Goal: Task Accomplishment & Management: Manage account settings

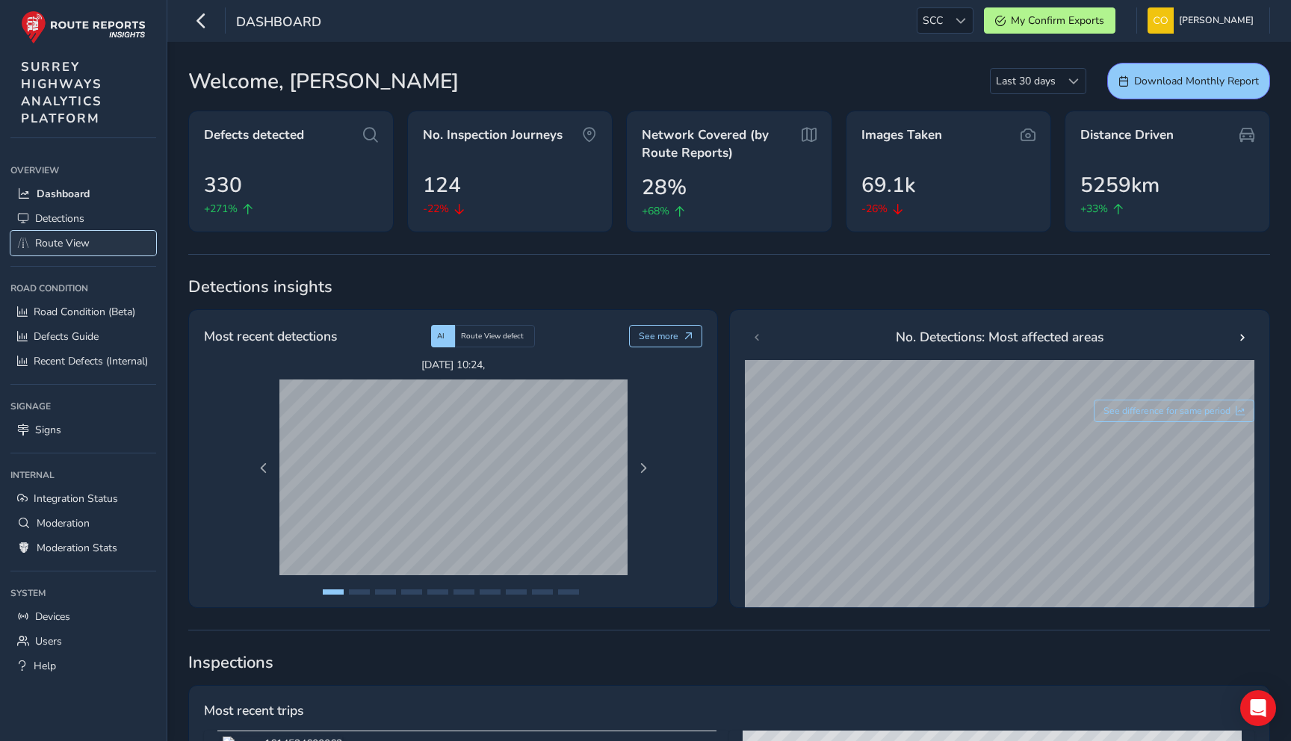
click at [76, 248] on span "Route View" at bounding box center [62, 243] width 55 height 14
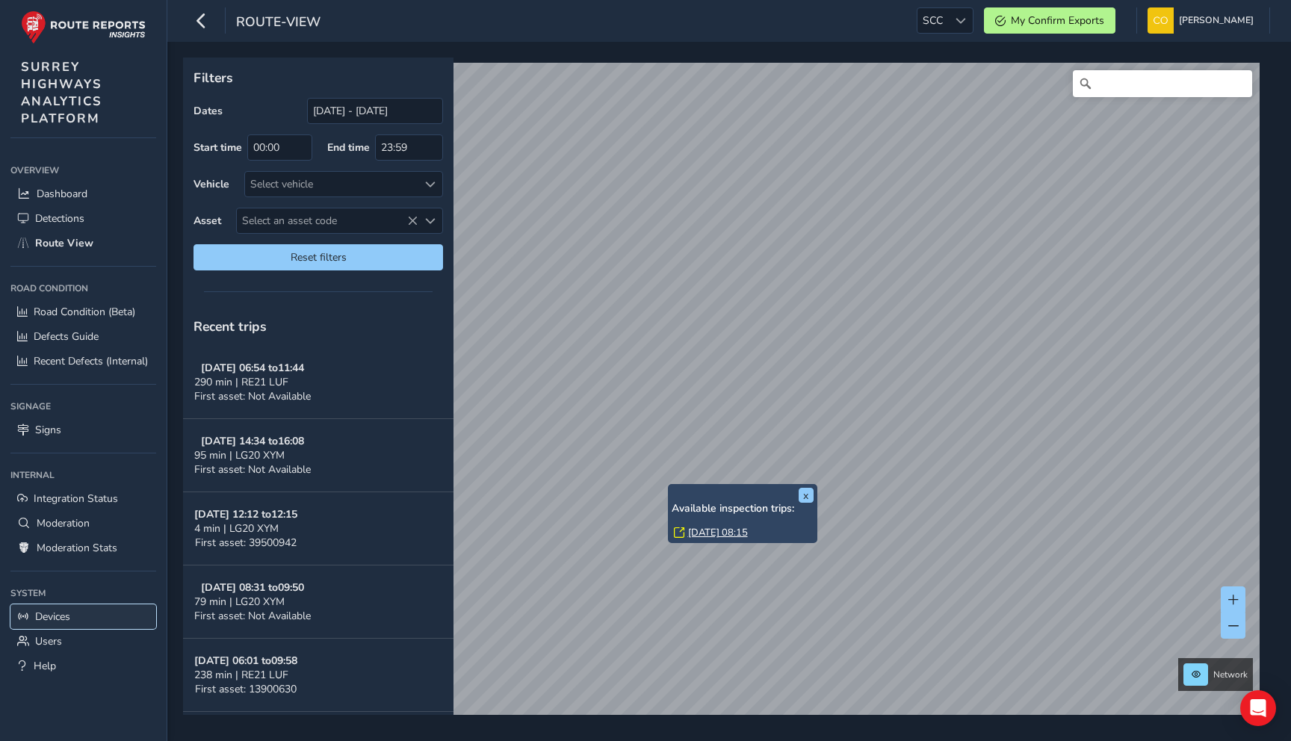
click at [63, 619] on span "Devices" at bounding box center [52, 616] width 35 height 14
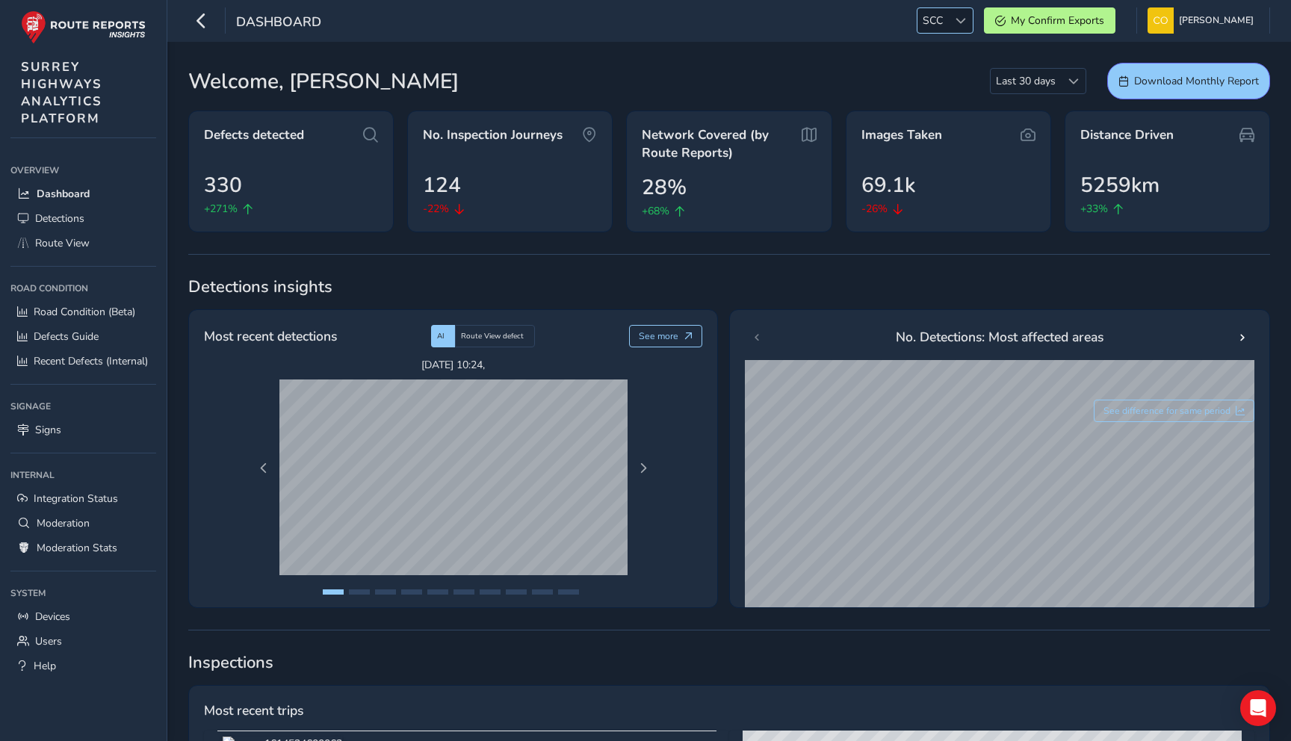
click at [938, 20] on span "SCC" at bounding box center [932, 20] width 31 height 25
click at [935, 122] on li "ESS" at bounding box center [962, 123] width 104 height 25
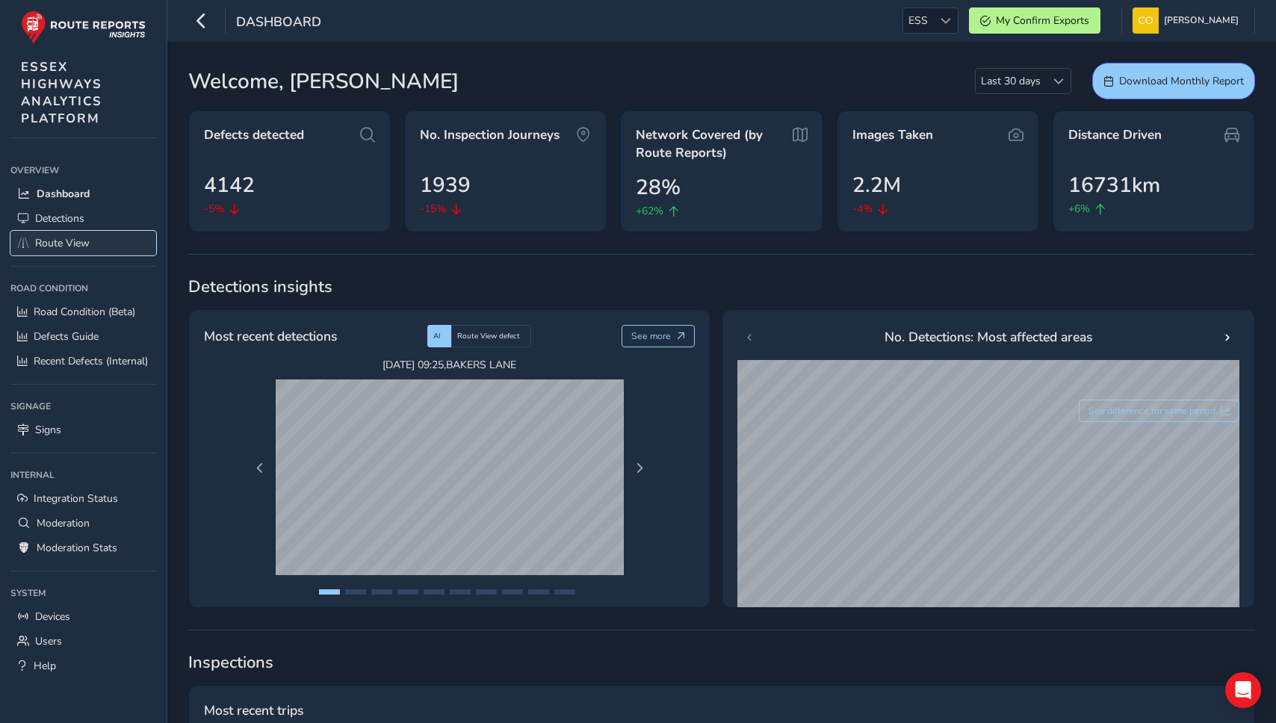
click at [100, 233] on link "Route View" at bounding box center [83, 243] width 146 height 25
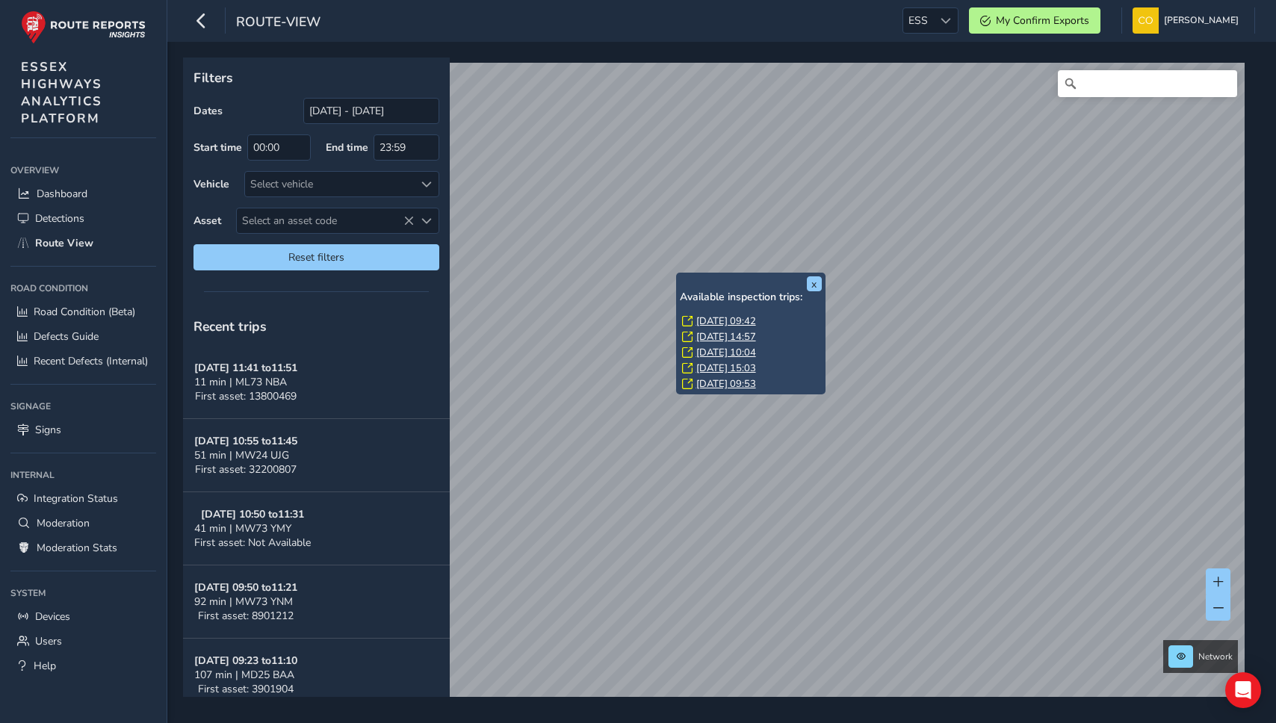
click at [722, 337] on link "Wed, 10 Sep, 14:57" at bounding box center [726, 336] width 60 height 13
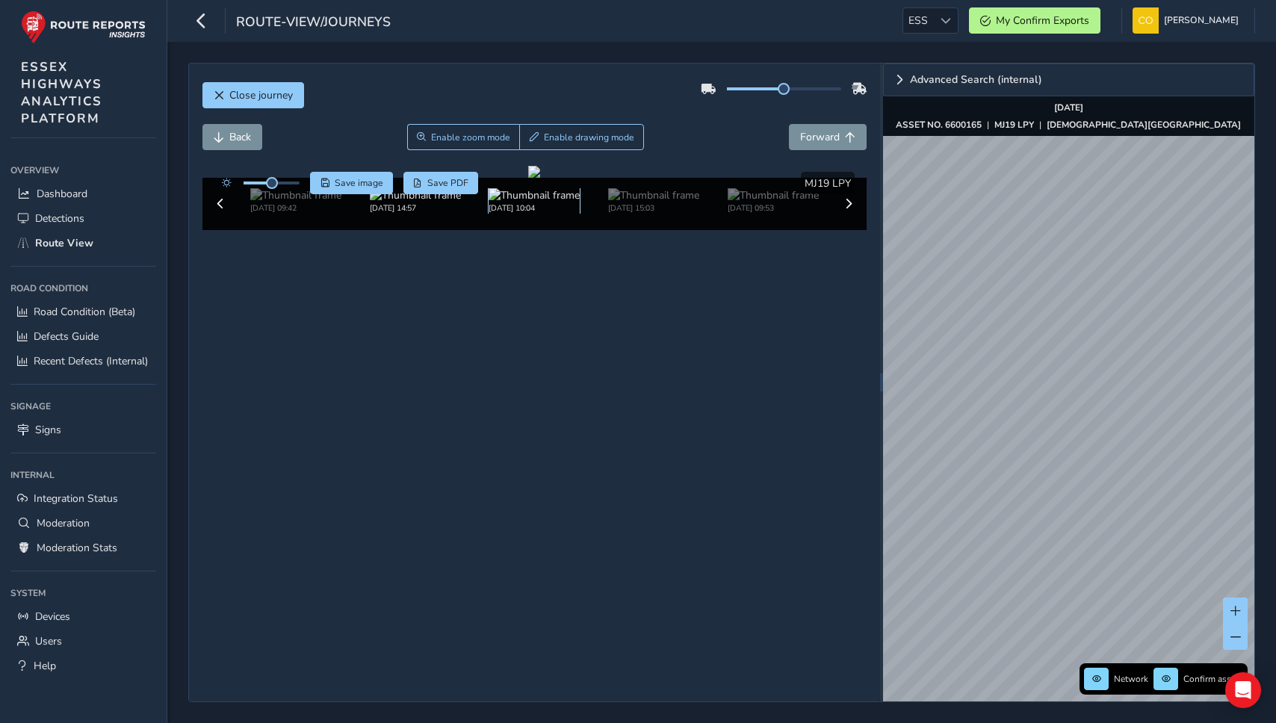
click at [522, 202] on img at bounding box center [533, 195] width 91 height 14
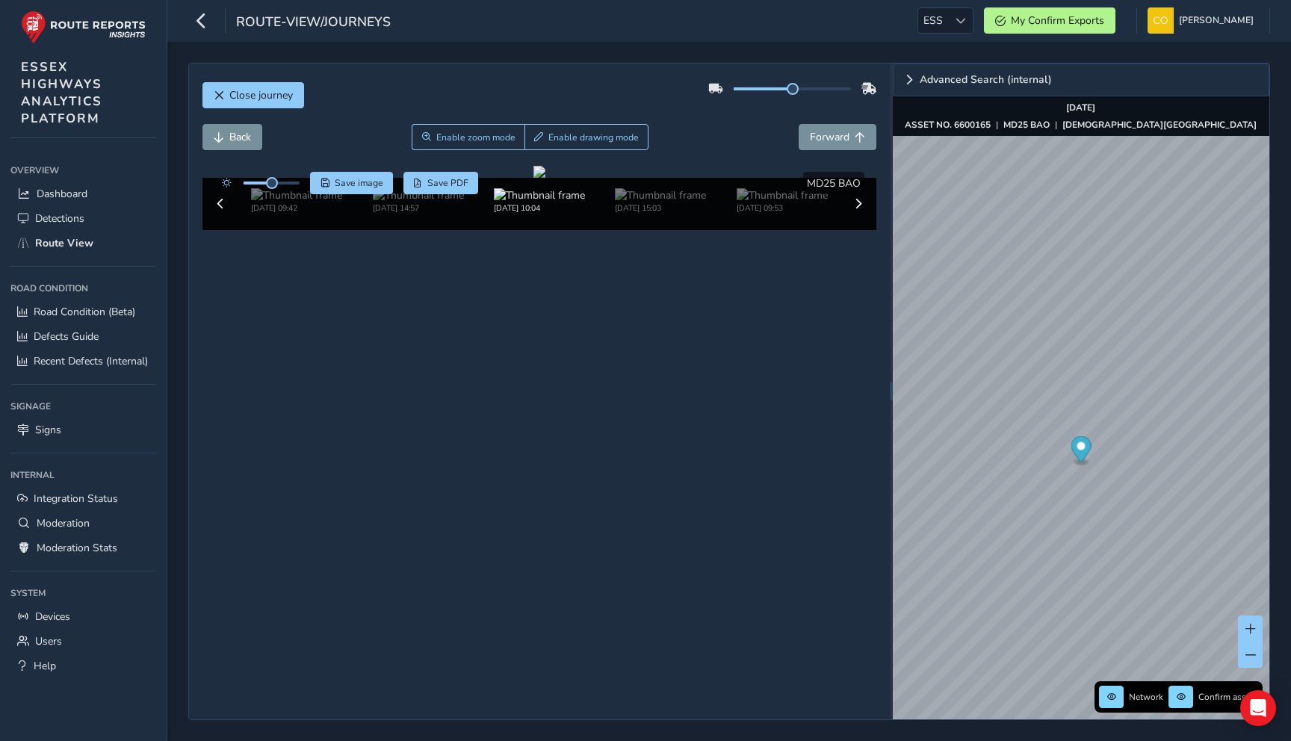
click at [553, 93] on div "Close journey" at bounding box center [539, 101] width 674 height 48
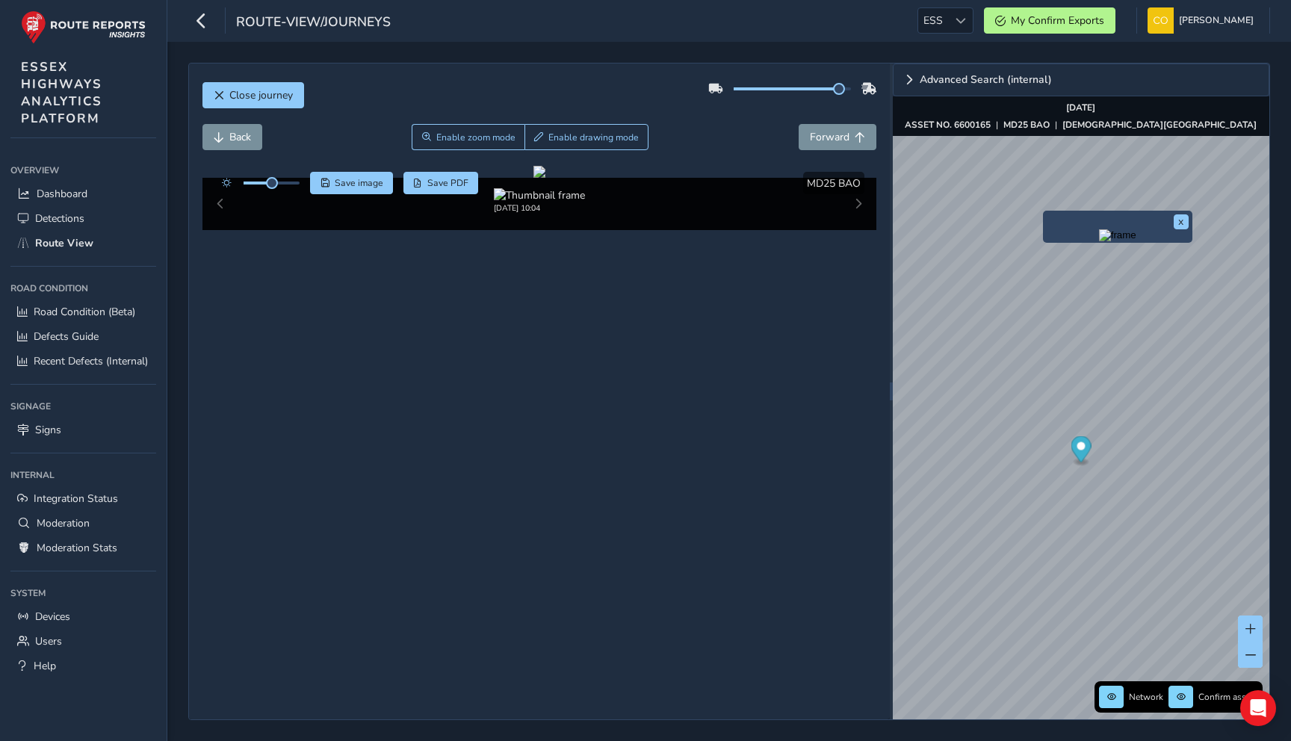
drag, startPoint x: 793, startPoint y: 88, endPoint x: 859, endPoint y: 88, distance: 65.7
click at [859, 88] on div at bounding box center [792, 89] width 169 height 24
click at [800, 97] on div at bounding box center [792, 89] width 169 height 24
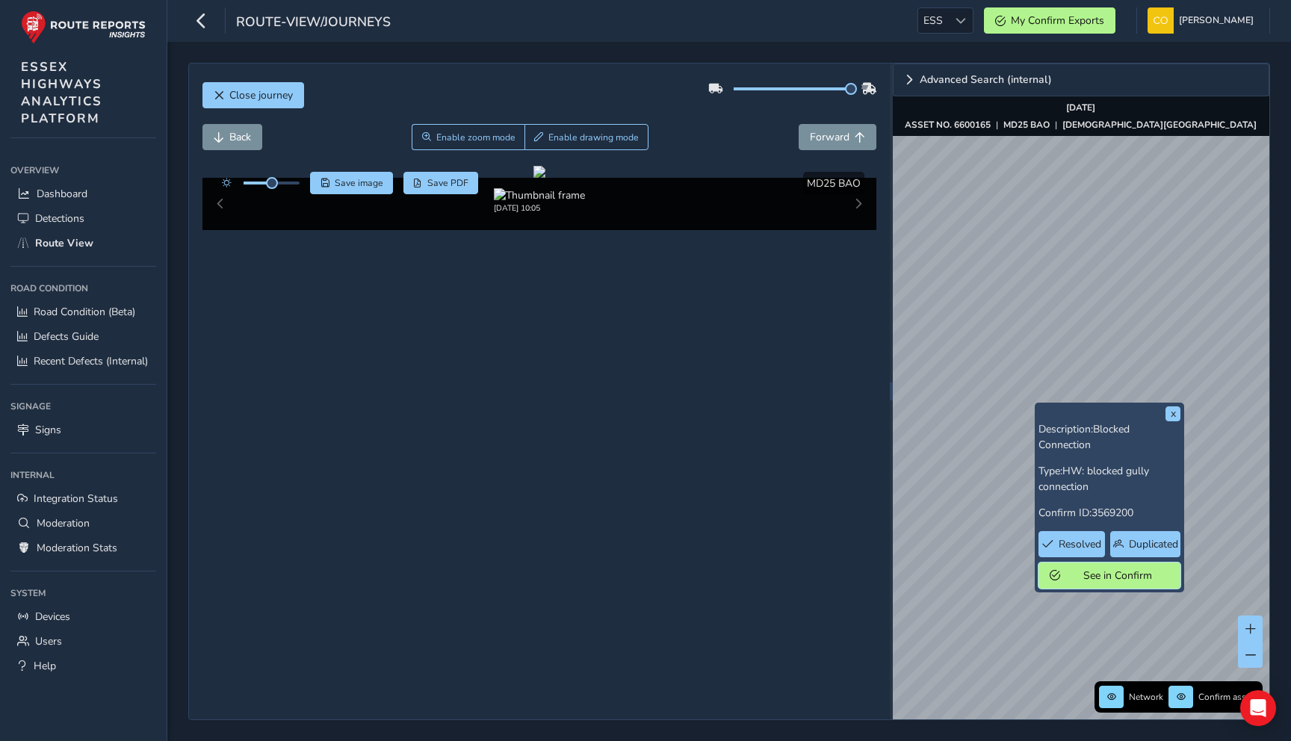
click at [1065, 574] on span "See in Confirm" at bounding box center [1117, 575] width 104 height 14
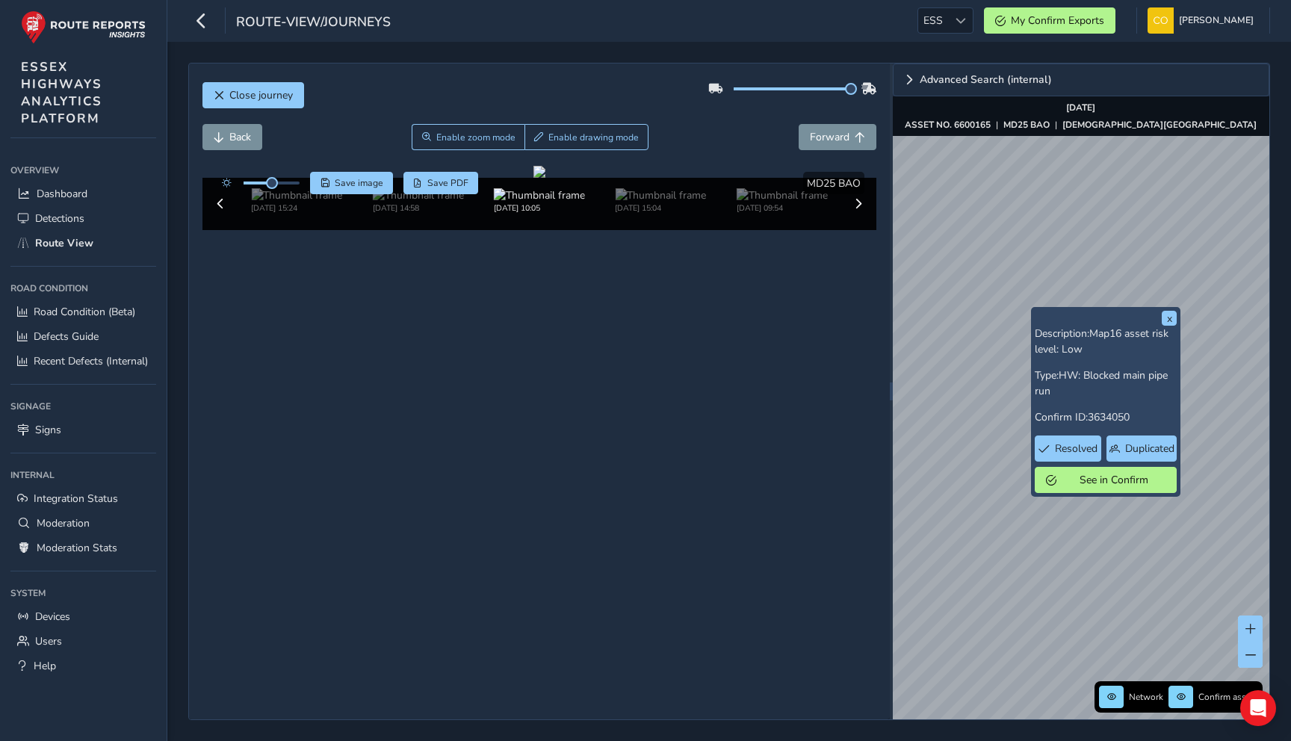
click at [1128, 343] on div "x Description: Map16 asset risk level: Low Type: HW: Blocked main pipe run Conf…" at bounding box center [1080, 391] width 376 height 656
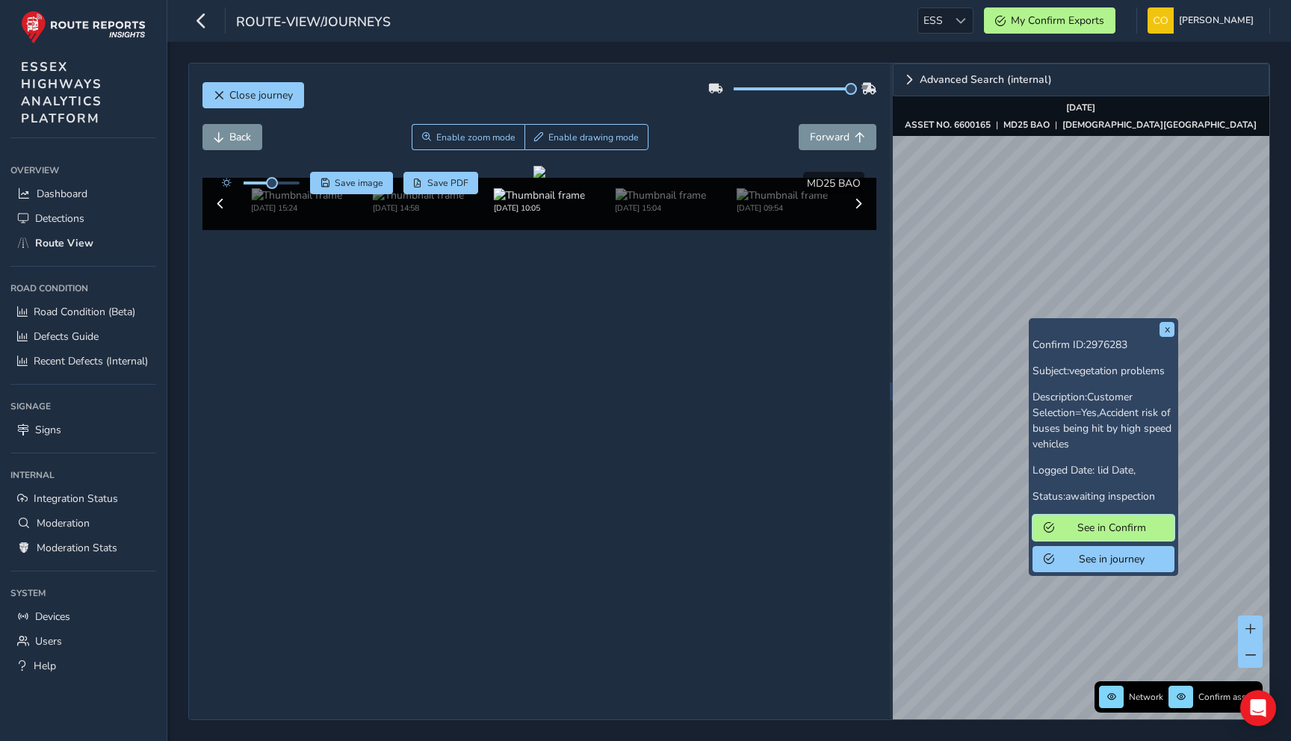
click at [1093, 527] on span "See in Confirm" at bounding box center [1111, 528] width 104 height 14
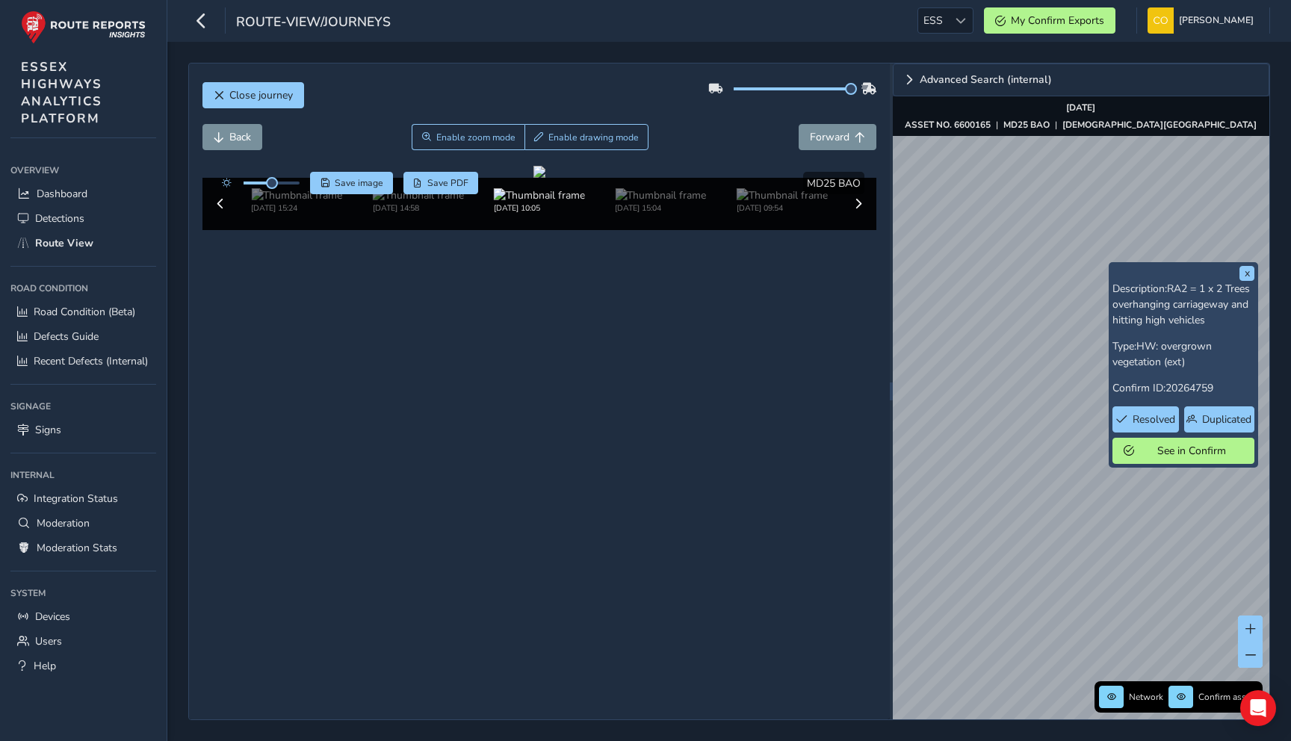
click at [1205, 277] on div "x Description: RA2 = 1 x 2 Trees overhanging carriageway and hitting high vehic…" at bounding box center [1080, 391] width 376 height 656
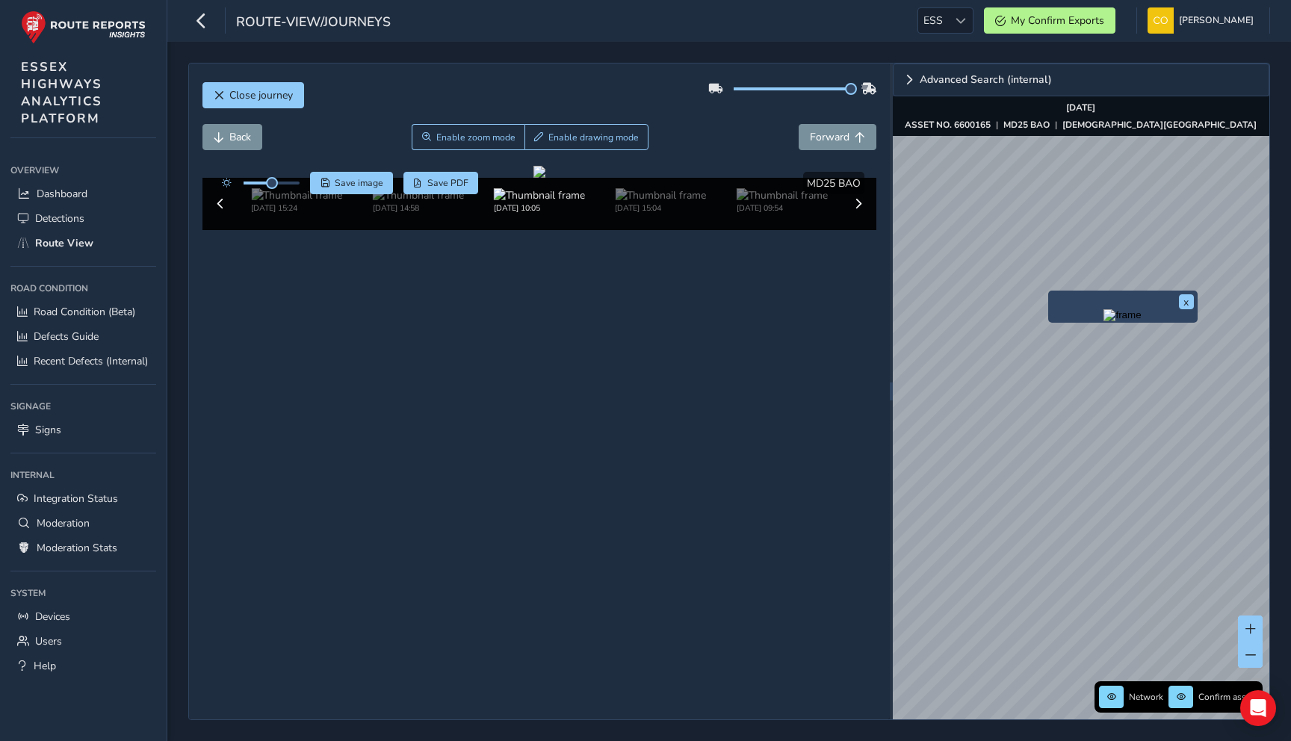
click at [1103, 321] on img "Preview frame" at bounding box center [1121, 315] width 37 height 12
click at [718, 152] on div "Back Enable zoom mode Enable drawing mode Forward" at bounding box center [539, 145] width 674 height 42
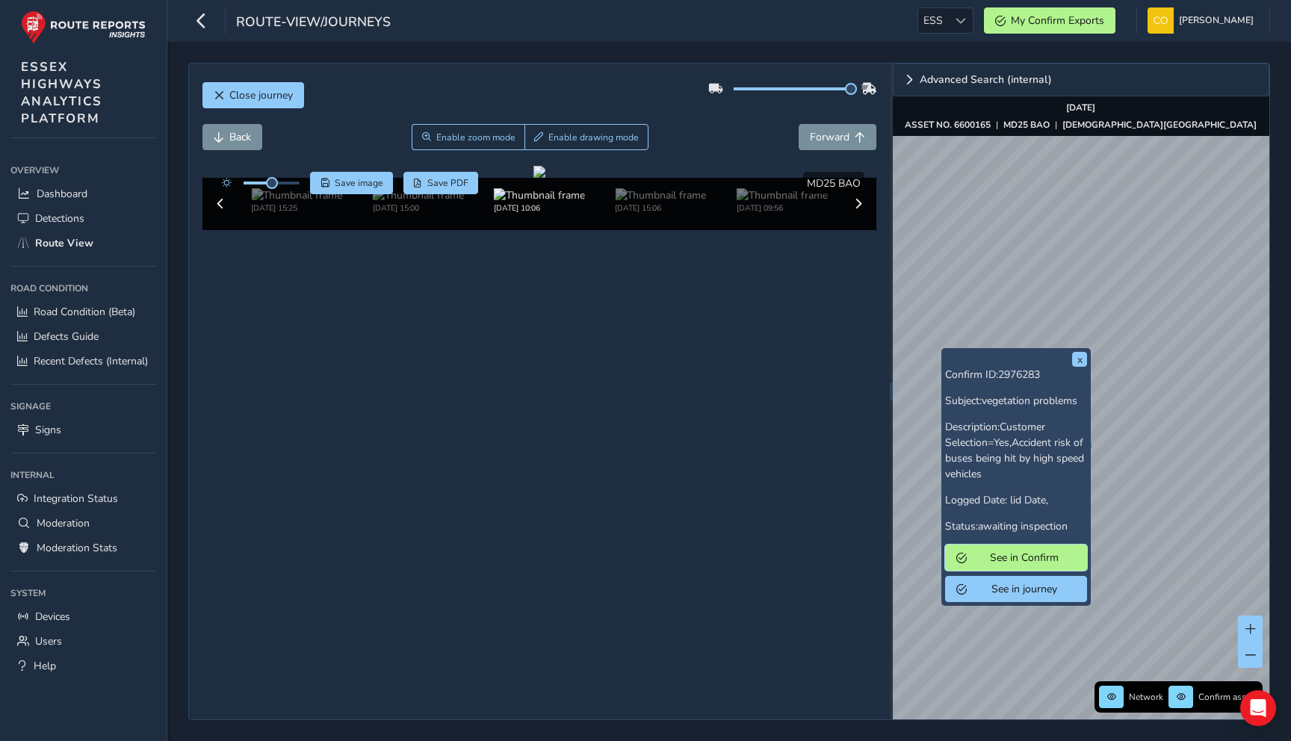
click at [1016, 550] on button "See in Confirm" at bounding box center [1016, 557] width 142 height 26
click at [978, 586] on span "See in journey" at bounding box center [1024, 589] width 104 height 14
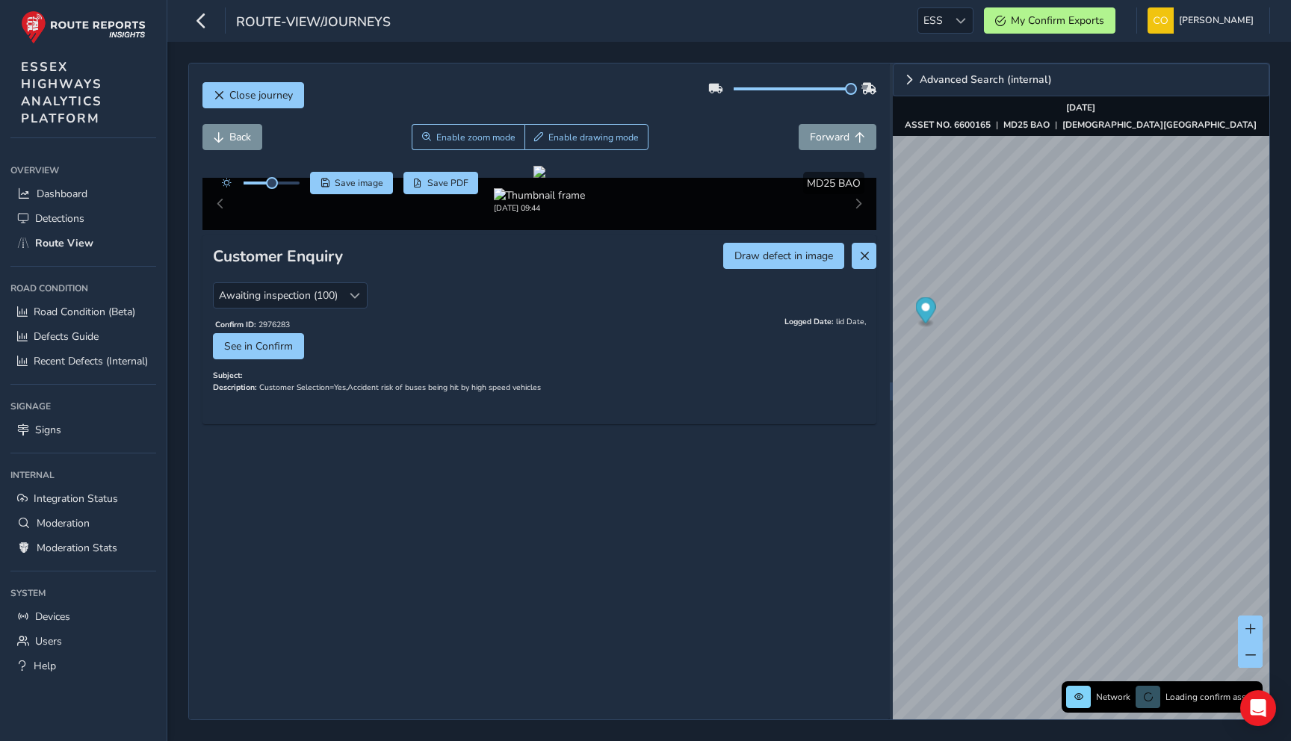
click at [676, 152] on div "Back Enable zoom mode Enable drawing mode Forward" at bounding box center [539, 145] width 674 height 42
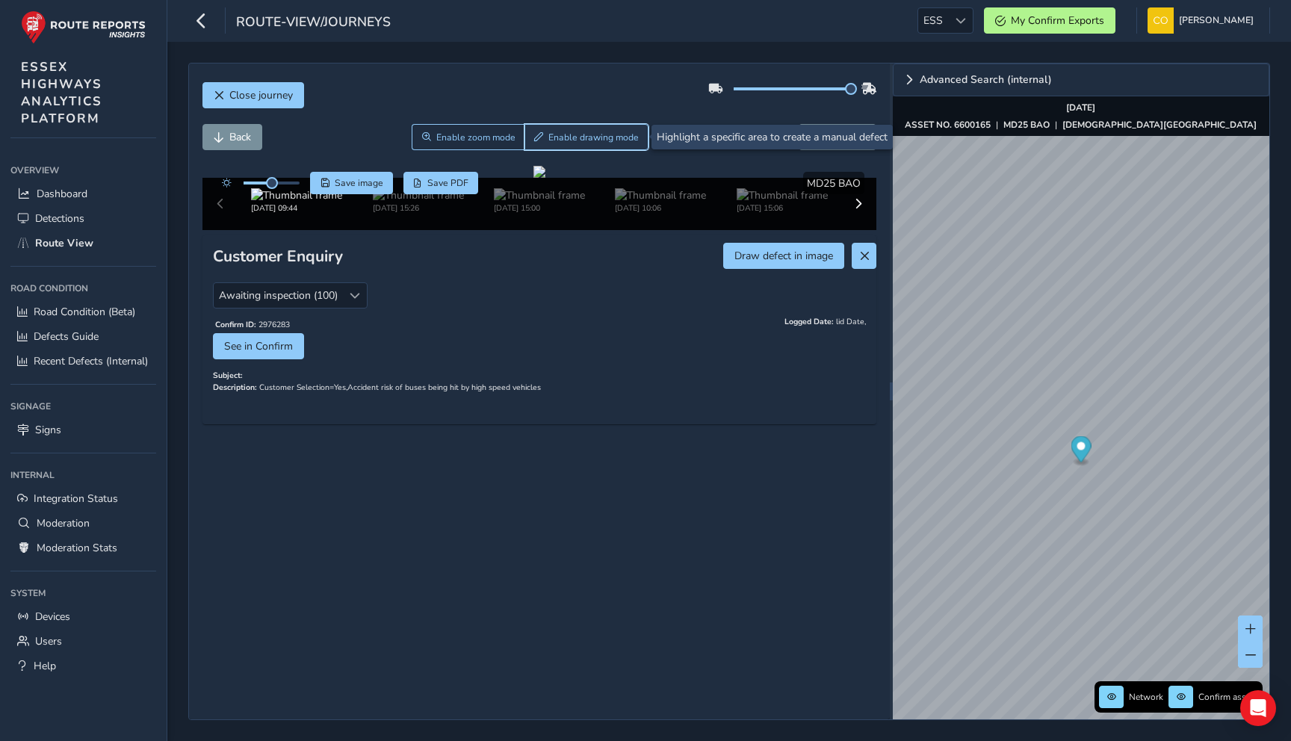
click at [574, 146] on button "Enable drawing mode" at bounding box center [586, 137] width 125 height 26
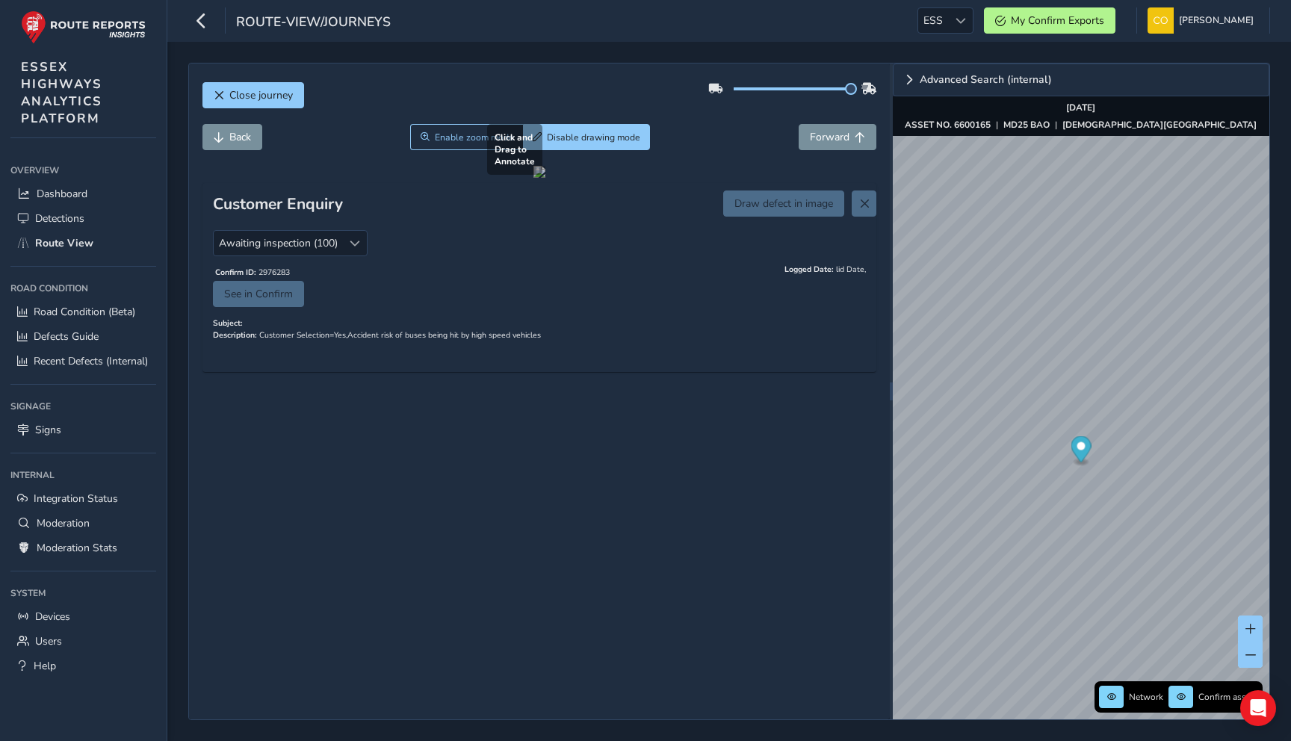
drag, startPoint x: 379, startPoint y: 400, endPoint x: 532, endPoint y: 188, distance: 261.0
click at [533, 178] on div at bounding box center [539, 172] width 12 height 12
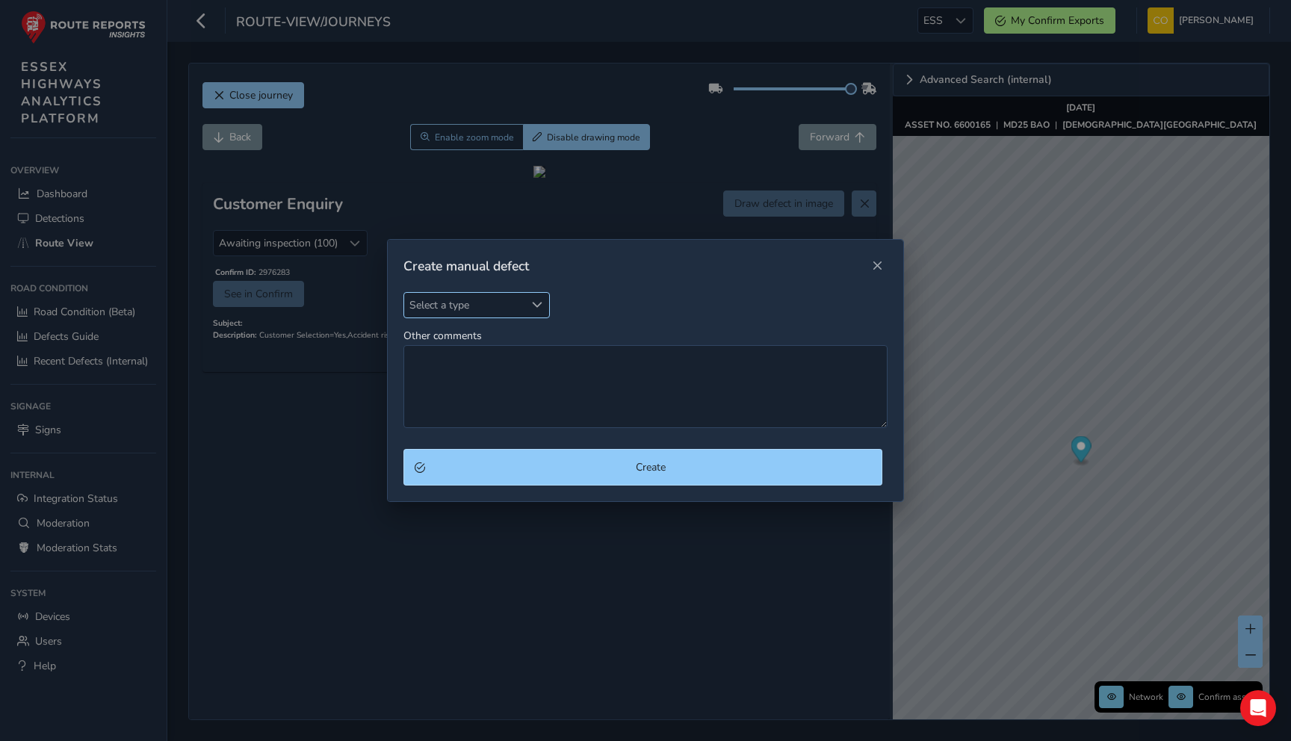
click at [479, 308] on span "Select a type" at bounding box center [464, 305] width 120 height 25
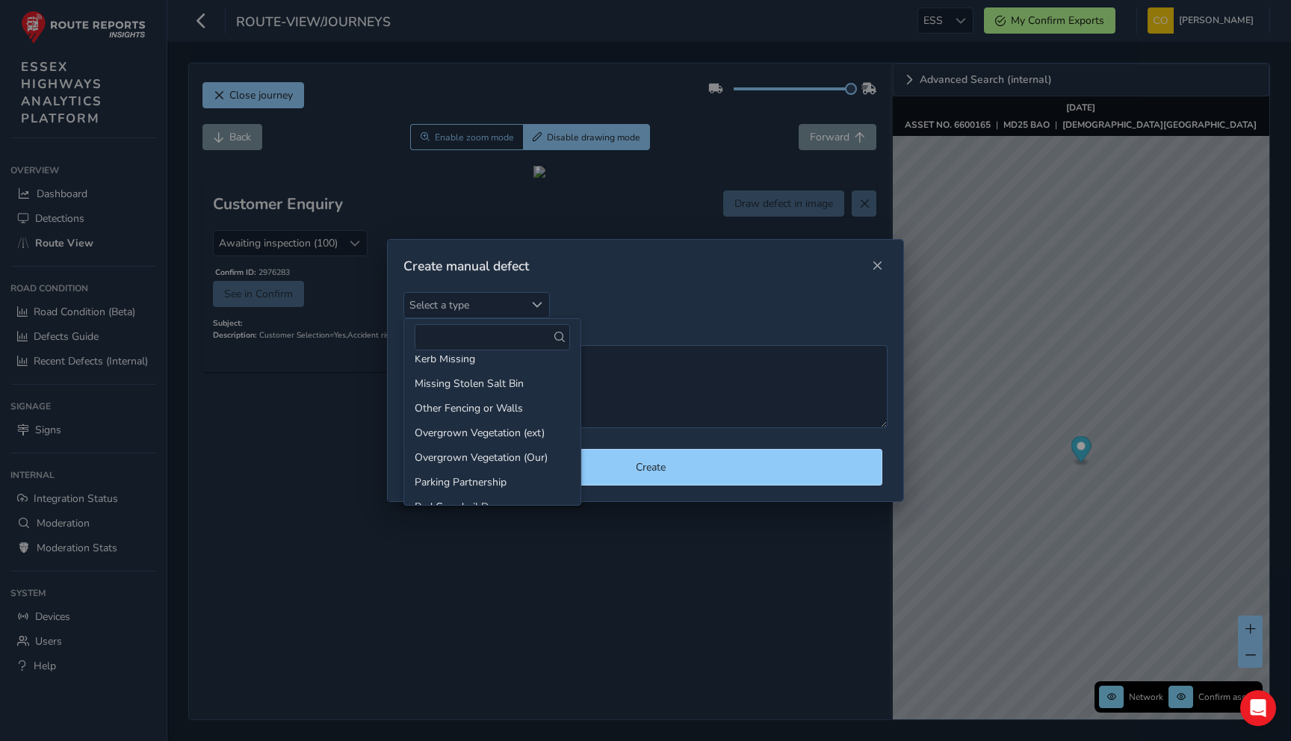
scroll to position [336, 0]
click at [497, 456] on li "Overgrown Vegetation (Our)" at bounding box center [492, 456] width 176 height 25
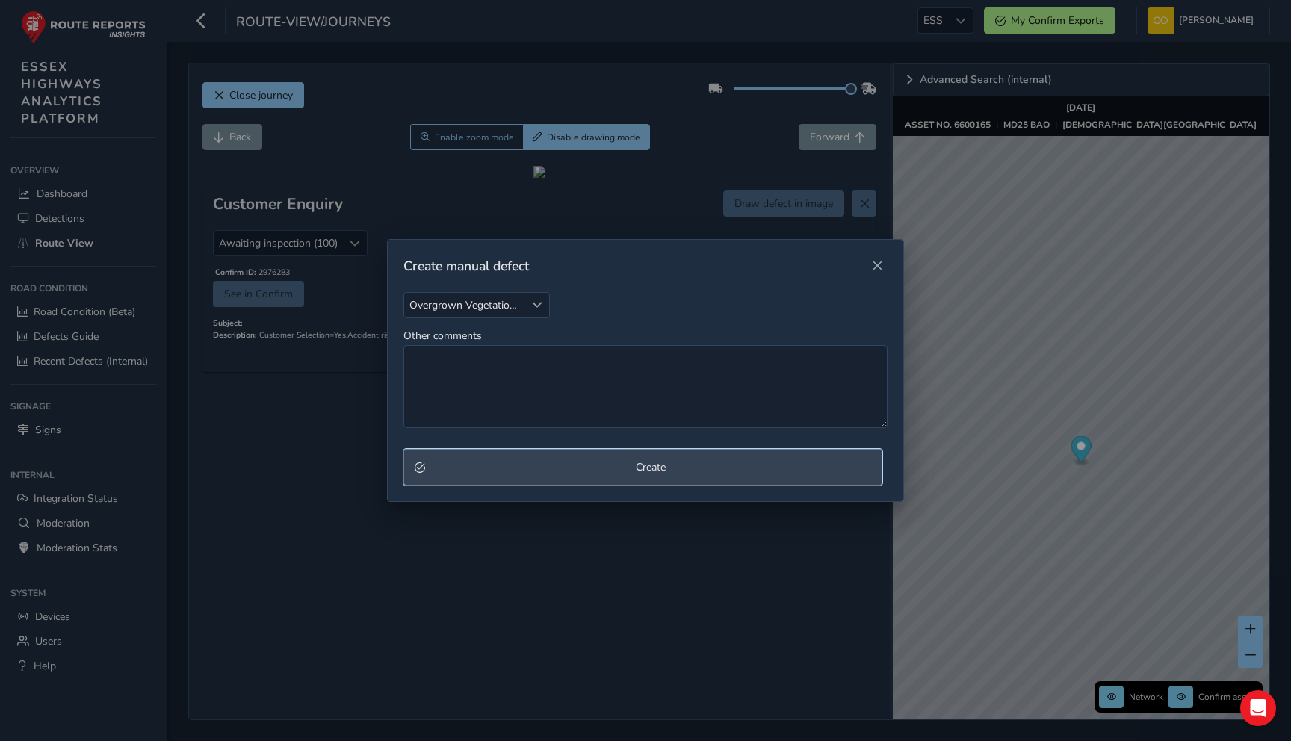
click at [575, 467] on span "Create" at bounding box center [650, 467] width 440 height 14
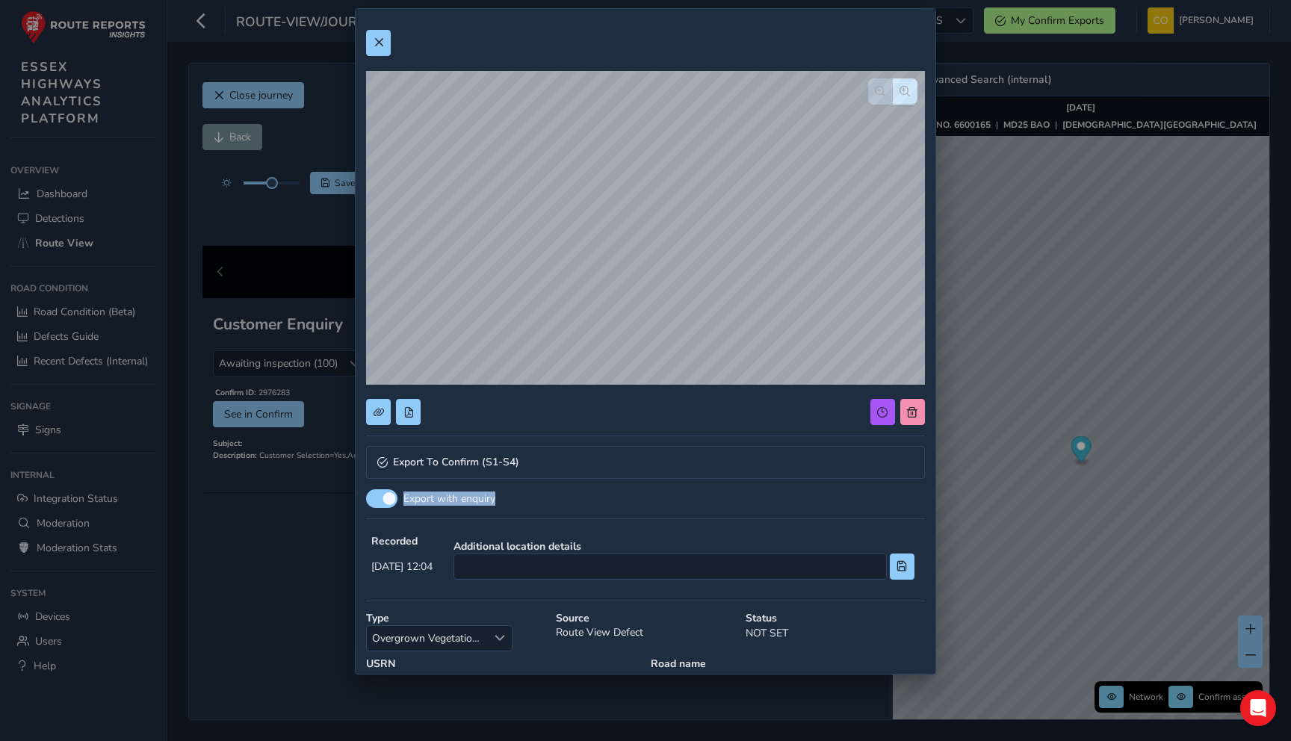
drag, startPoint x: 506, startPoint y: 498, endPoint x: 403, endPoint y: 498, distance: 103.1
click at [403, 498] on span "Export with enquiry" at bounding box center [663, 498] width 521 height 14
click at [410, 412] on span at bounding box center [408, 412] width 10 height 10
click at [907, 407] on span at bounding box center [912, 412] width 10 height 10
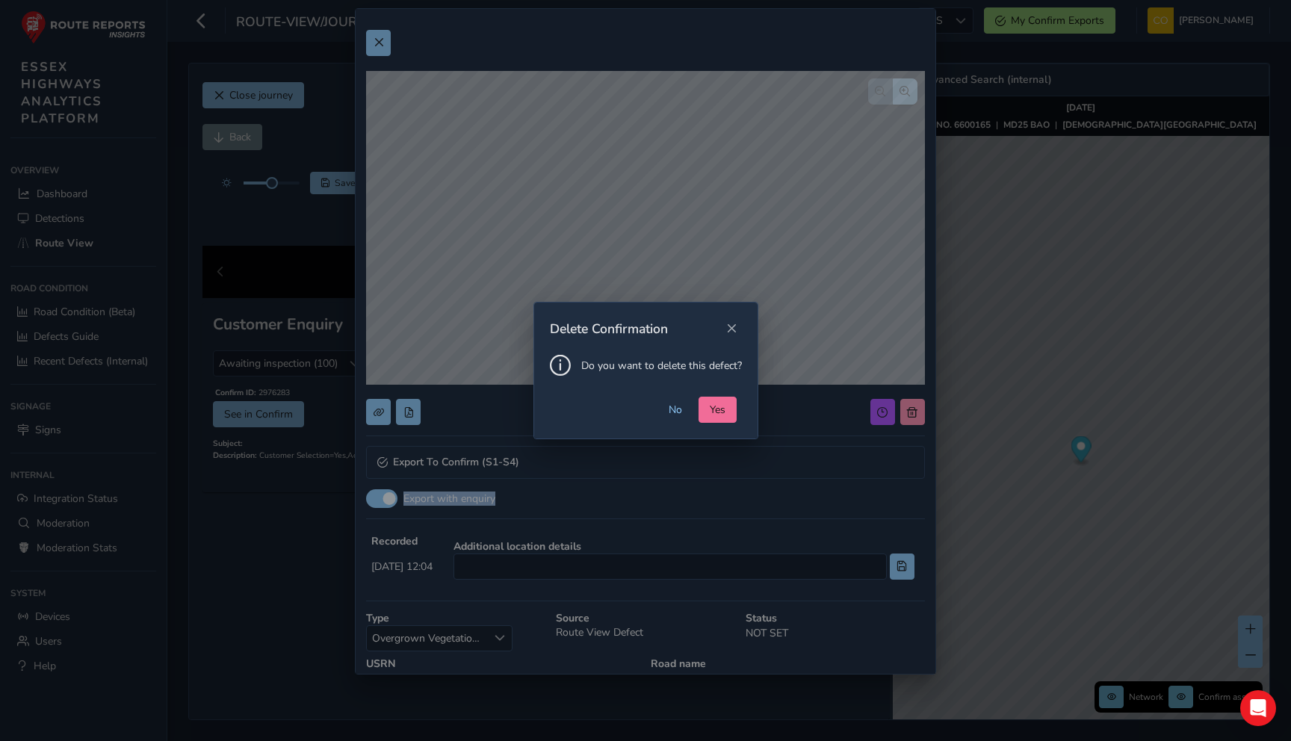
click at [710, 406] on span "Yes" at bounding box center [718, 410] width 16 height 14
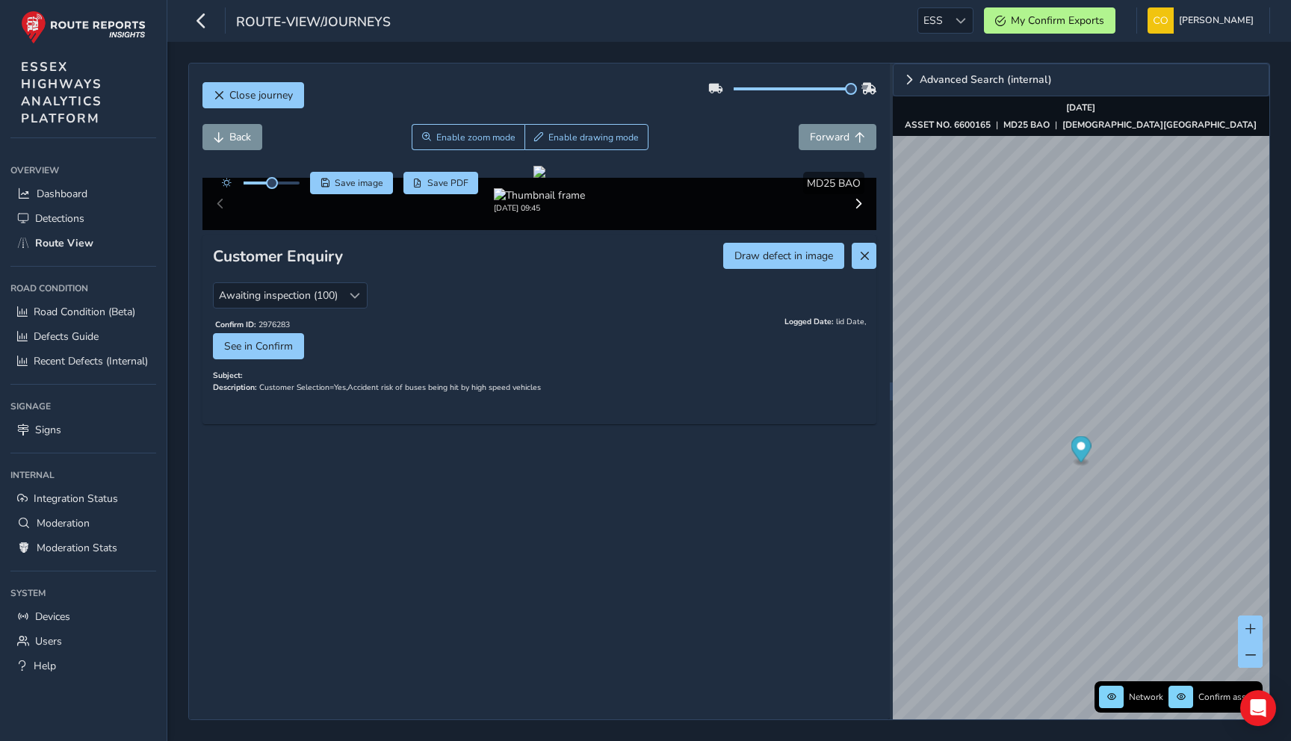
click at [713, 137] on div "Back Enable zoom mode Enable drawing mode Forward" at bounding box center [539, 137] width 674 height 26
click at [869, 269] on button at bounding box center [863, 256] width 25 height 26
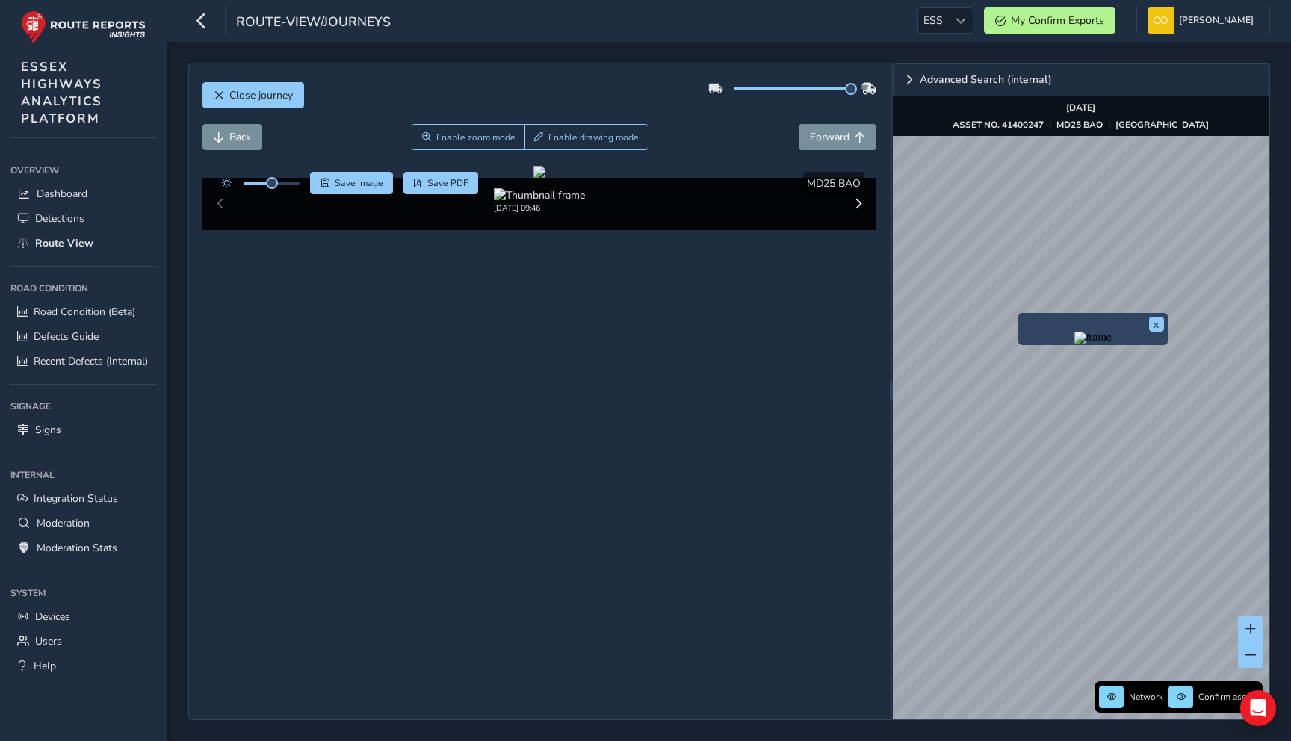
click at [1074, 332] on img "Preview frame" at bounding box center [1092, 338] width 37 height 12
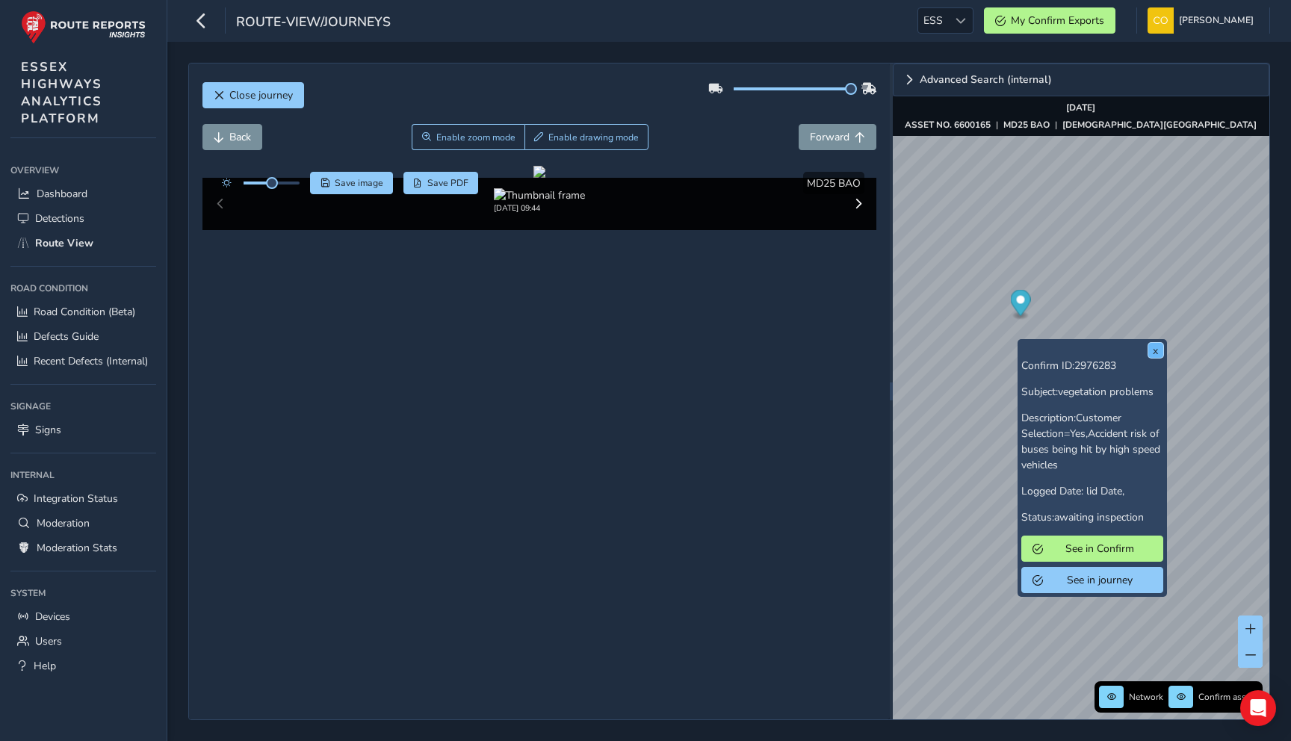
click at [1161, 353] on button "x" at bounding box center [1155, 350] width 15 height 15
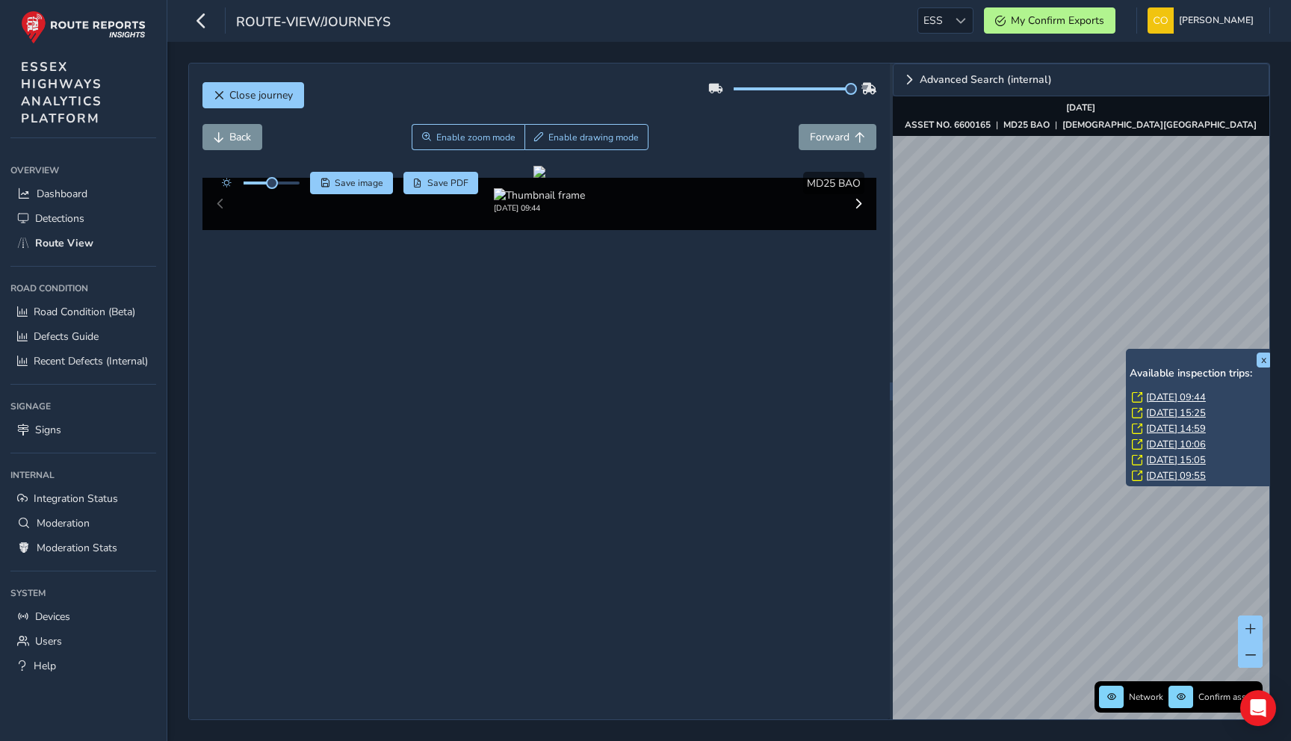
click at [1167, 441] on link "Mon, 8 Sep, 10:06" at bounding box center [1176, 444] width 60 height 13
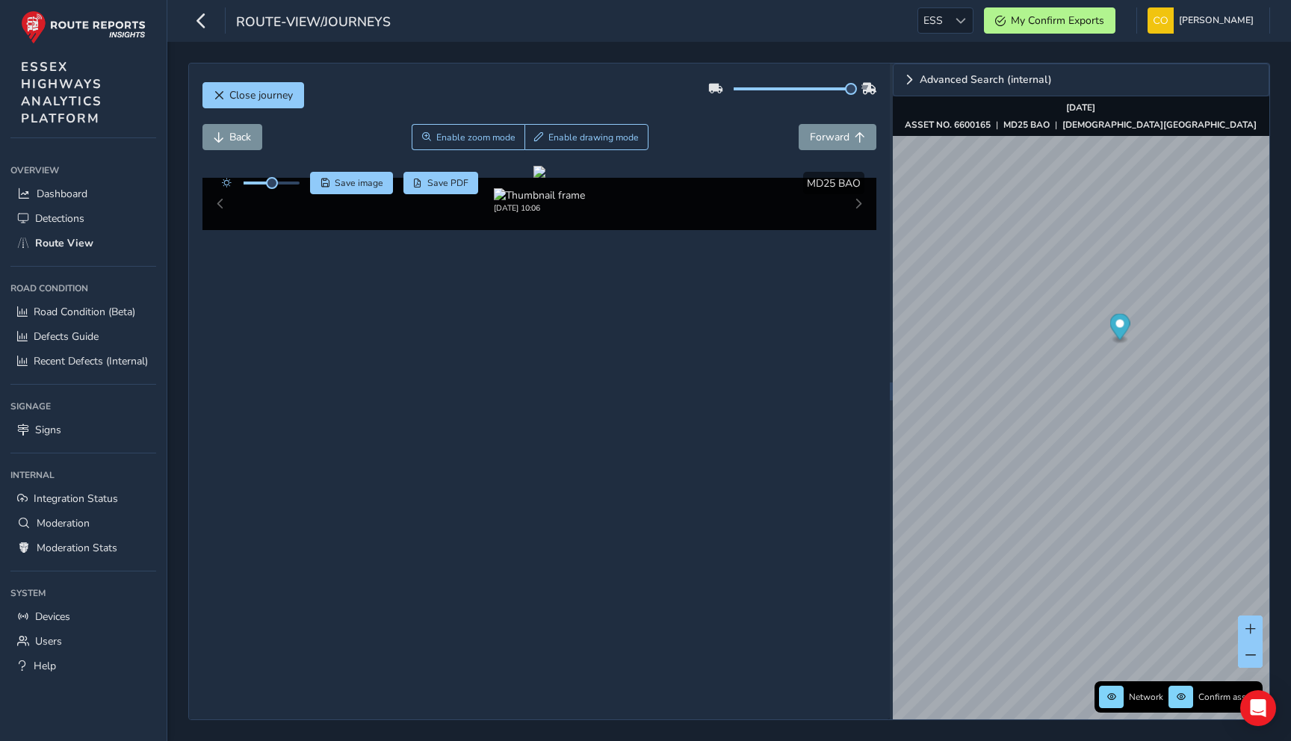
click at [721, 136] on div "Back Enable zoom mode Enable drawing mode Forward" at bounding box center [539, 137] width 674 height 26
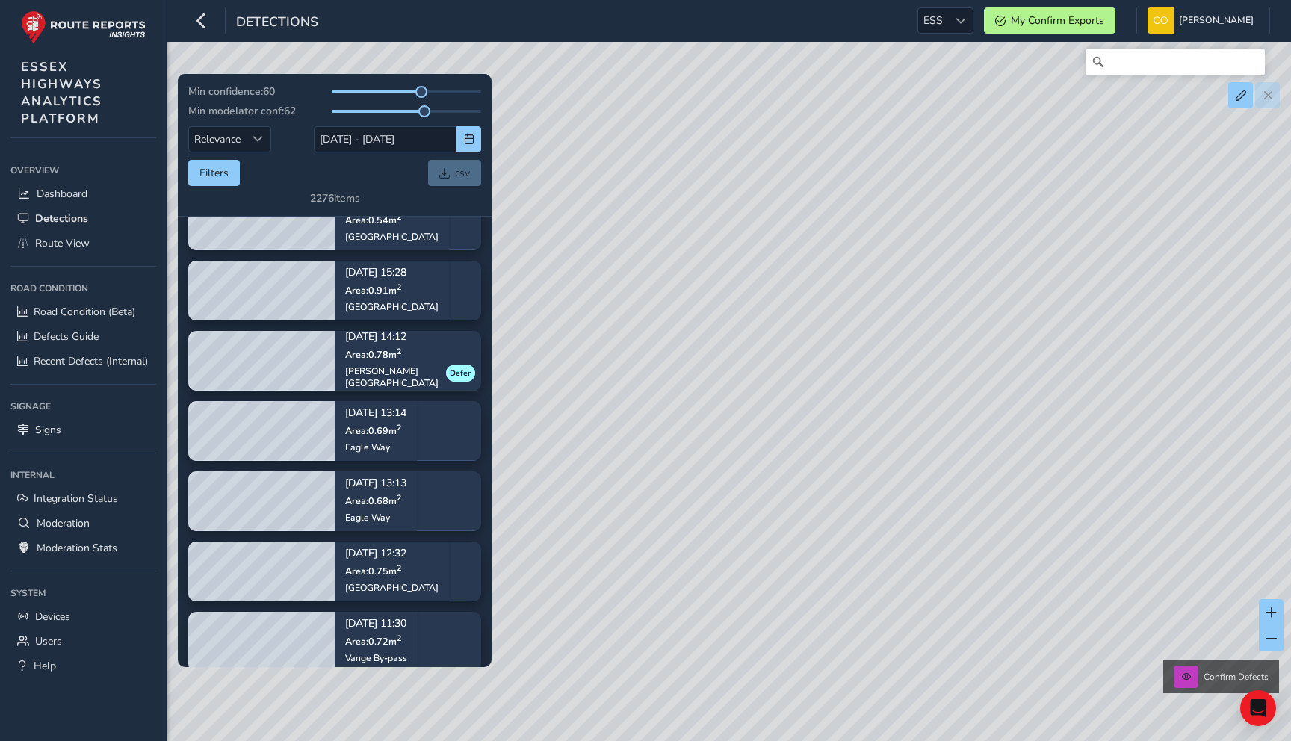
scroll to position [1490, 0]
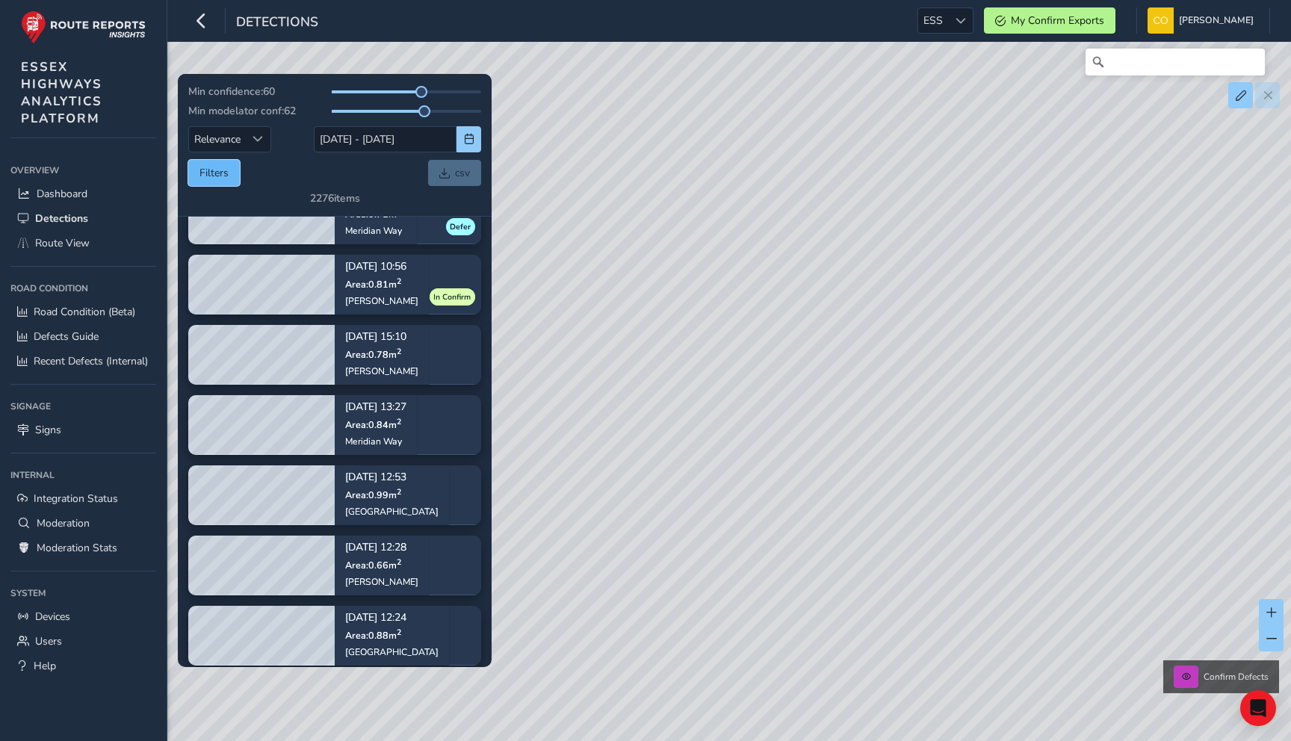
click at [208, 166] on button "Filters" at bounding box center [214, 173] width 52 height 26
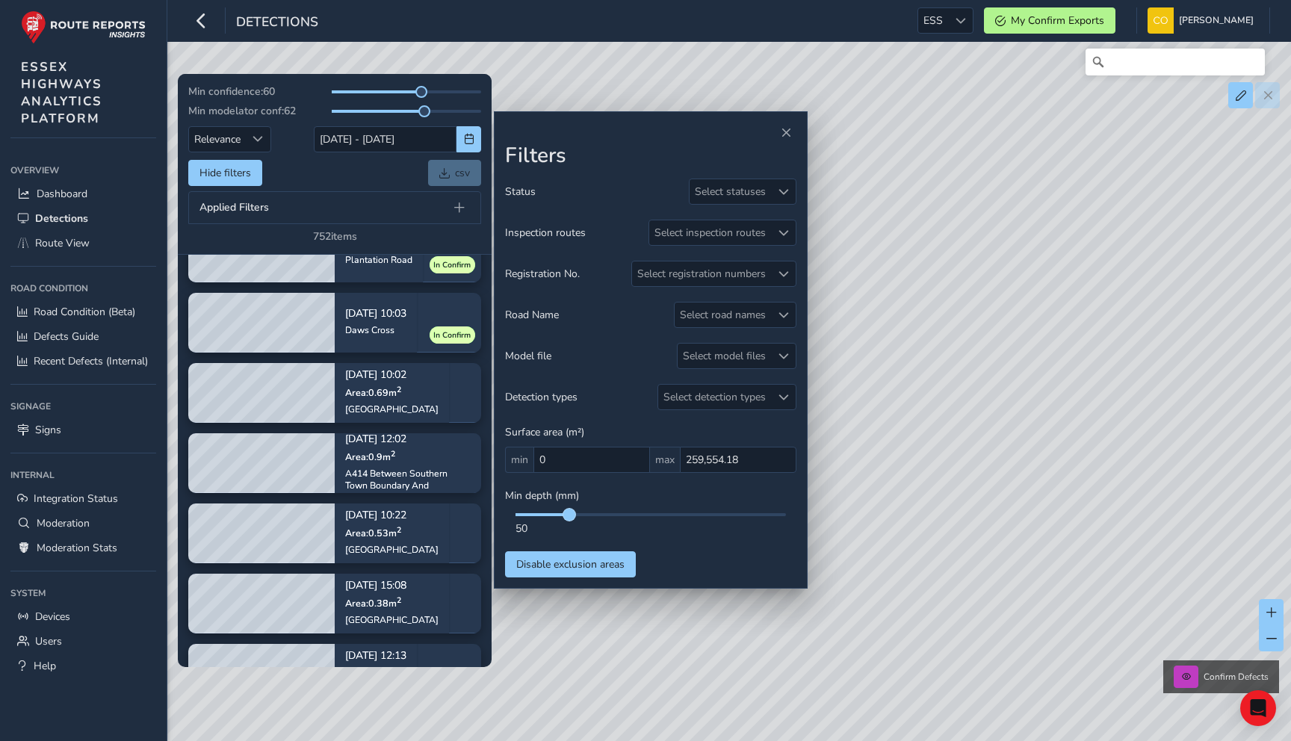
drag, startPoint x: 517, startPoint y: 515, endPoint x: 569, endPoint y: 511, distance: 52.4
click at [569, 511] on span at bounding box center [569, 515] width 12 height 12
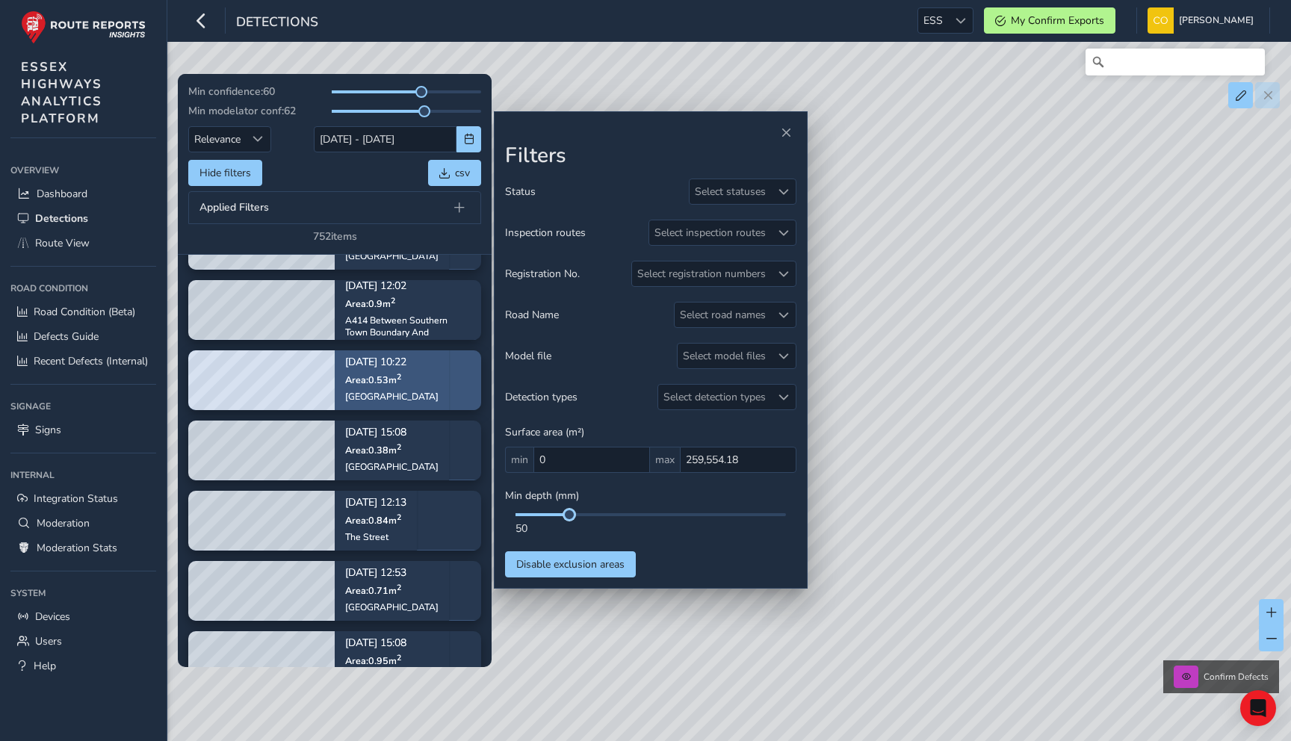
scroll to position [1603, 0]
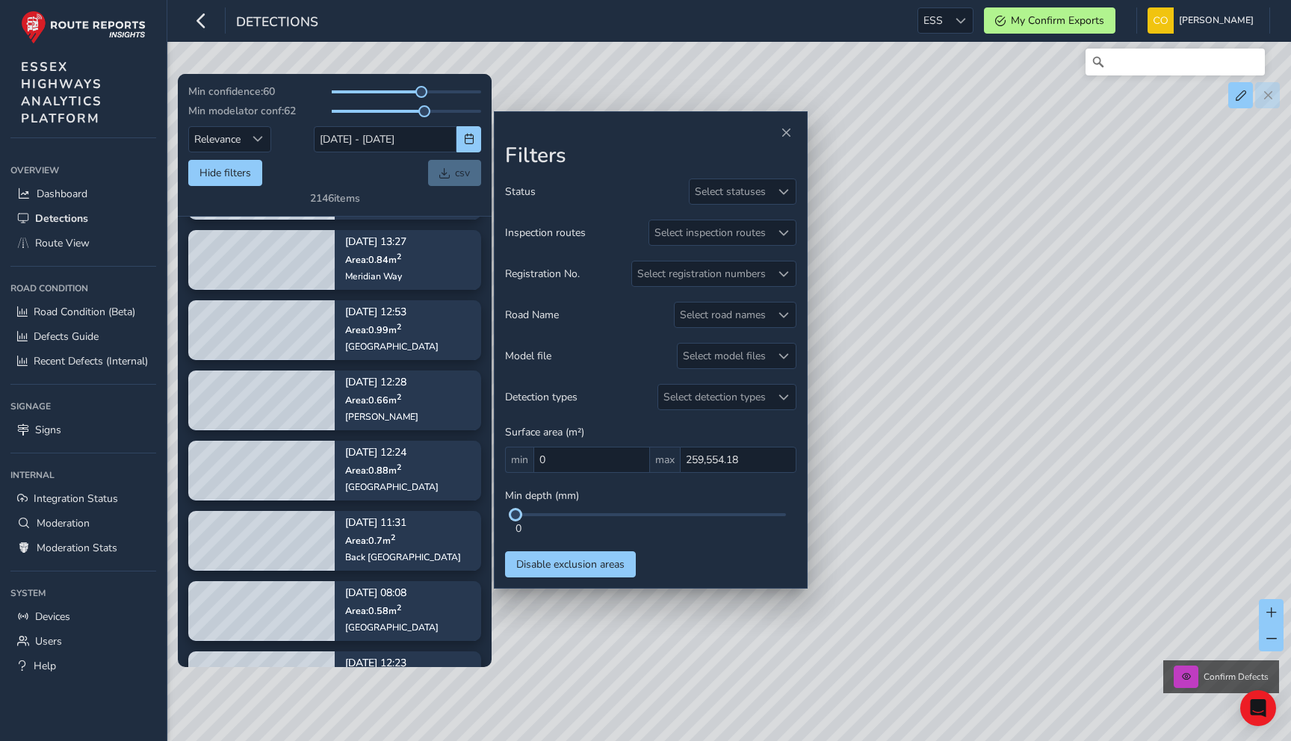
drag, startPoint x: 571, startPoint y: 515, endPoint x: 508, endPoint y: 471, distance: 76.9
click at [508, 514] on div "0" at bounding box center [650, 524] width 291 height 22
click at [782, 136] on span "Close" at bounding box center [785, 133] width 10 height 10
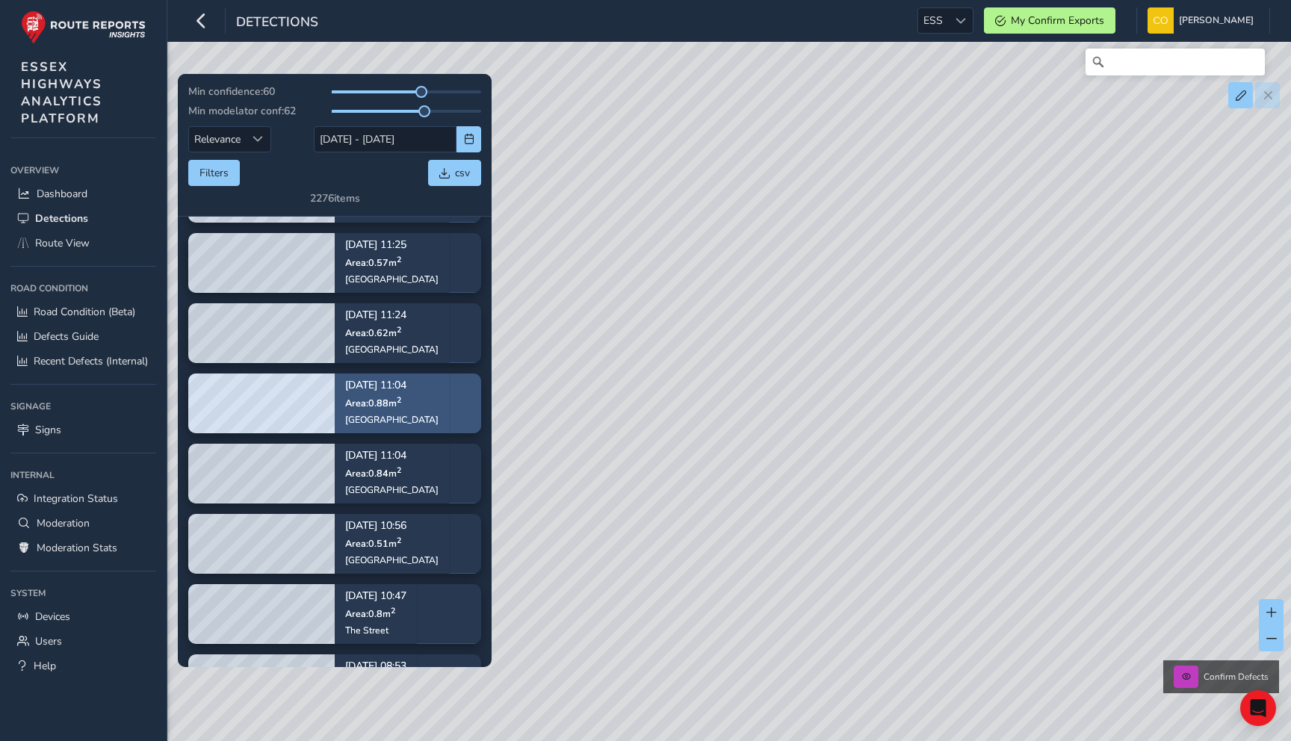
scroll to position [2939, 0]
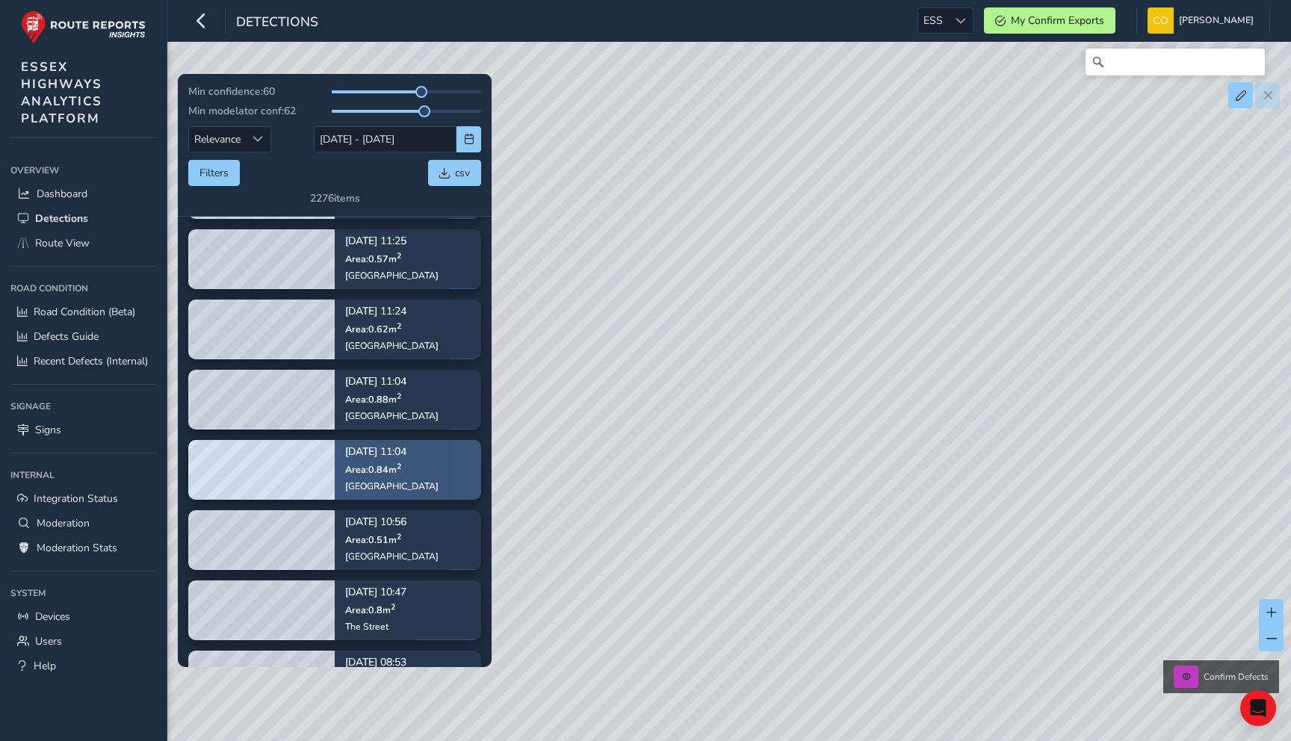
click at [417, 458] on div "Oct 01, 11:04 Area: 0.84 m 2 Brightlingsea Road" at bounding box center [391, 470] width 93 height 66
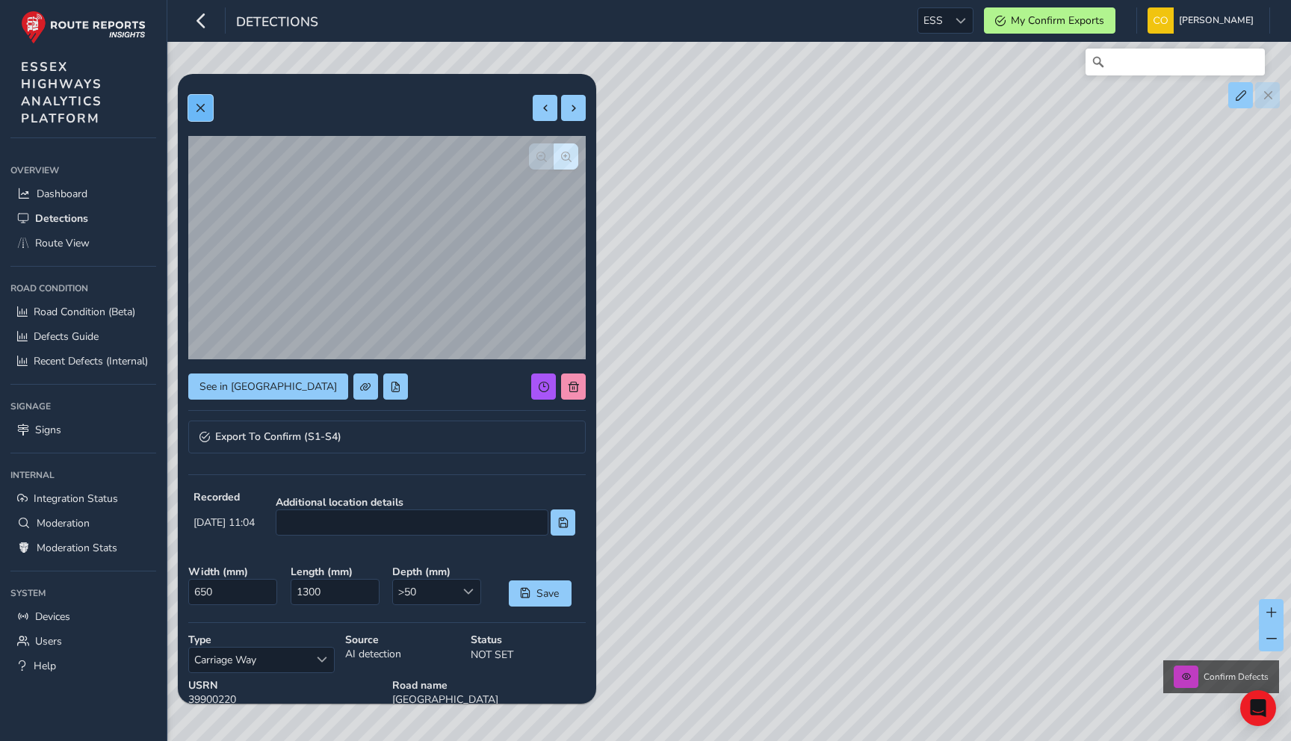
click at [199, 110] on span at bounding box center [200, 108] width 10 height 10
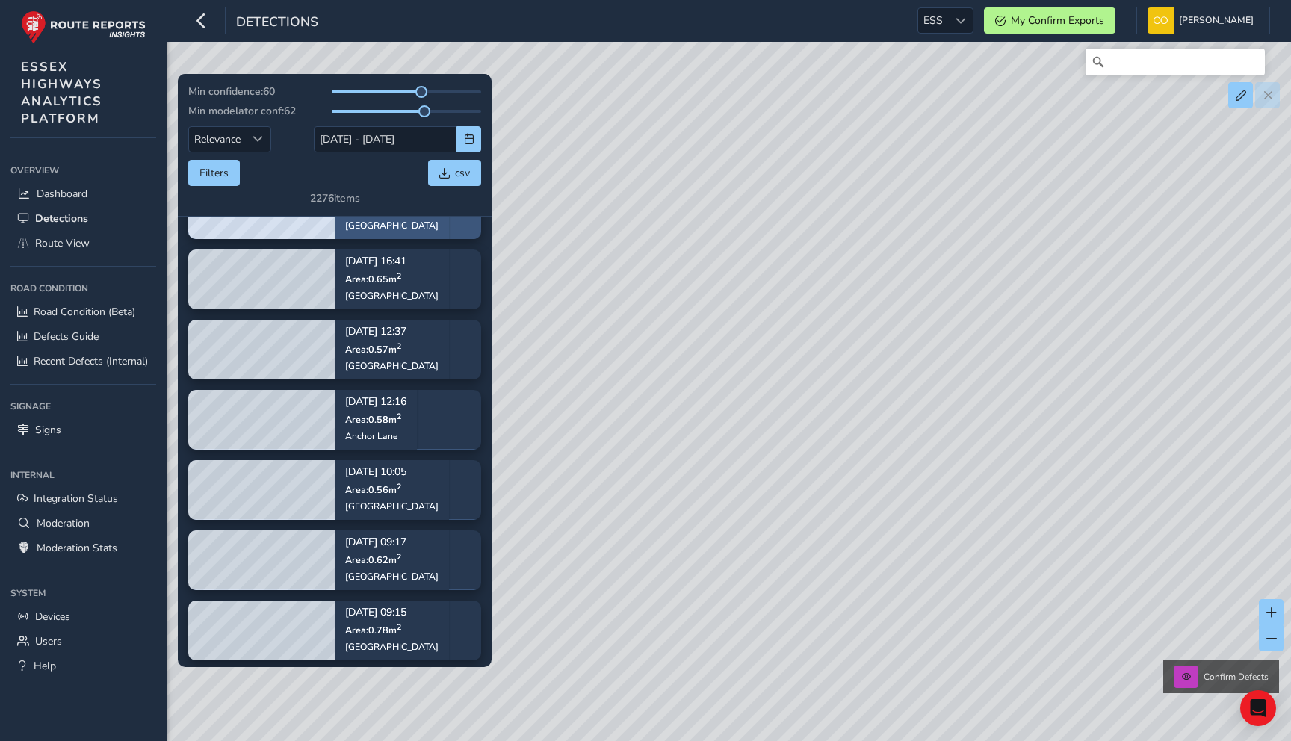
scroll to position [3386, 0]
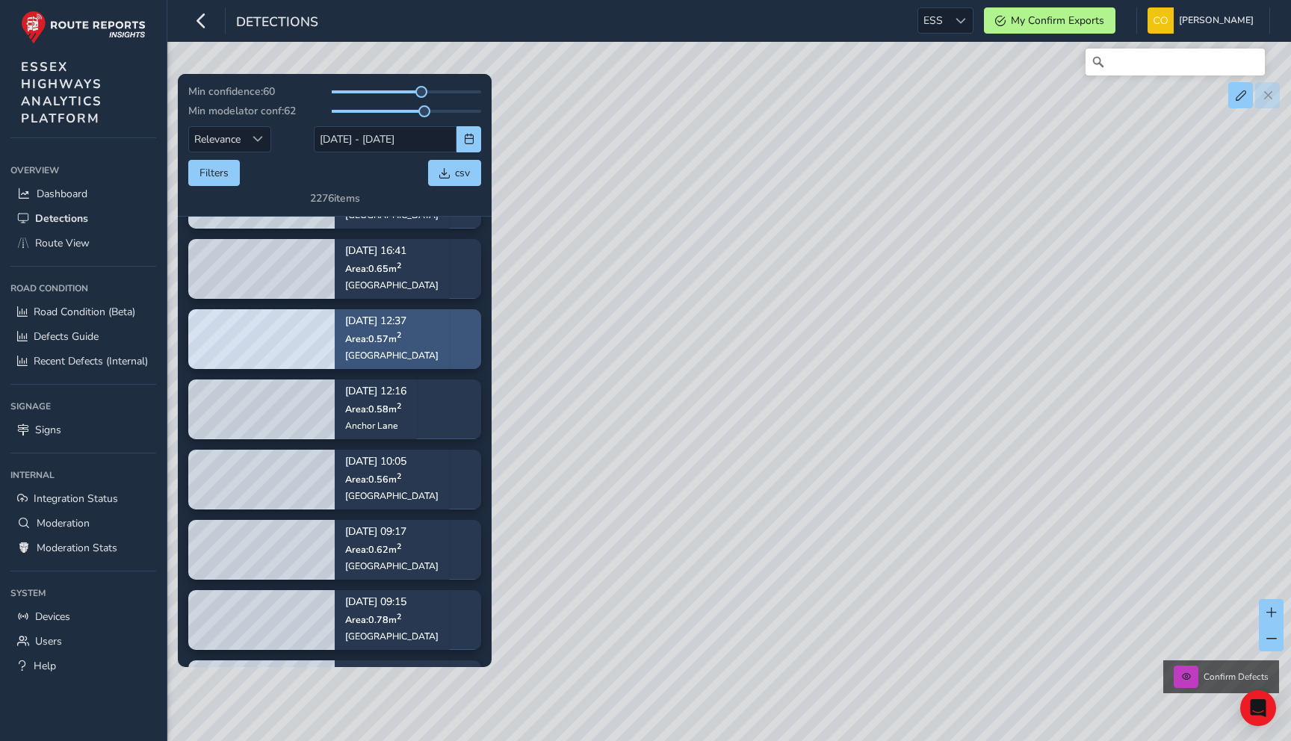
click at [399, 330] on sup "2" at bounding box center [399, 335] width 4 height 11
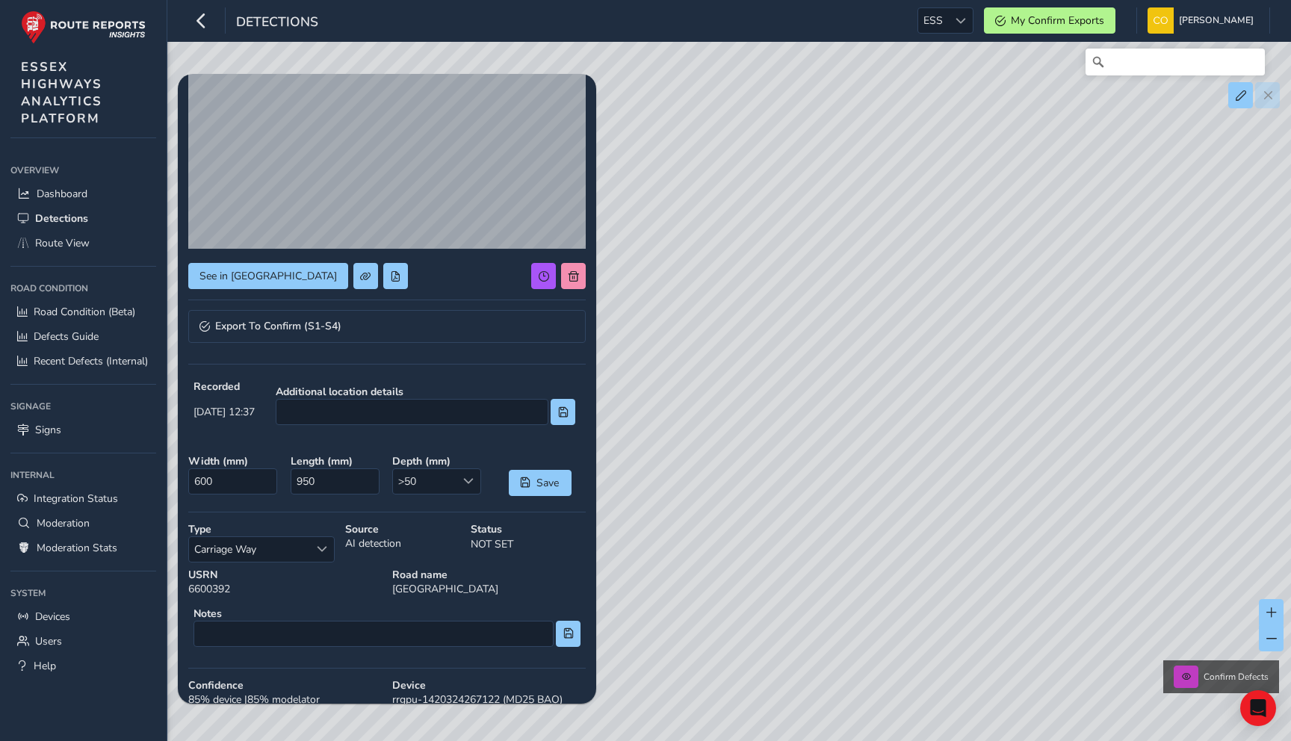
scroll to position [122, 0]
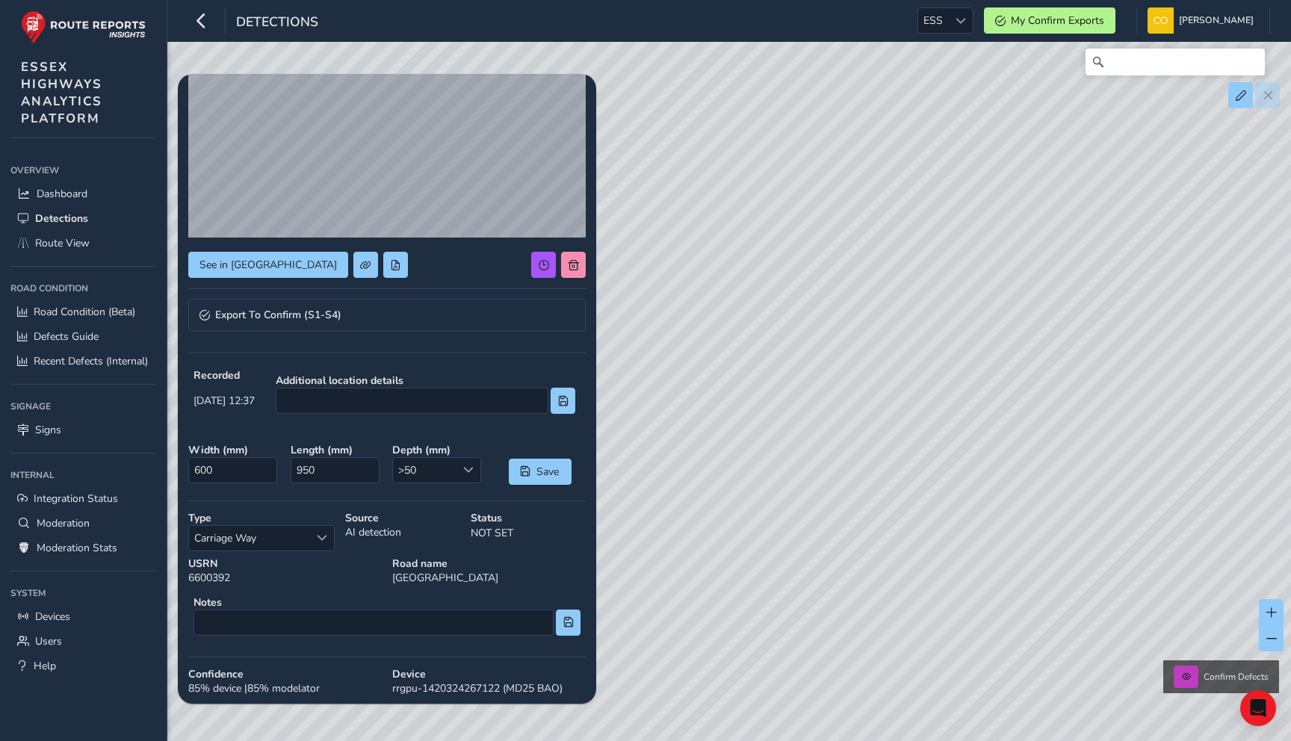
click at [199, 572] on div "USRN 6600392" at bounding box center [285, 570] width 204 height 39
click at [432, 568] on strong "Road name" at bounding box center [488, 563] width 193 height 14
click at [430, 557] on strong "Road name" at bounding box center [488, 563] width 193 height 14
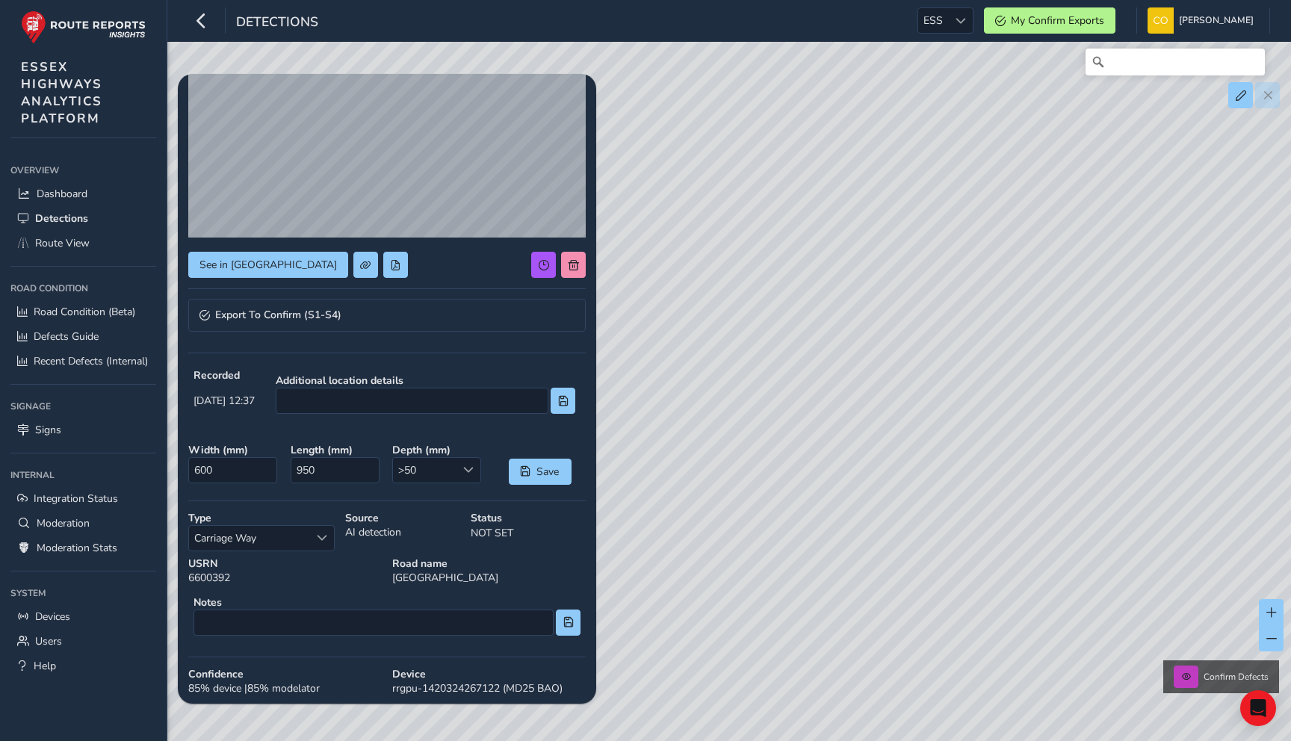
scroll to position [0, 0]
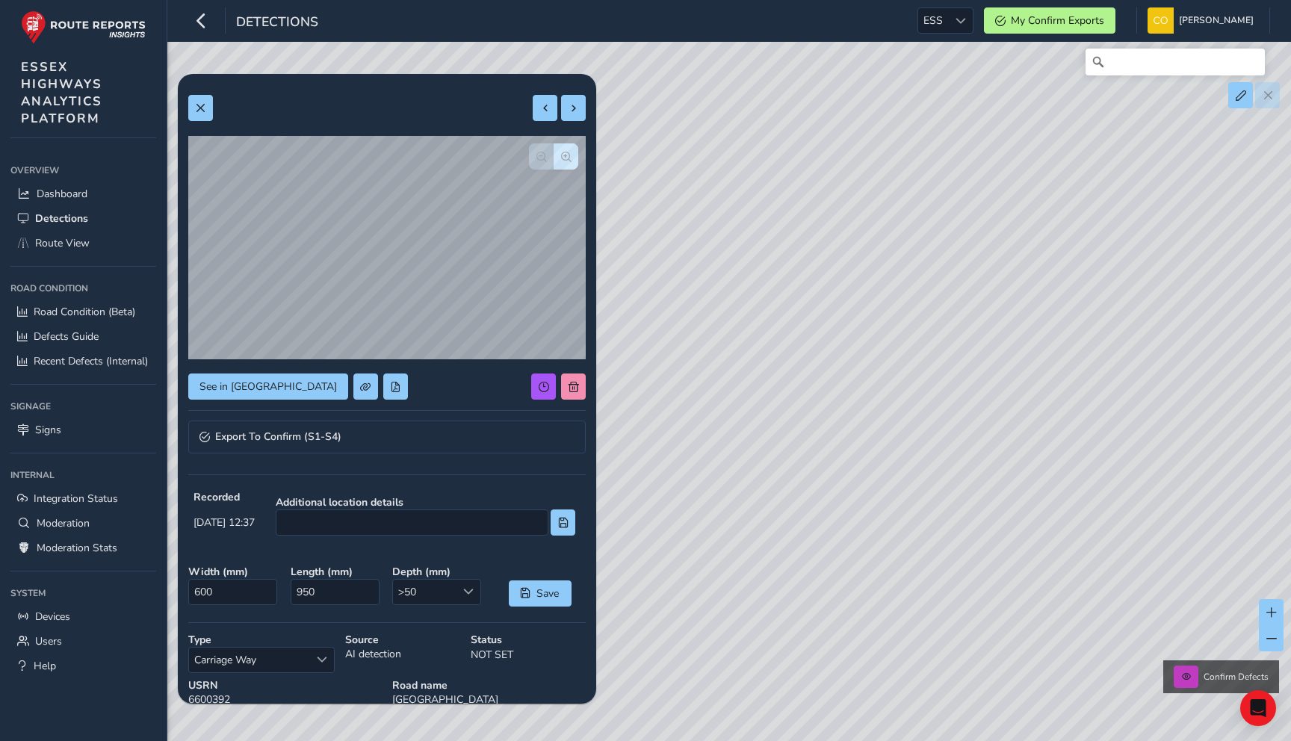
click at [379, 420] on div "See in Route View Export To Confirm (S1-S4) Recorded Sep 30 2025, 12:37 Additio…" at bounding box center [386, 516] width 397 height 864
click at [367, 431] on link "Export To Confirm (S1-S4)" at bounding box center [386, 436] width 397 height 33
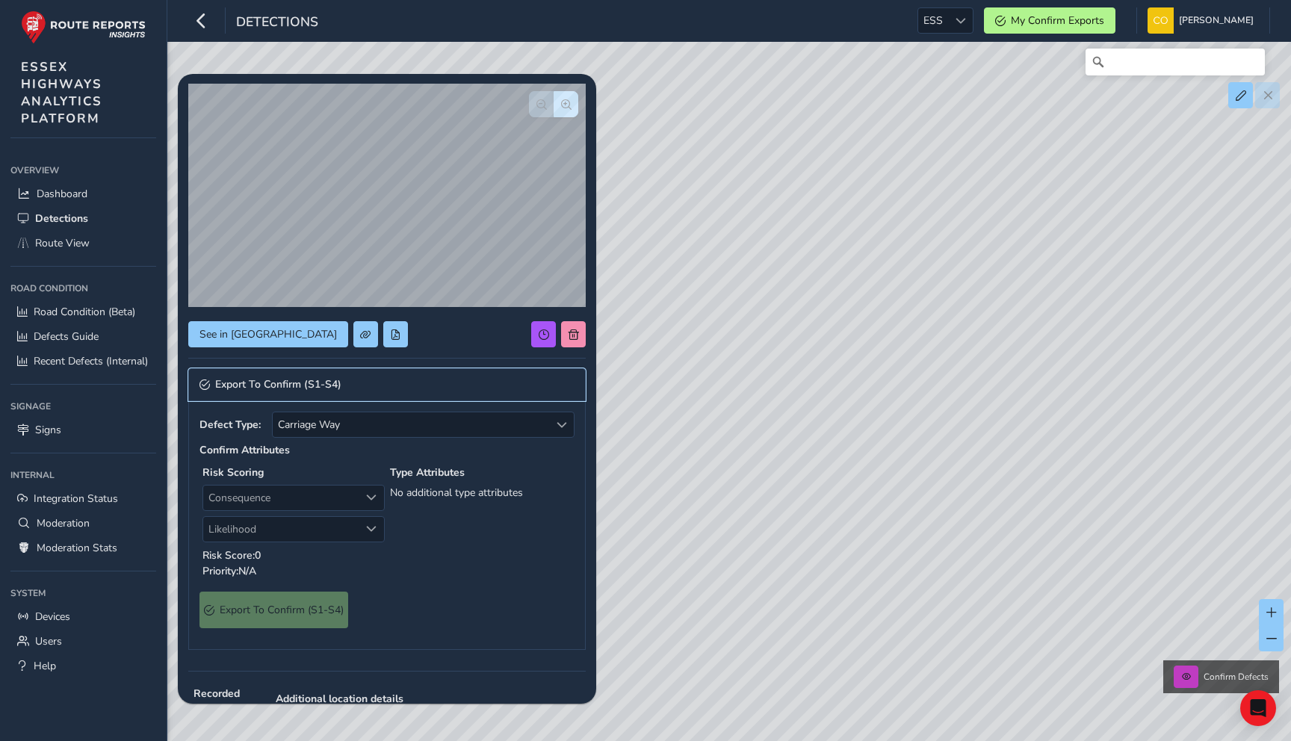
scroll to position [75, 0]
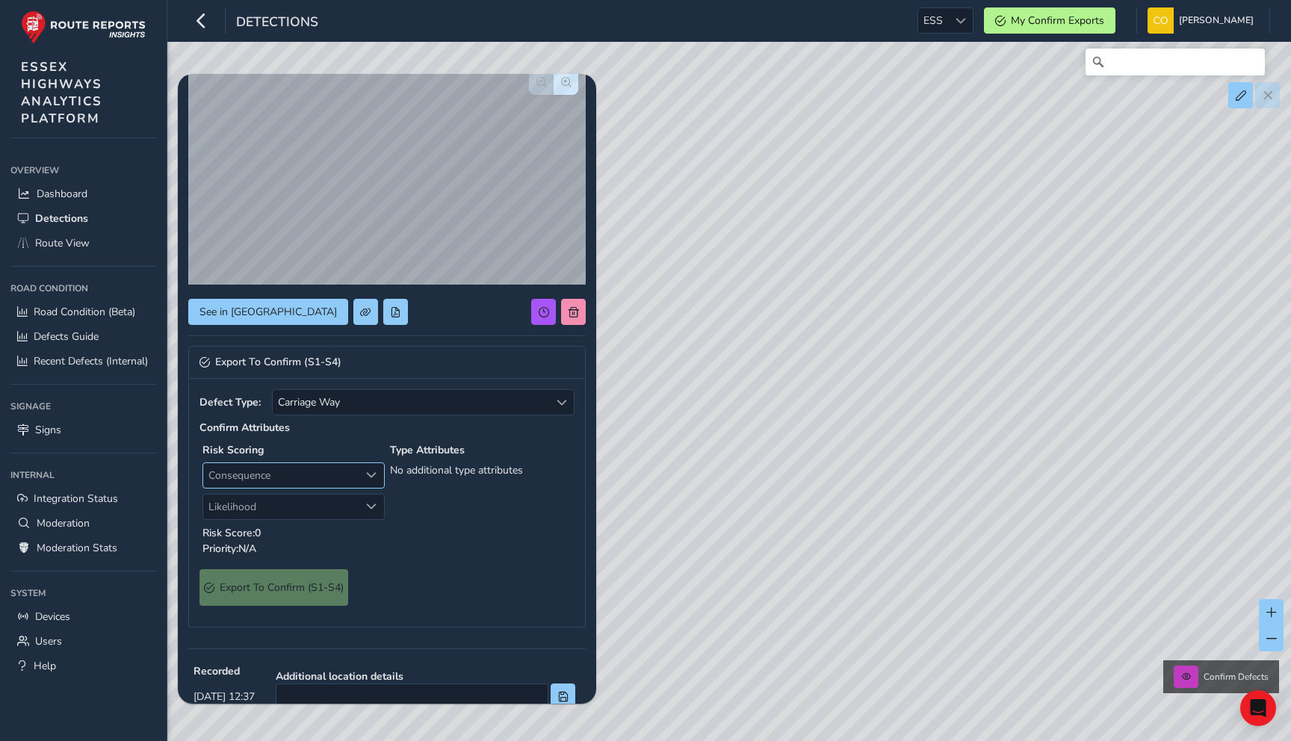
click at [346, 478] on span "Consequence" at bounding box center [281, 475] width 156 height 25
click at [329, 438] on div "Confirm Attributes Risk Scoring Consequence Consequence Likelihood Likelihood R…" at bounding box center [386, 489] width 375 height 138
click at [381, 403] on span "Carriage Way" at bounding box center [411, 402] width 276 height 25
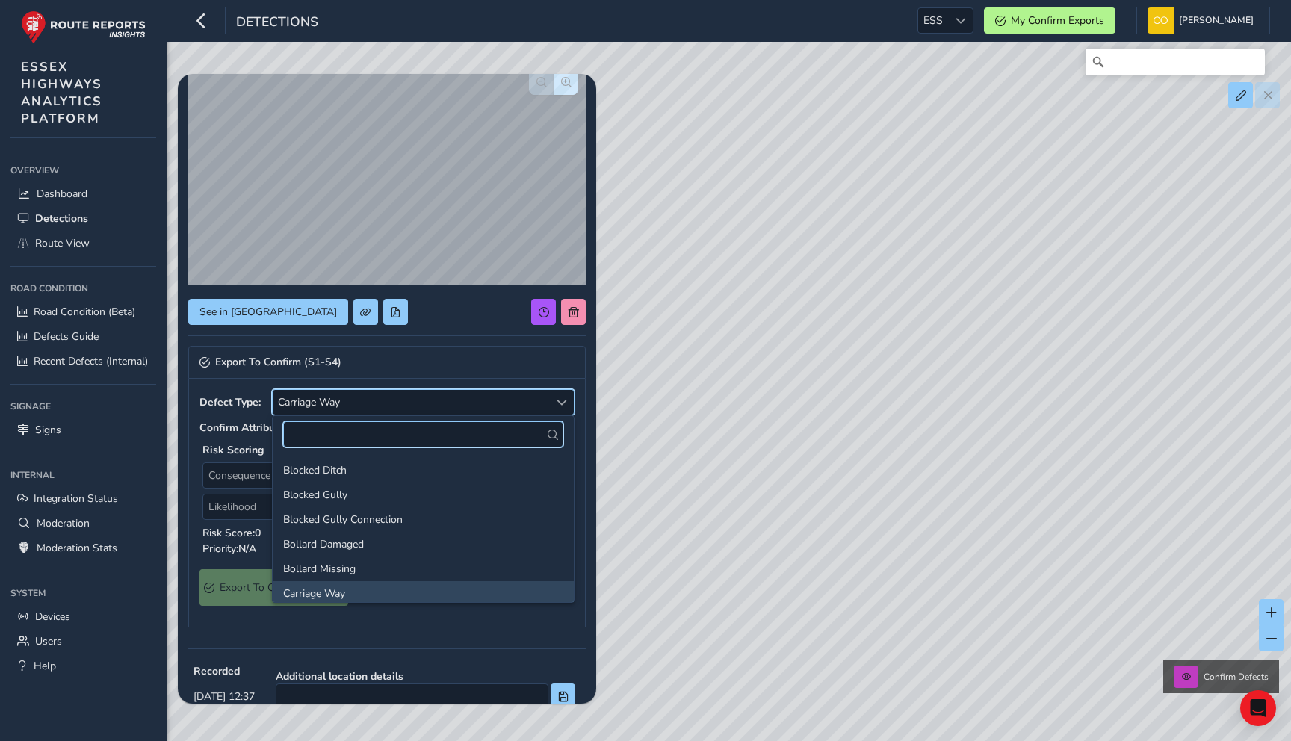
scroll to position [4, 0]
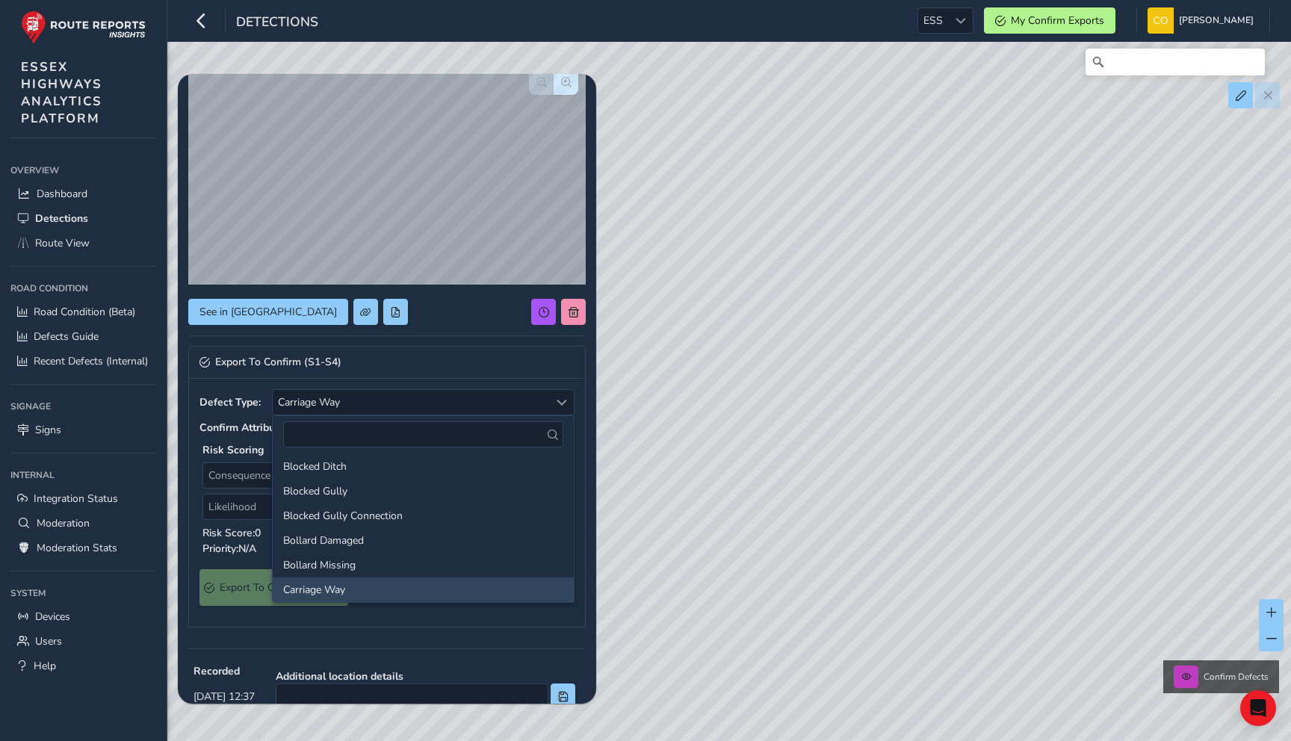
click at [365, 581] on li "Carriage Way" at bounding box center [423, 589] width 301 height 25
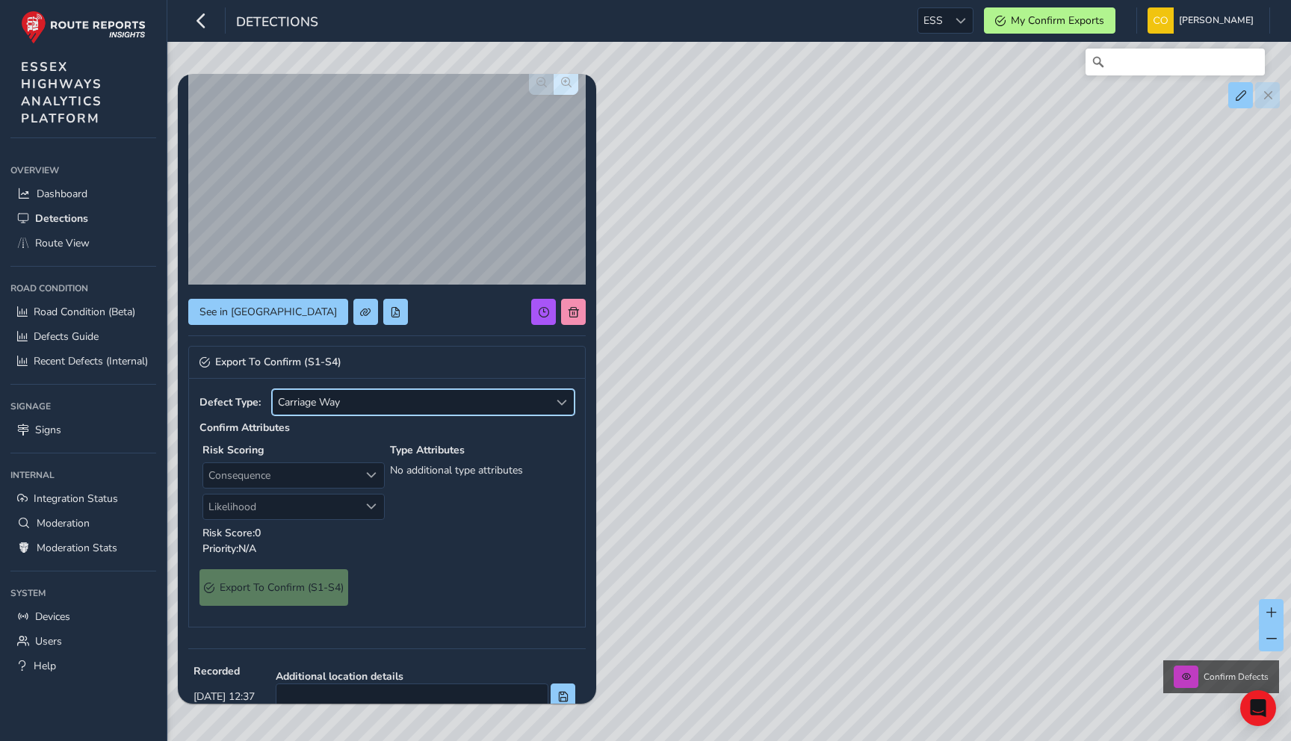
click at [405, 406] on span "Carriage Way" at bounding box center [411, 402] width 276 height 25
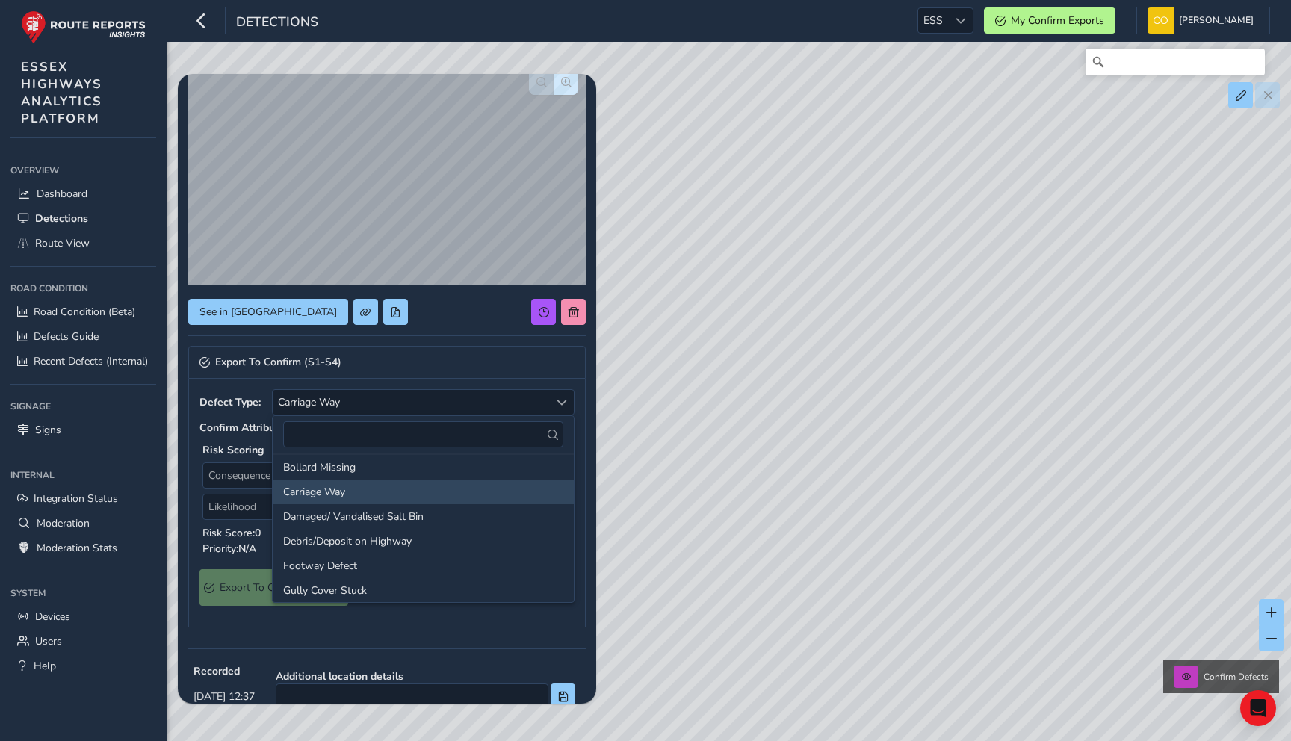
scroll to position [110, 0]
click at [420, 503] on li "Damaged/ Vandalised Salt Bin" at bounding box center [423, 508] width 301 height 25
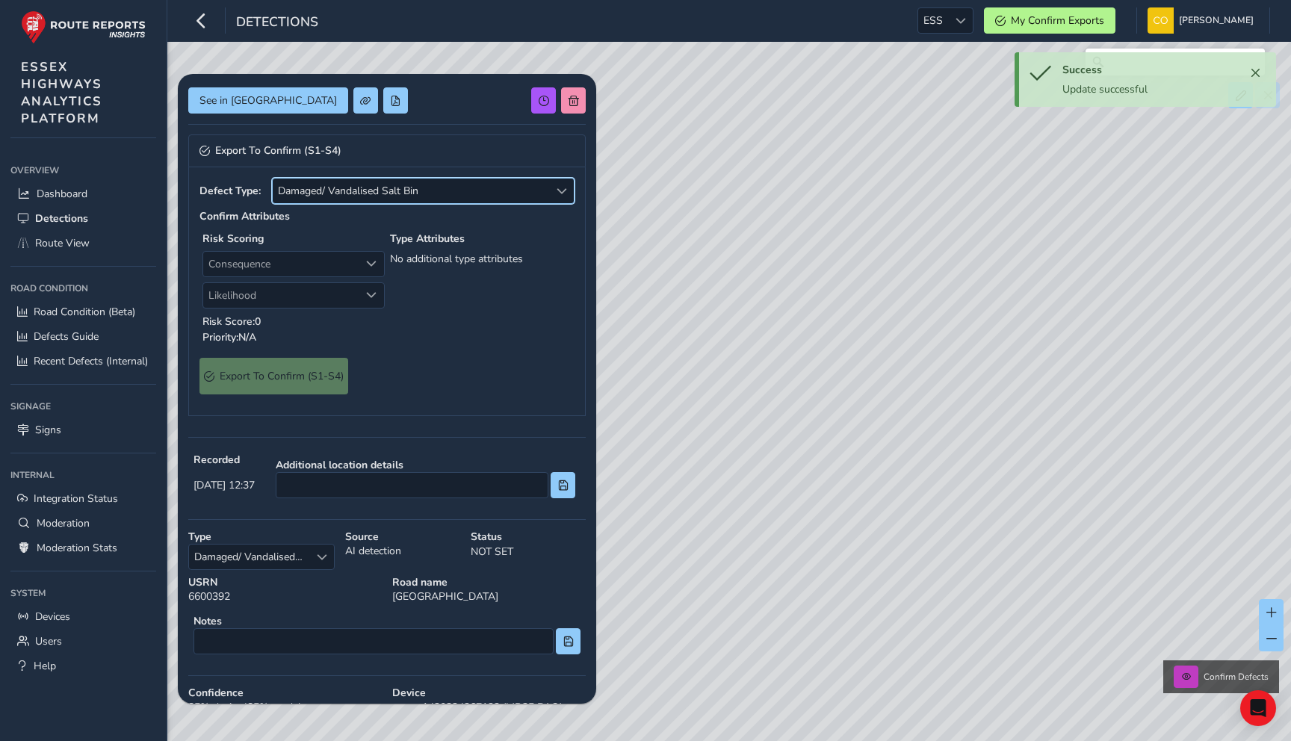
click at [425, 203] on span "Damaged/ Vandalised Salt Bin" at bounding box center [411, 190] width 276 height 25
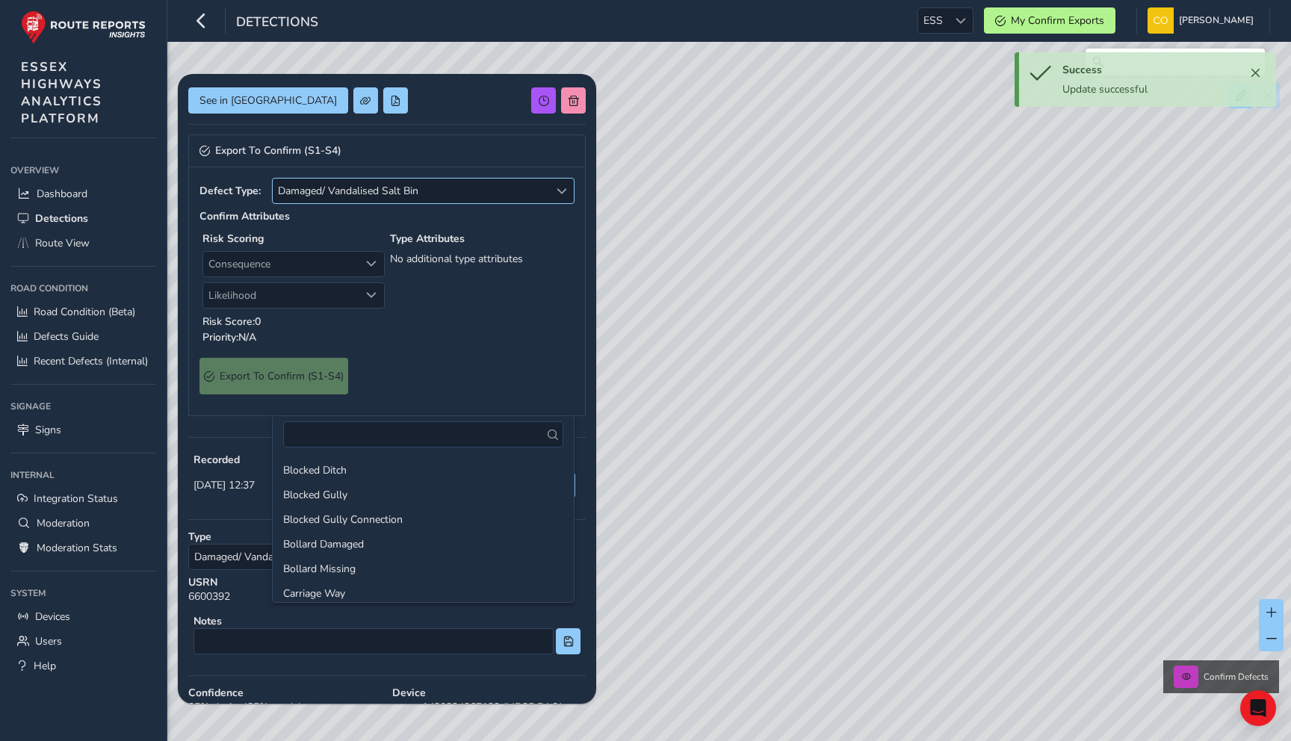
scroll to position [28, 0]
click at [377, 573] on li "Carriage Way" at bounding box center [423, 565] width 301 height 25
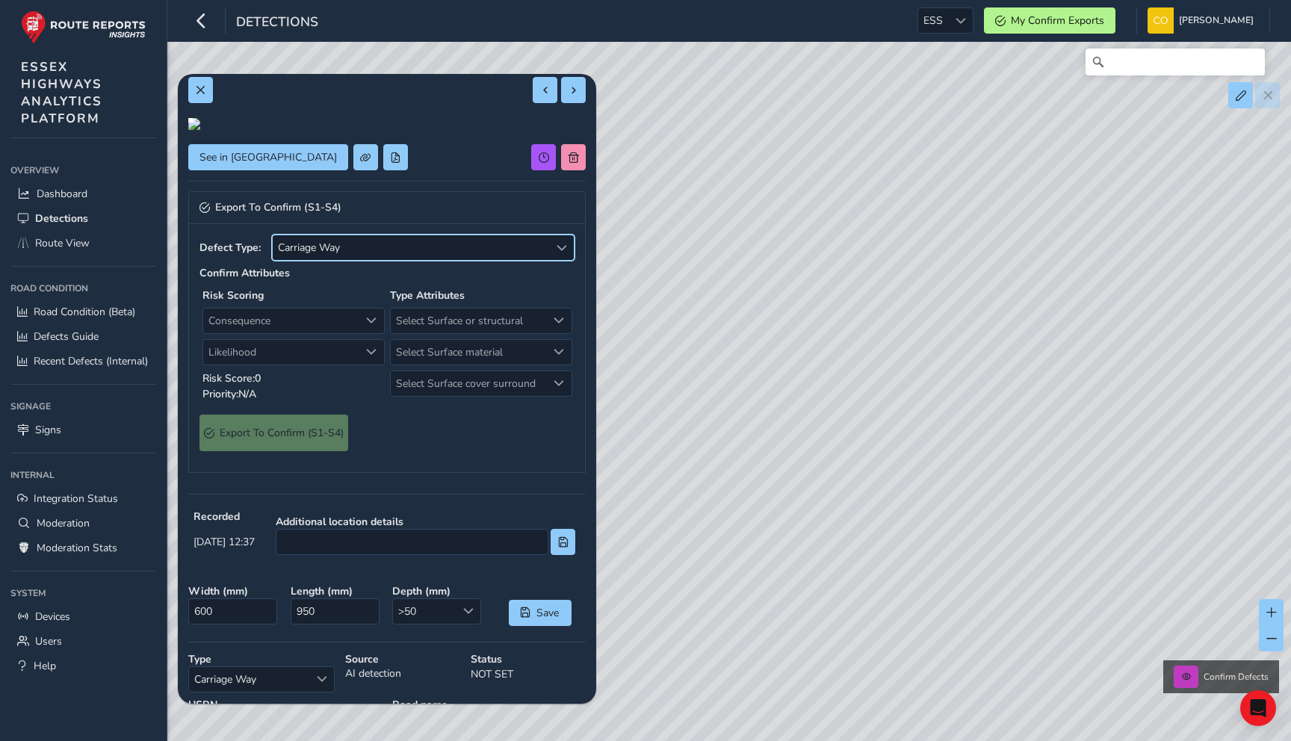
scroll to position [0, 0]
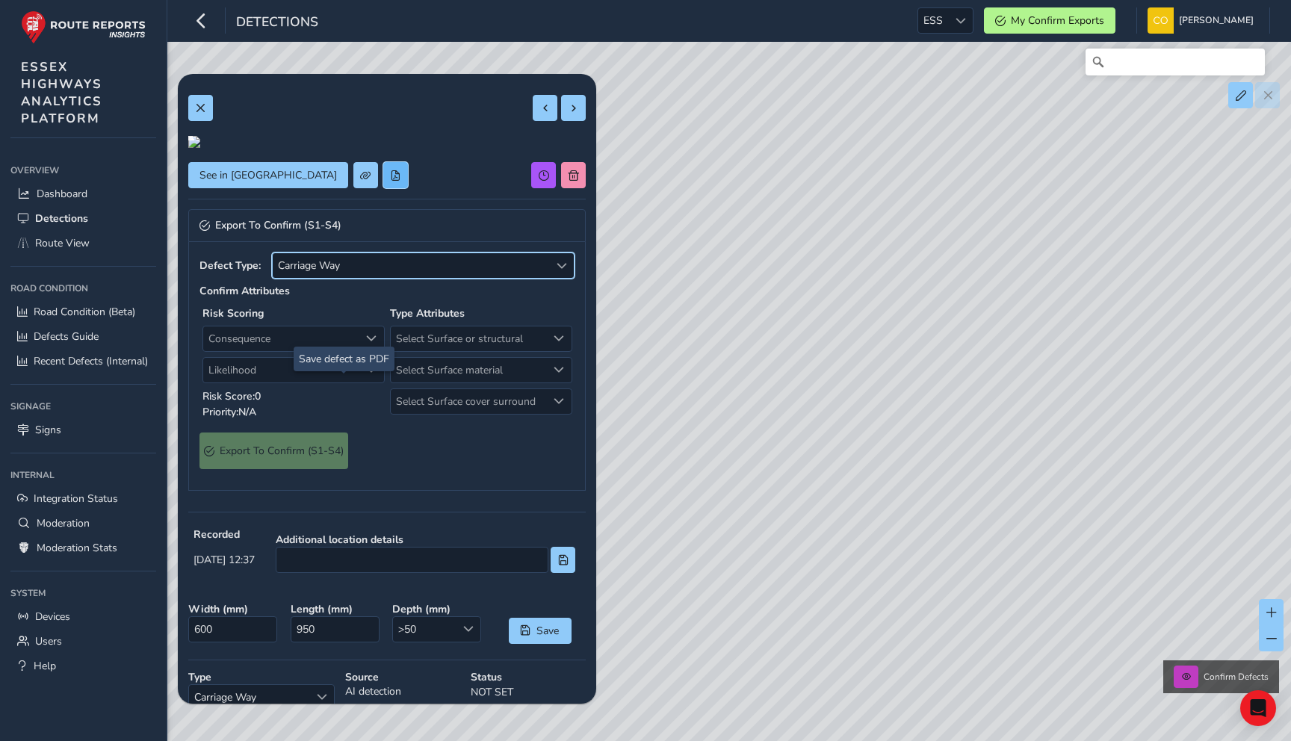
click at [383, 188] on button at bounding box center [395, 175] width 25 height 26
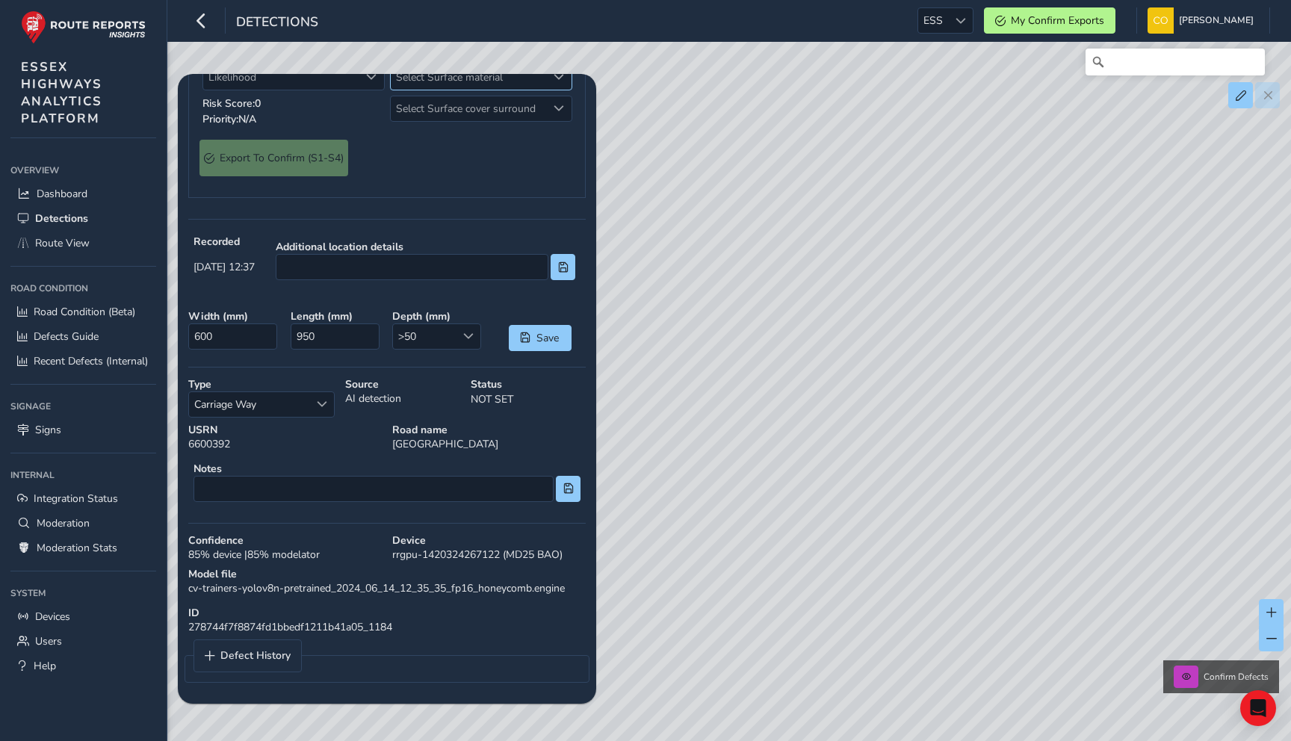
scroll to position [504, 0]
click at [256, 665] on link "Defect History" at bounding box center [247, 655] width 107 height 31
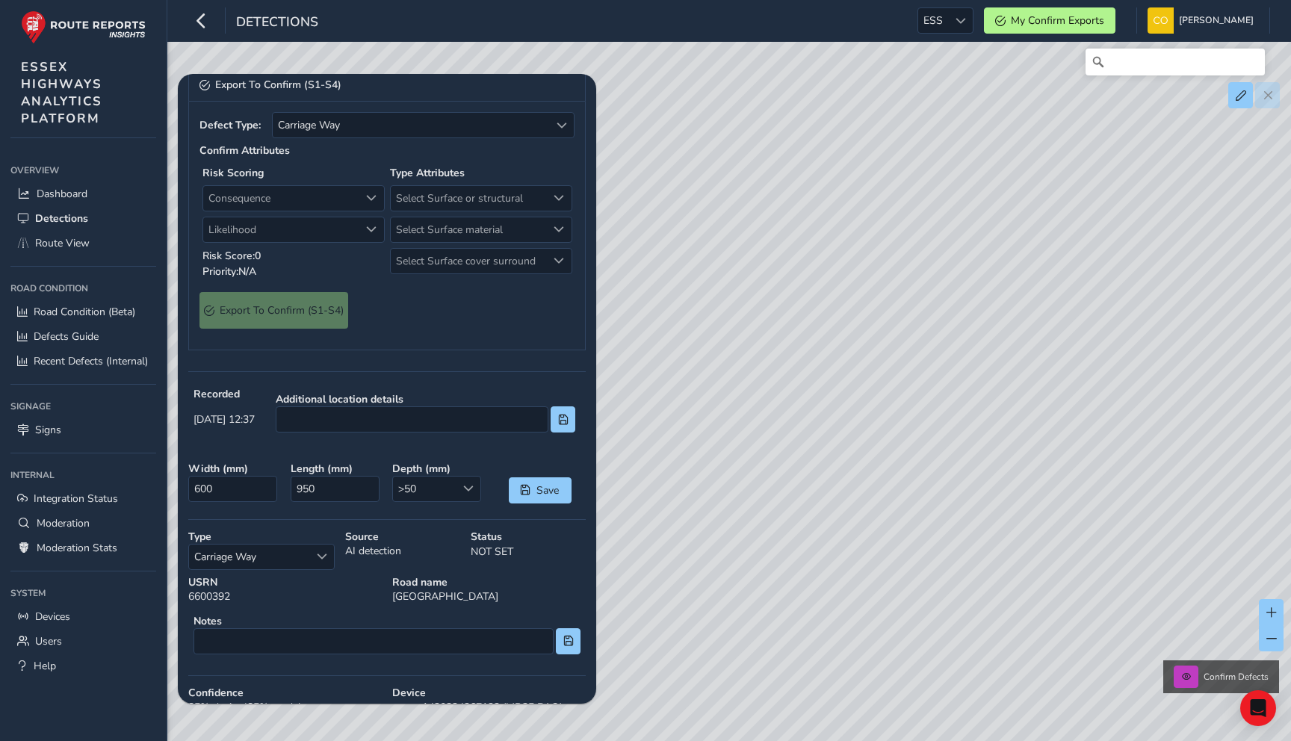
scroll to position [0, 0]
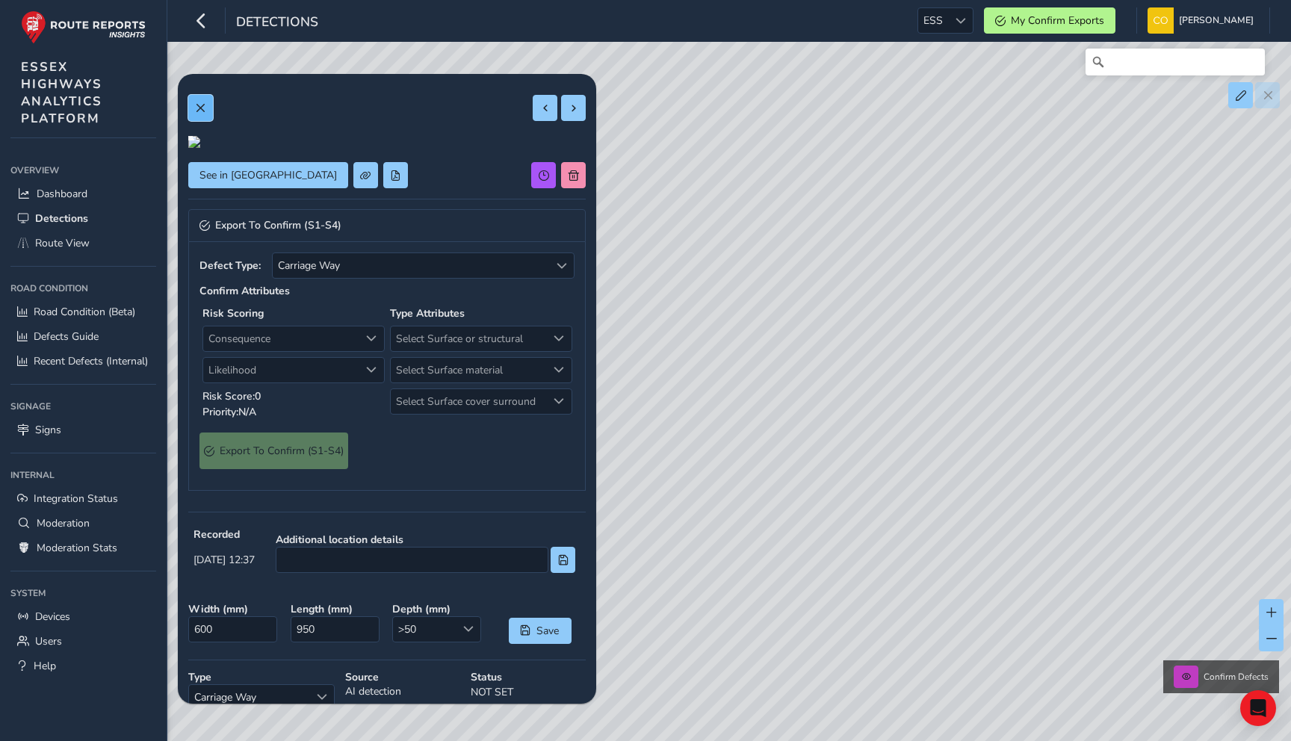
click at [203, 105] on span at bounding box center [200, 108] width 10 height 10
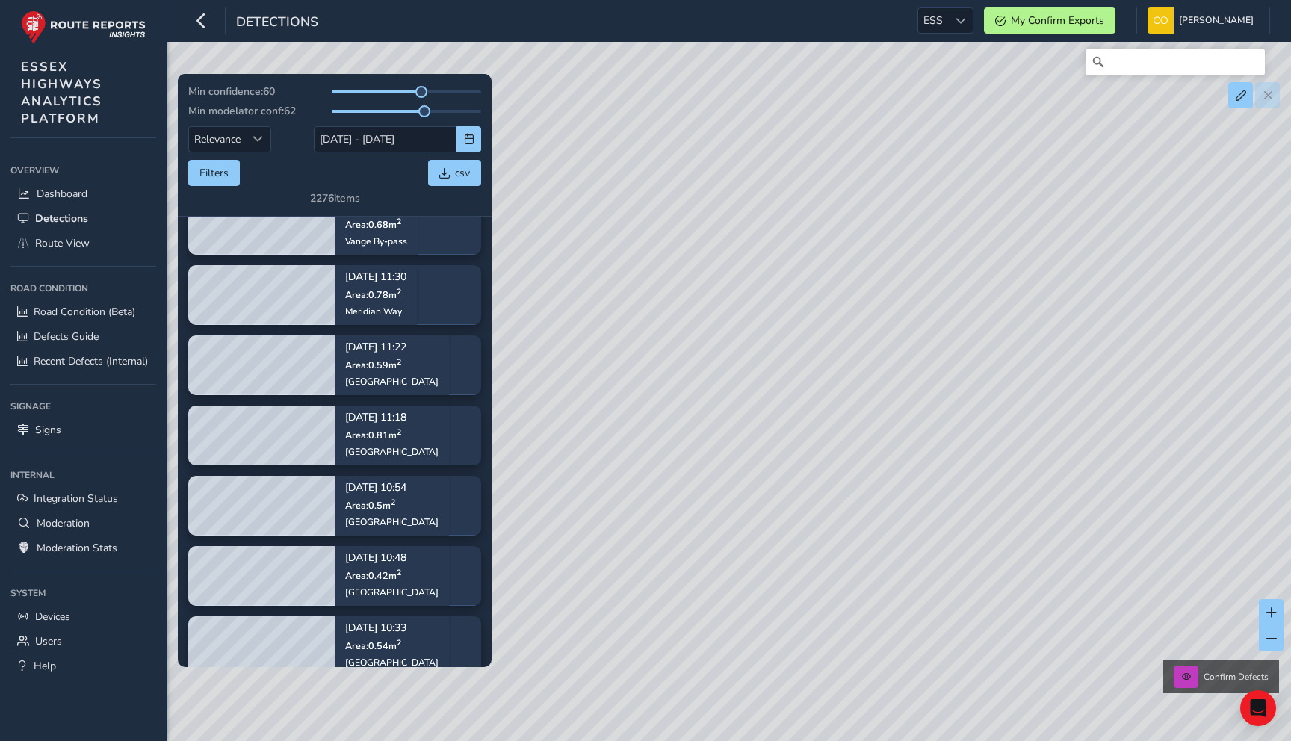
scroll to position [5610, 0]
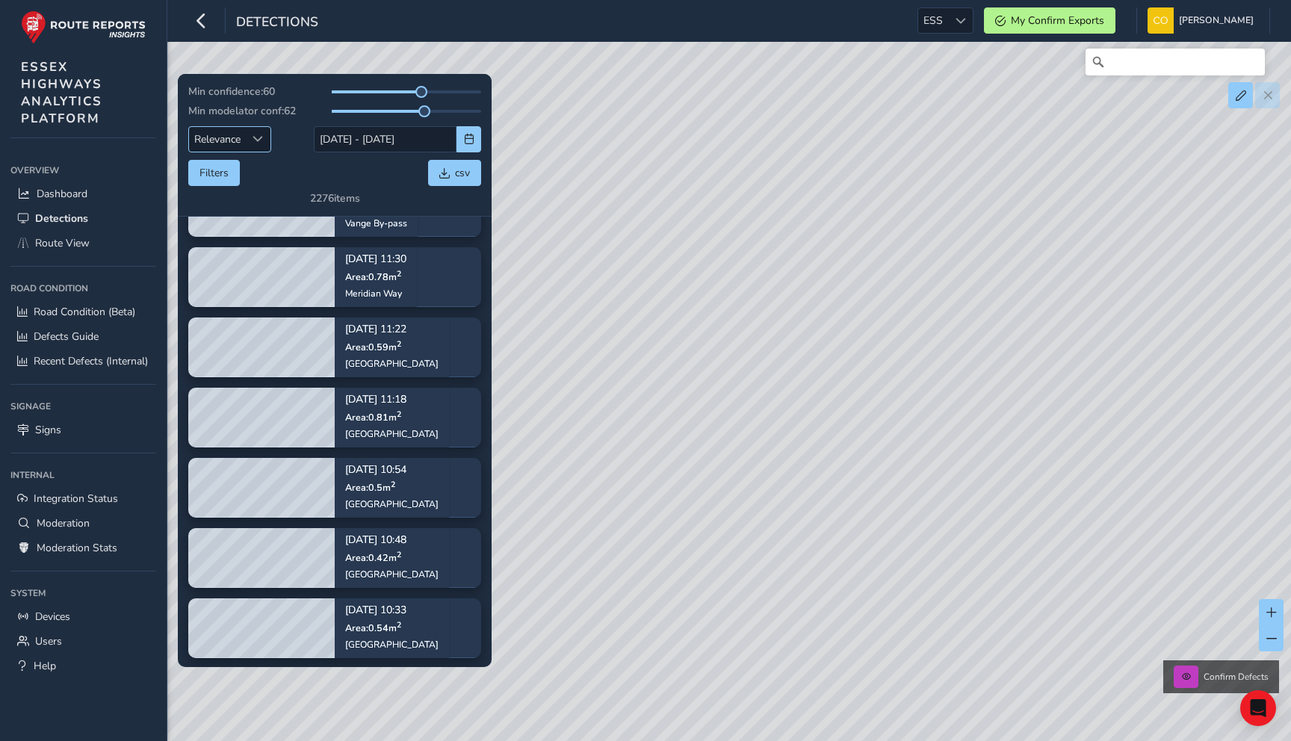
click at [232, 133] on span "Relevance" at bounding box center [217, 139] width 57 height 25
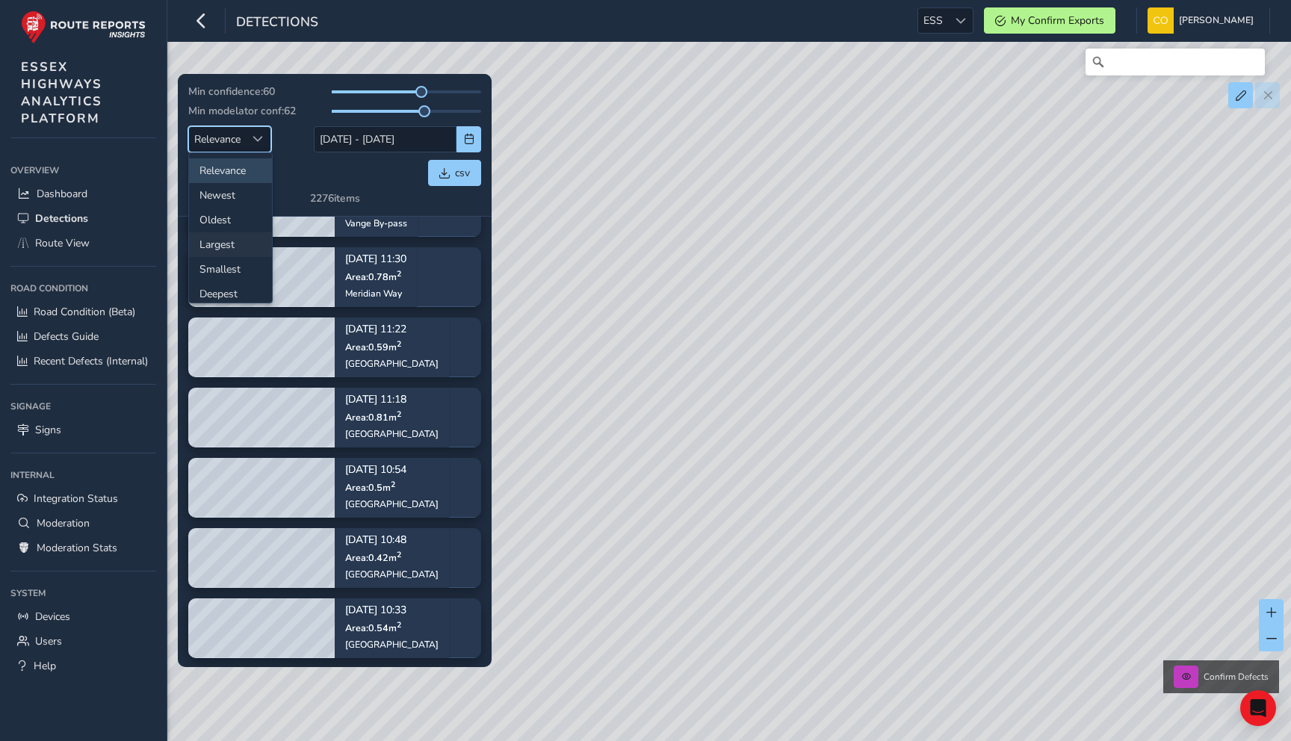
scroll to position [9, 0]
click at [248, 138] on div "Sort by Date" at bounding box center [258, 139] width 25 height 25
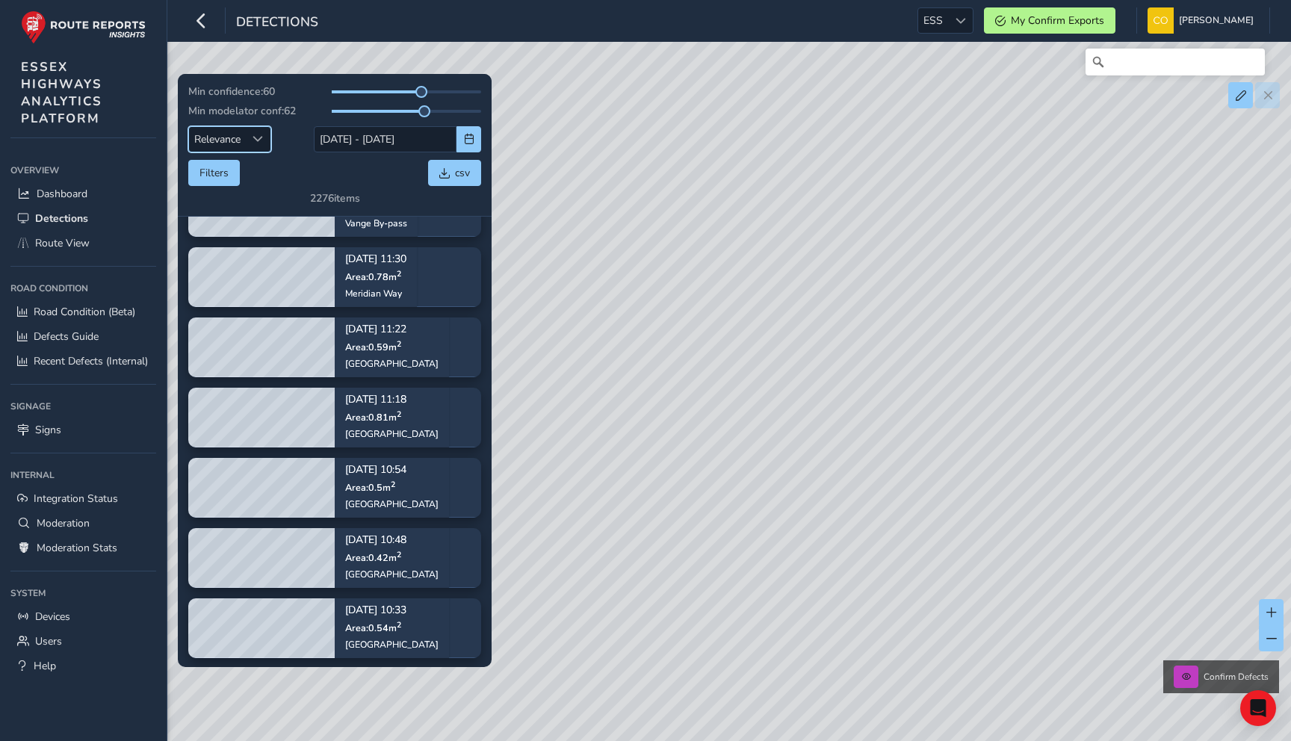
click at [323, 161] on div "Filters csv" at bounding box center [334, 173] width 293 height 26
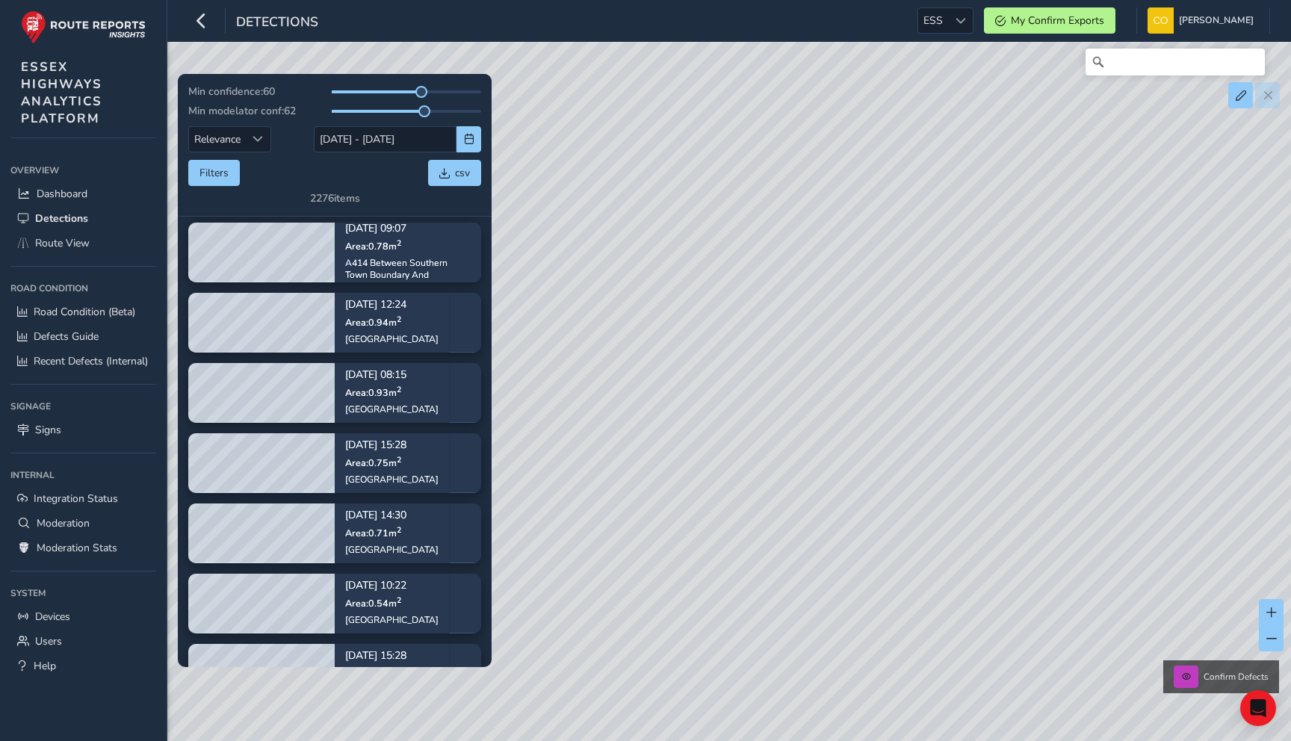
scroll to position [660, 0]
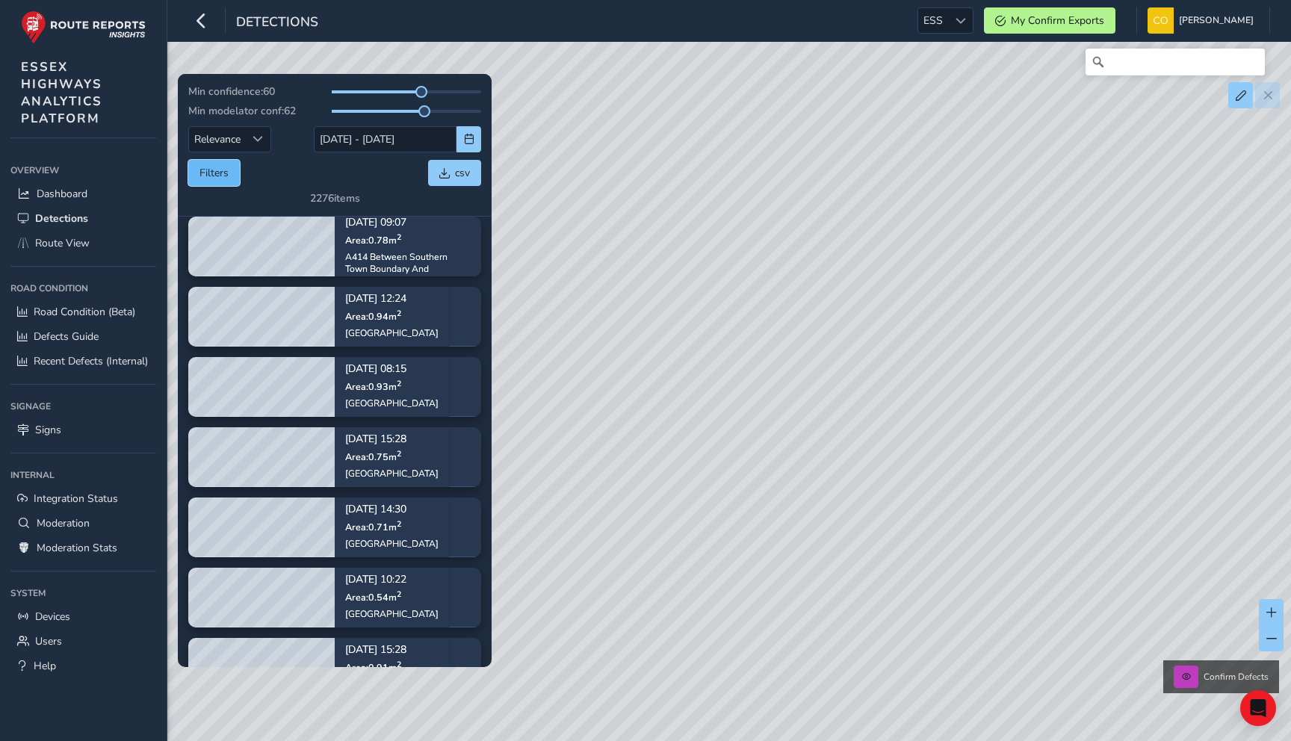
click at [227, 178] on button "Filters" at bounding box center [214, 173] width 52 height 26
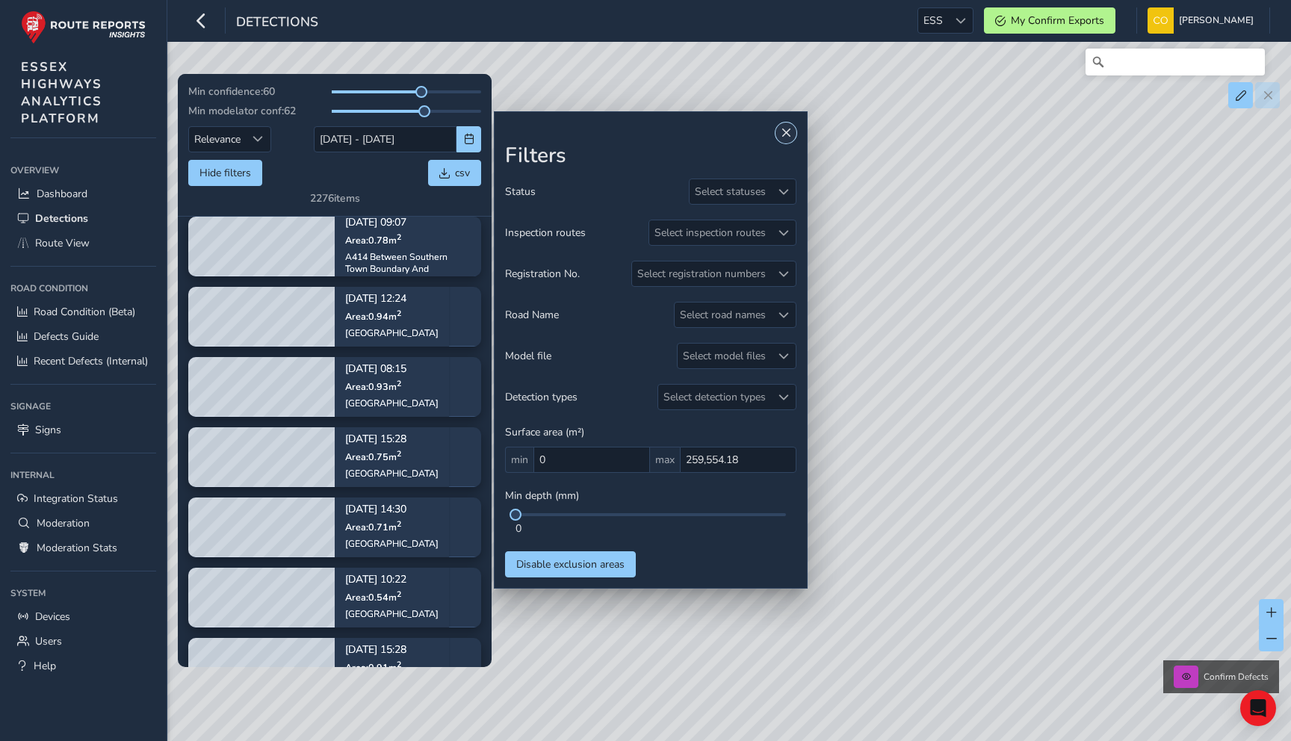
click at [794, 130] on button "Close" at bounding box center [785, 132] width 21 height 21
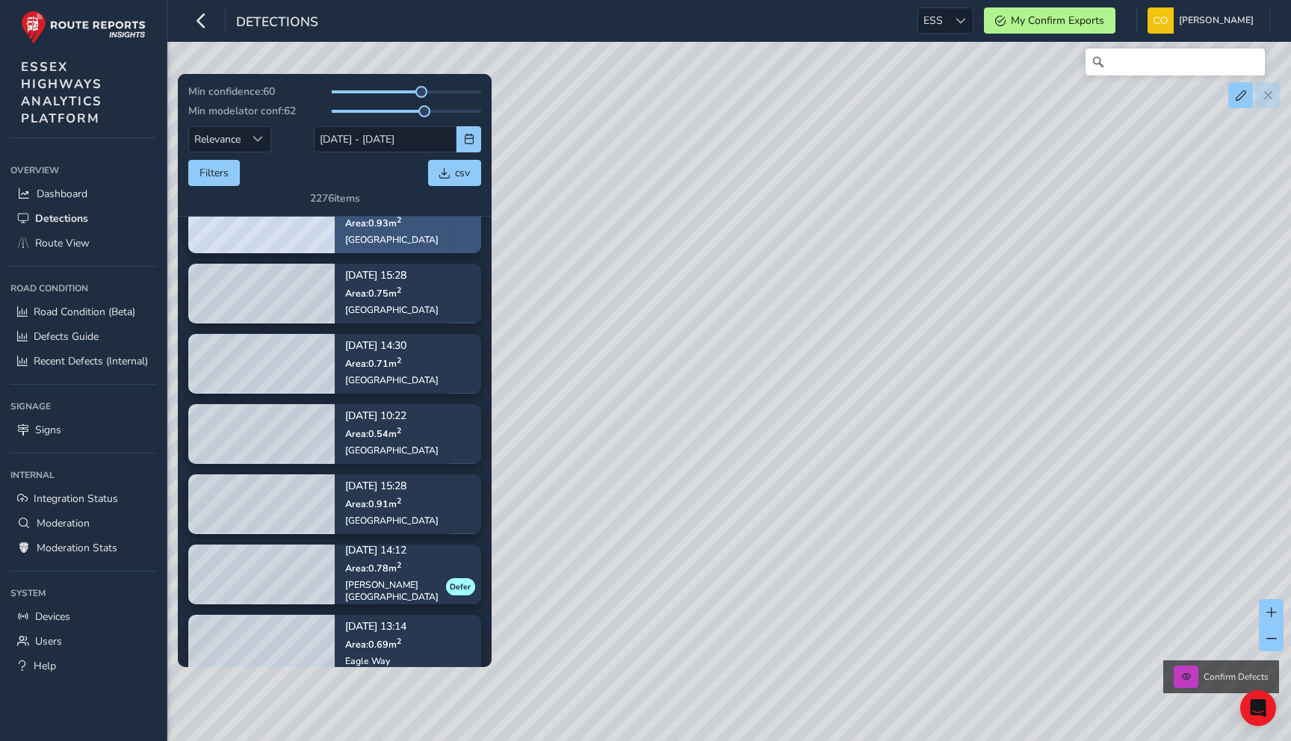
scroll to position [846, 0]
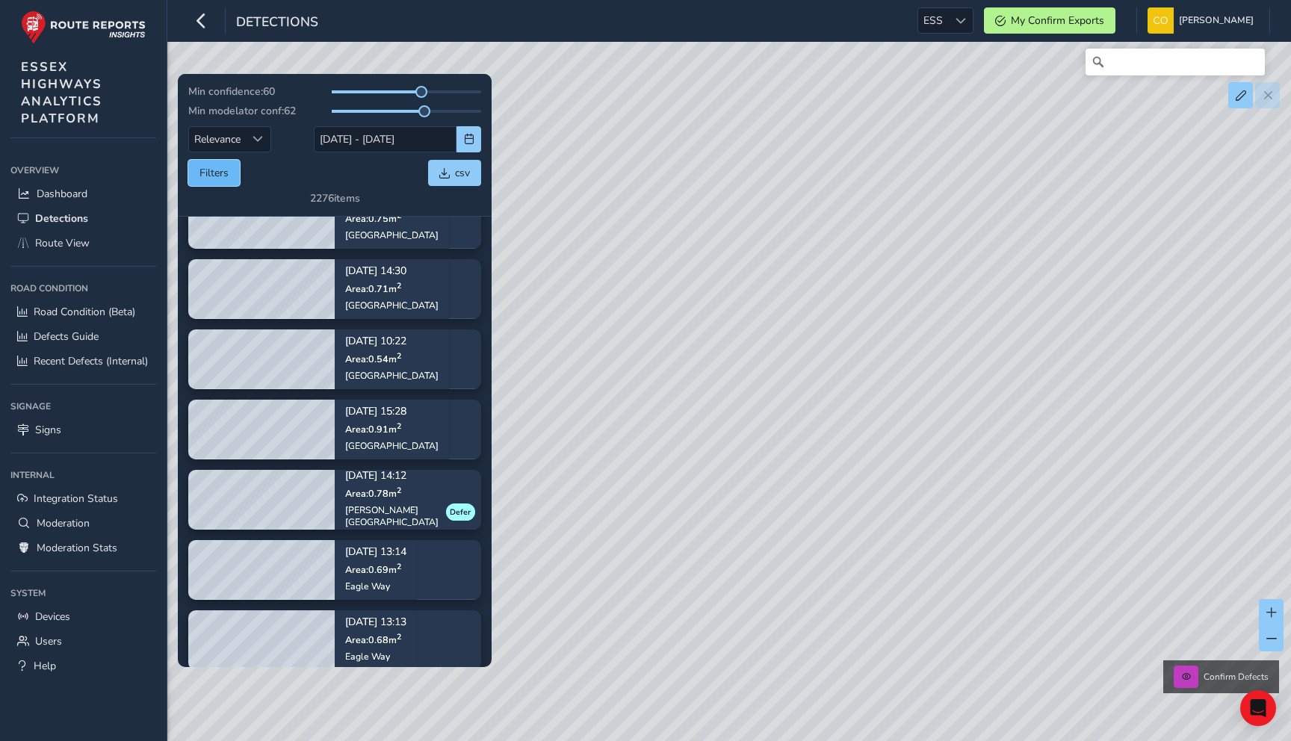
click at [210, 173] on button "Filters" at bounding box center [214, 173] width 52 height 26
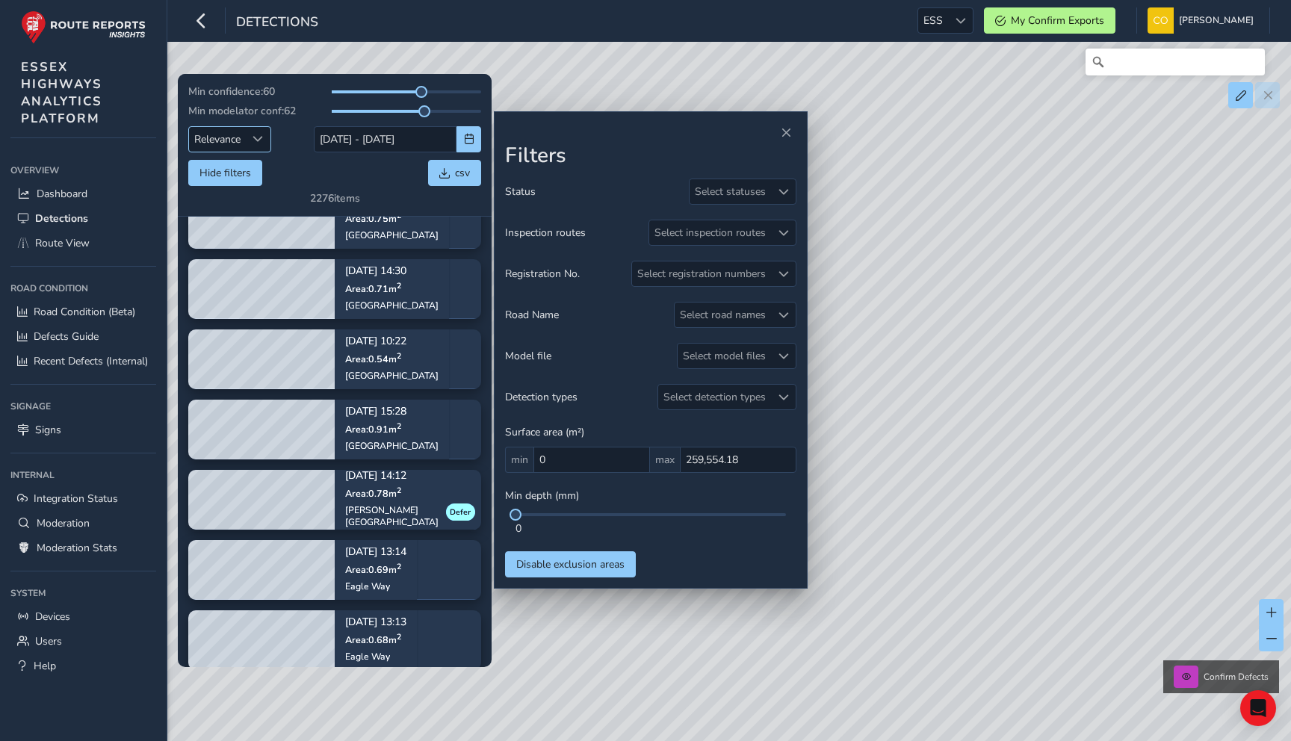
click at [232, 131] on span "Relevance" at bounding box center [217, 139] width 57 height 25
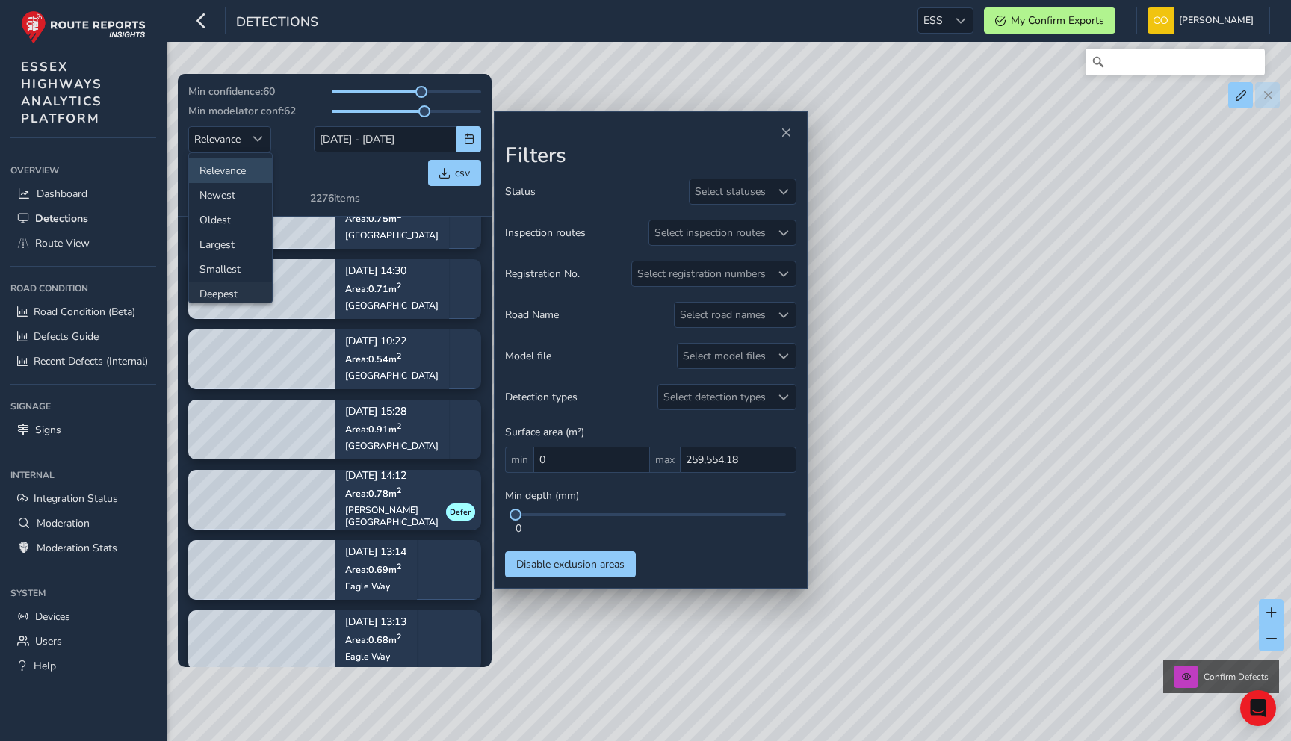
click at [234, 297] on li "Deepest" at bounding box center [230, 294] width 83 height 25
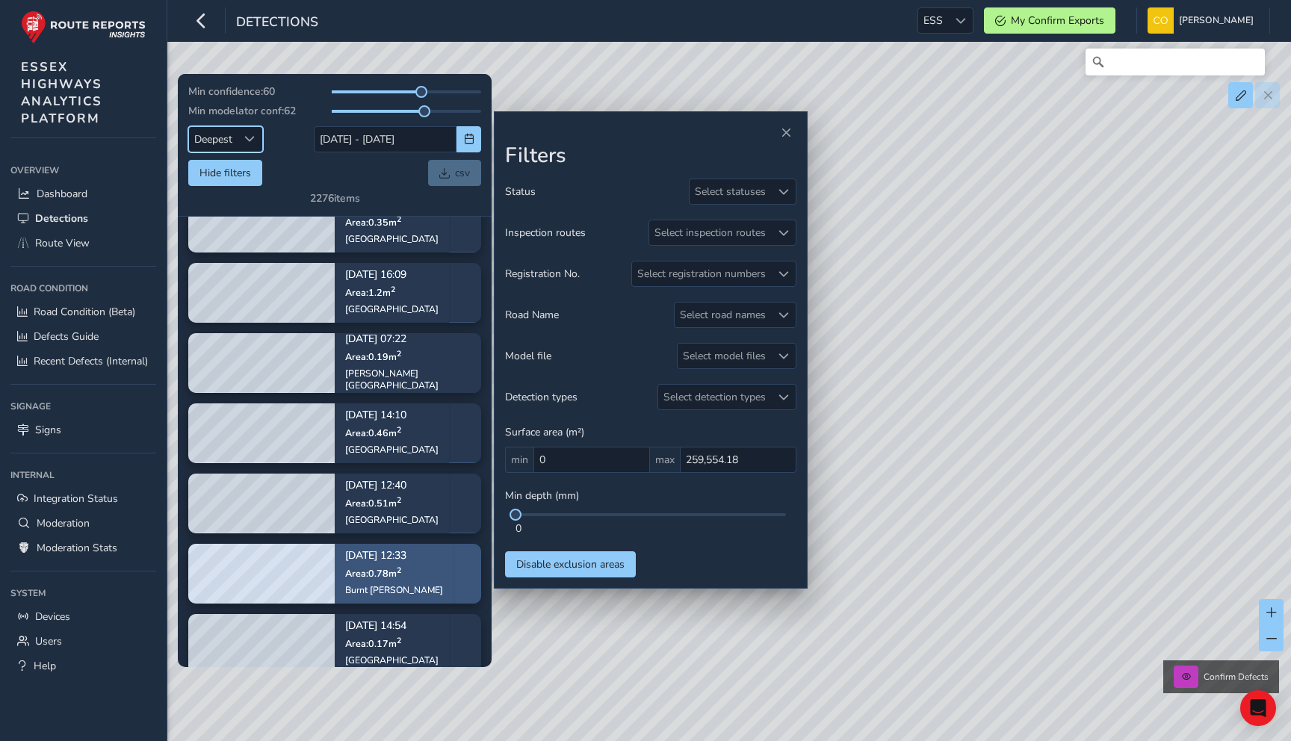
scroll to position [329, 0]
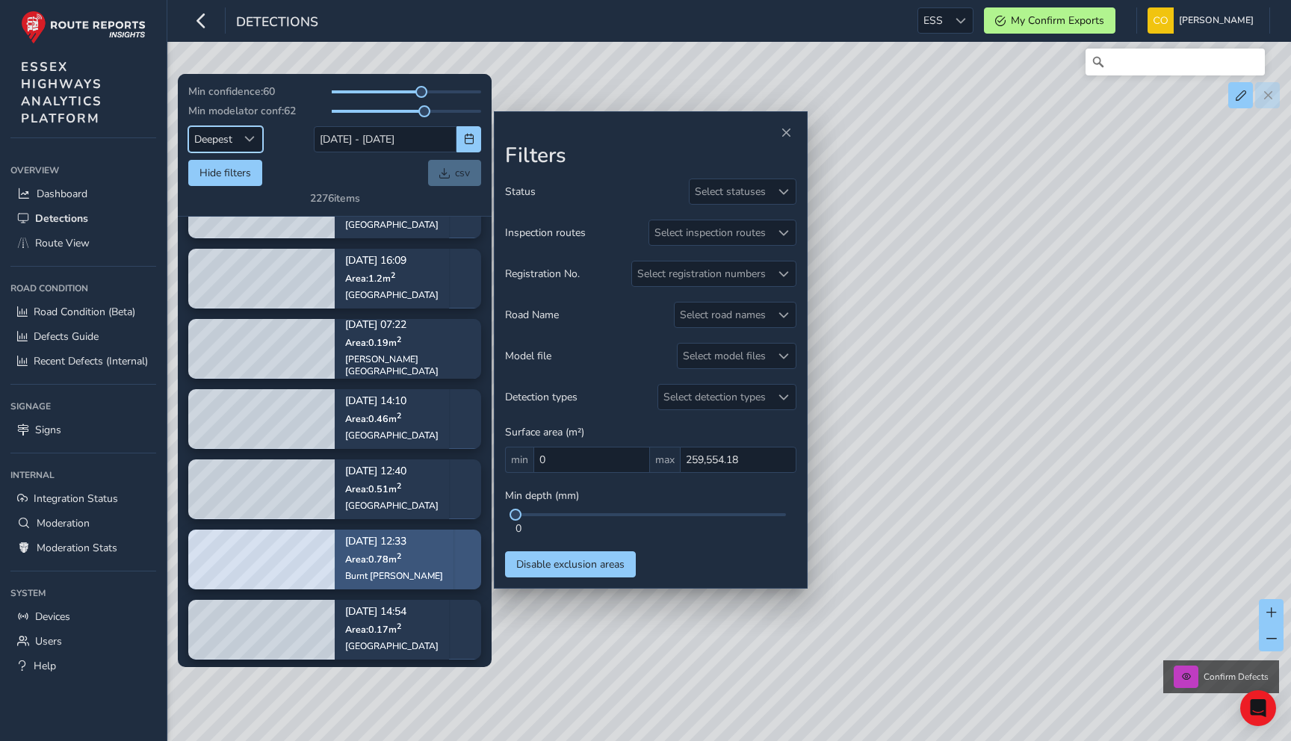
click at [381, 573] on div "Burnt Dick Hill" at bounding box center [394, 576] width 98 height 12
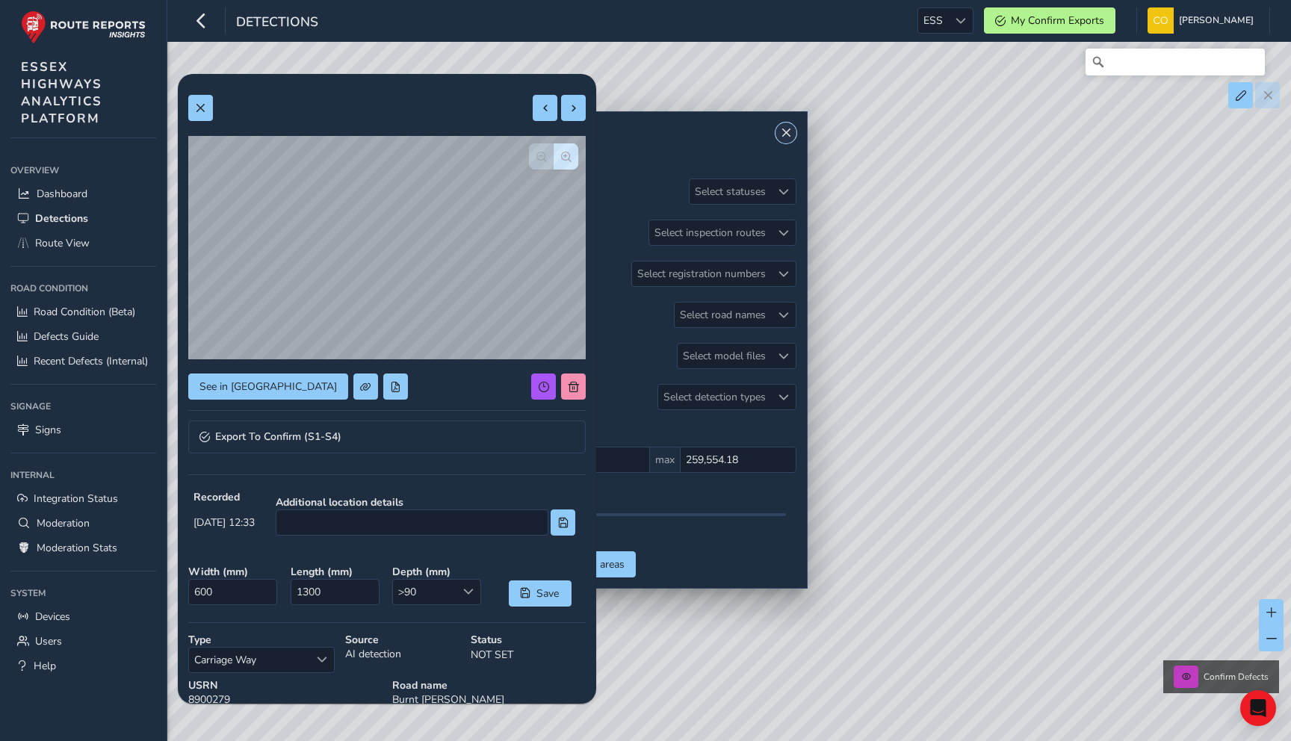
click at [789, 140] on button "Close" at bounding box center [785, 132] width 21 height 21
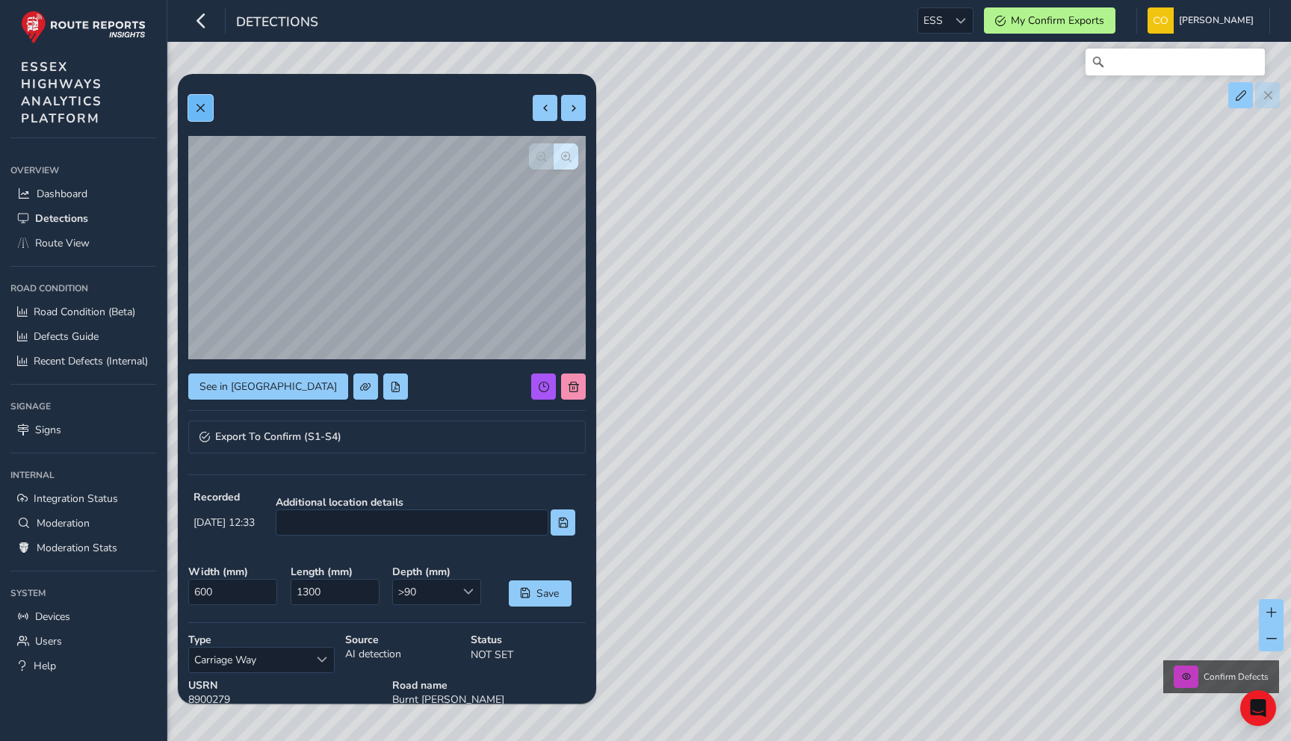
click at [208, 111] on button at bounding box center [200, 108] width 25 height 26
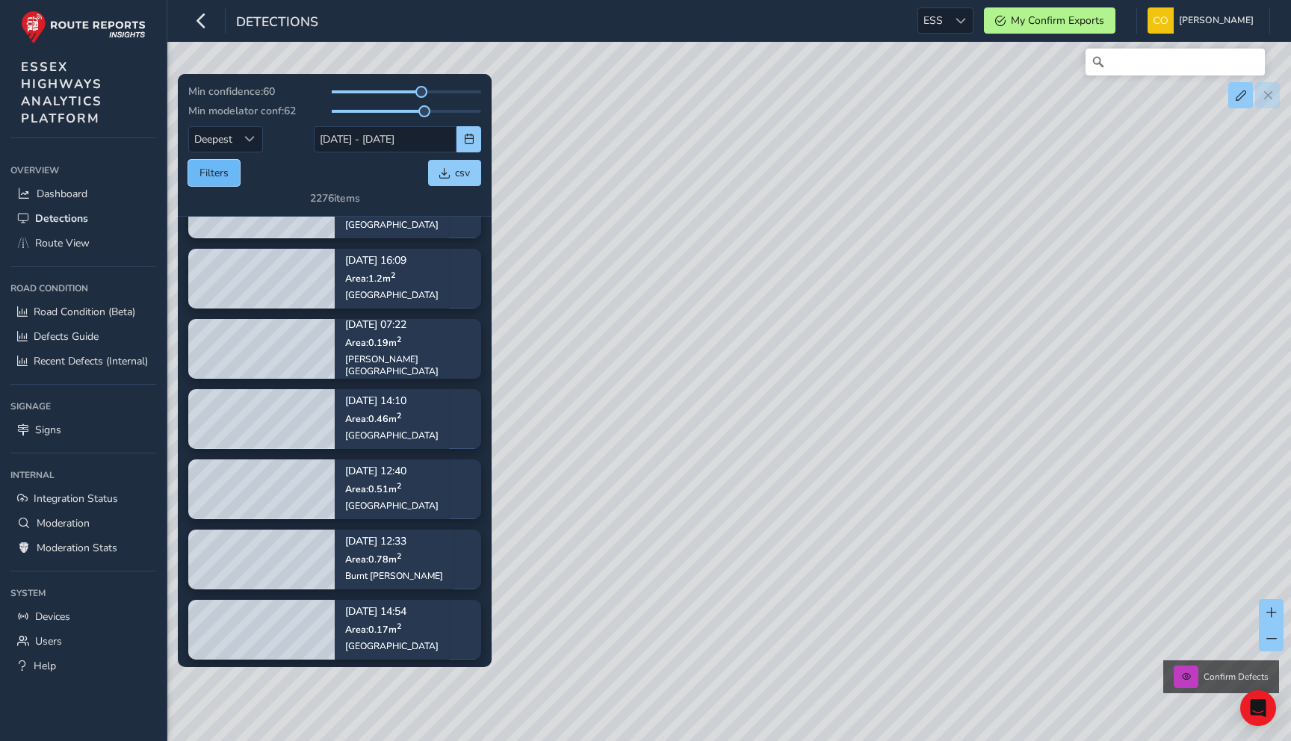
click at [217, 176] on button "Filters" at bounding box center [214, 173] width 52 height 26
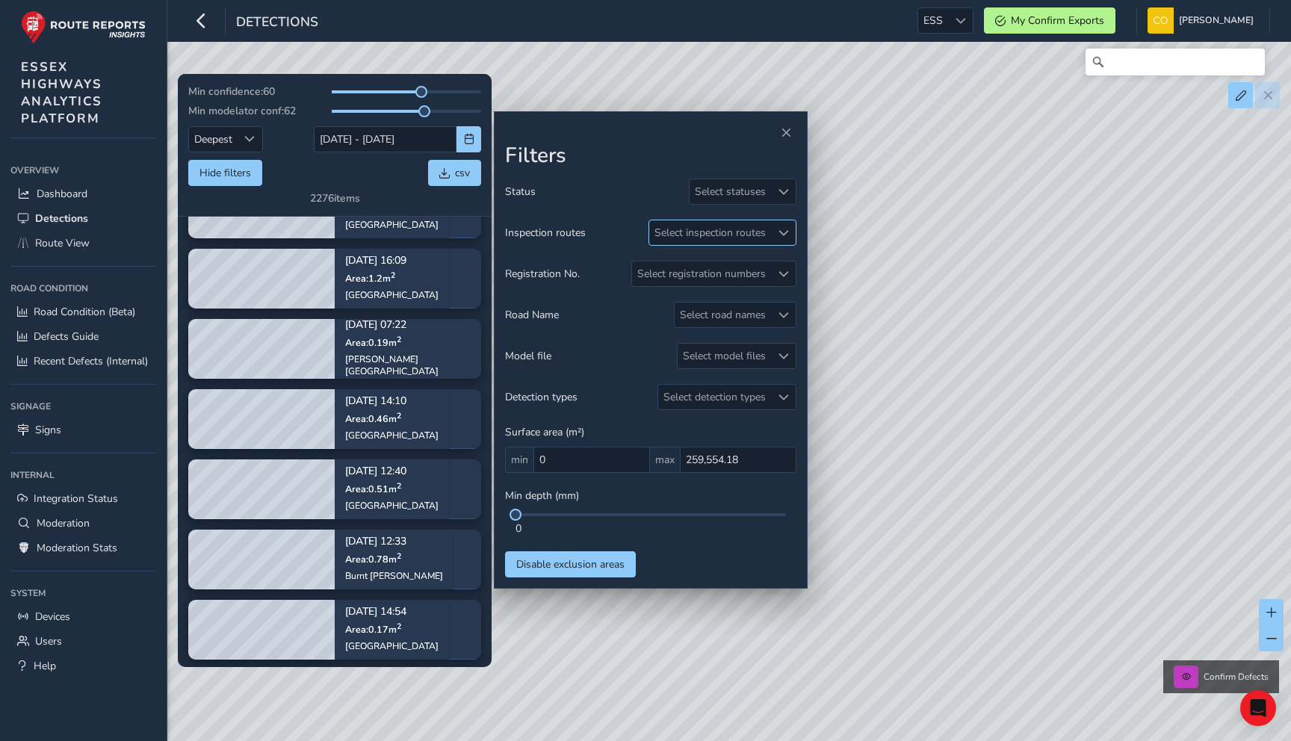
click at [748, 236] on div "Select inspection routes" at bounding box center [710, 232] width 122 height 25
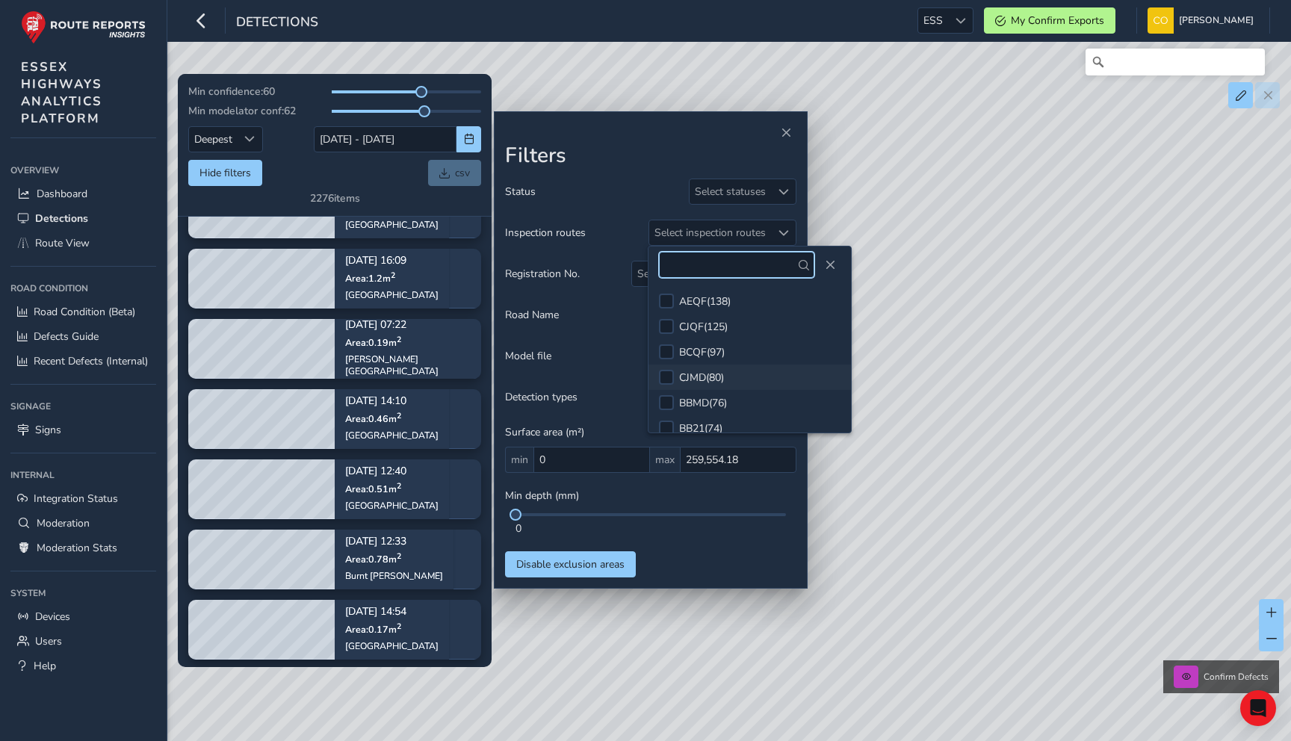
scroll to position [178, 0]
click at [564, 262] on div "Registration No. Select registration numbers" at bounding box center [650, 274] width 291 height 26
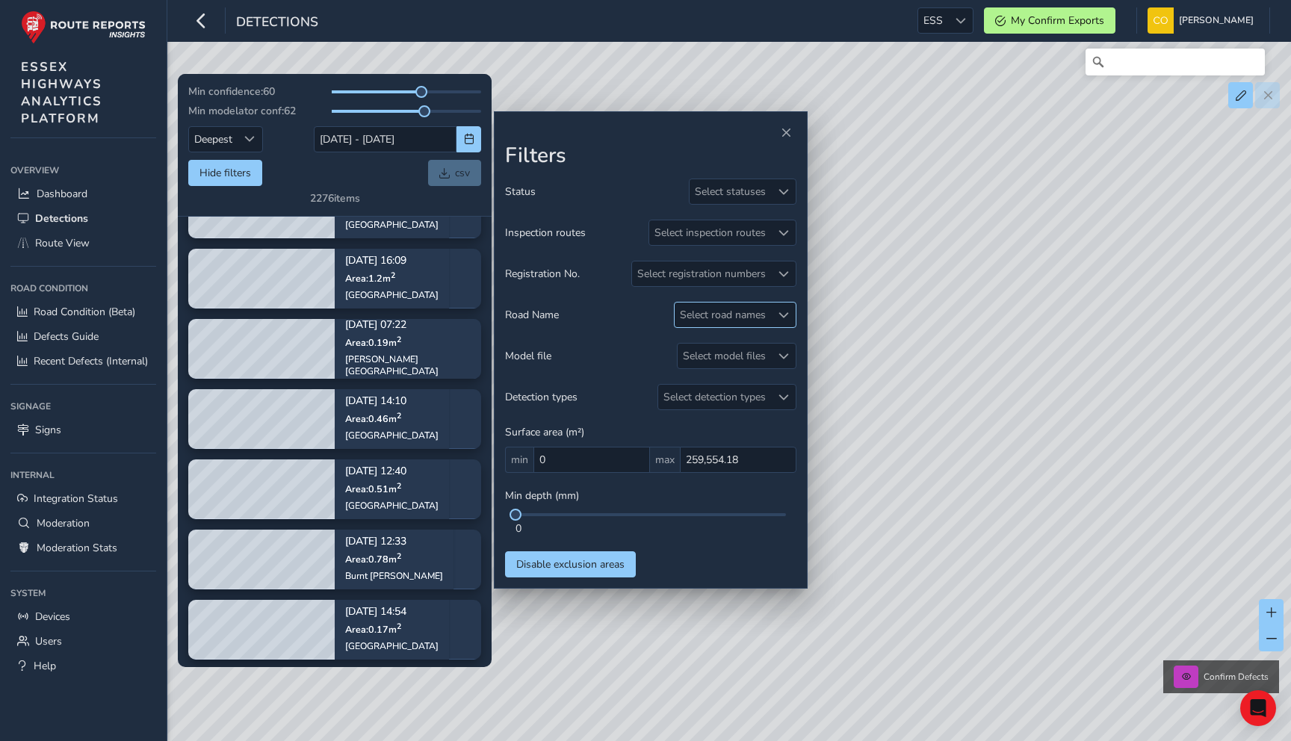
click at [697, 319] on div "Select road names" at bounding box center [722, 314] width 96 height 25
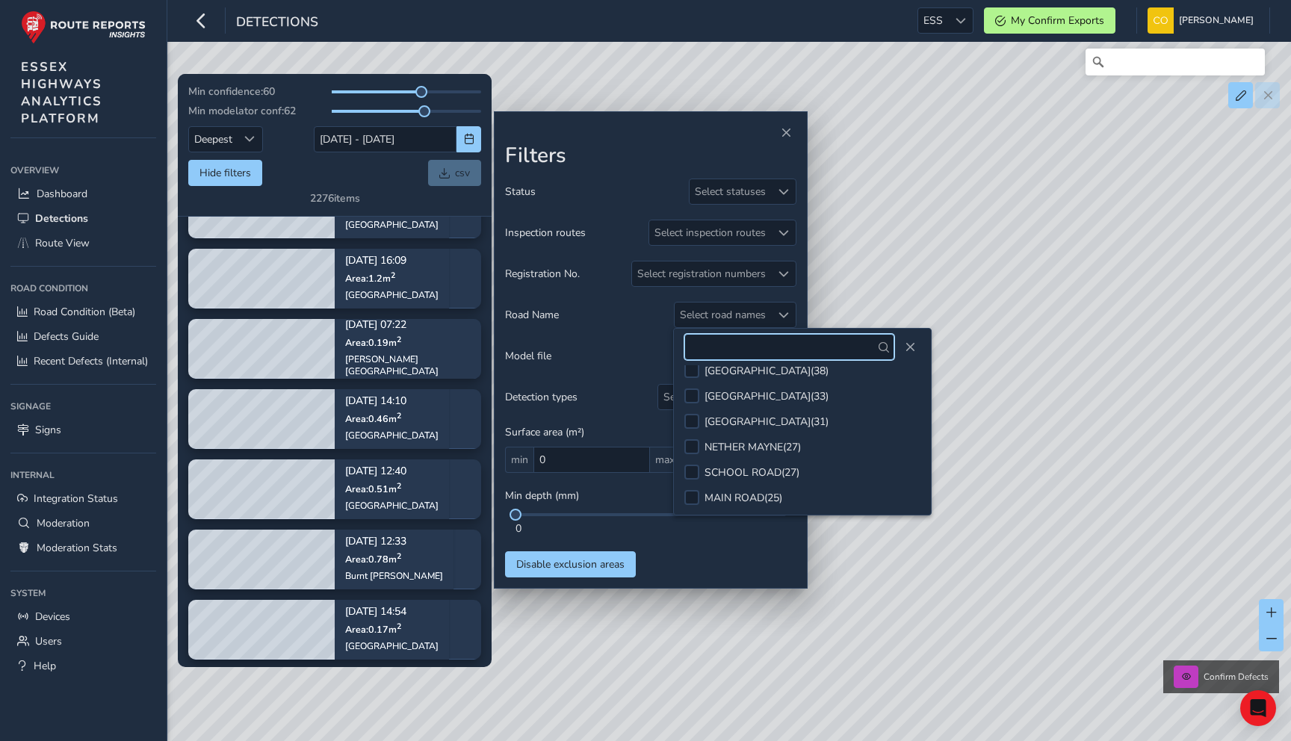
scroll to position [128, 0]
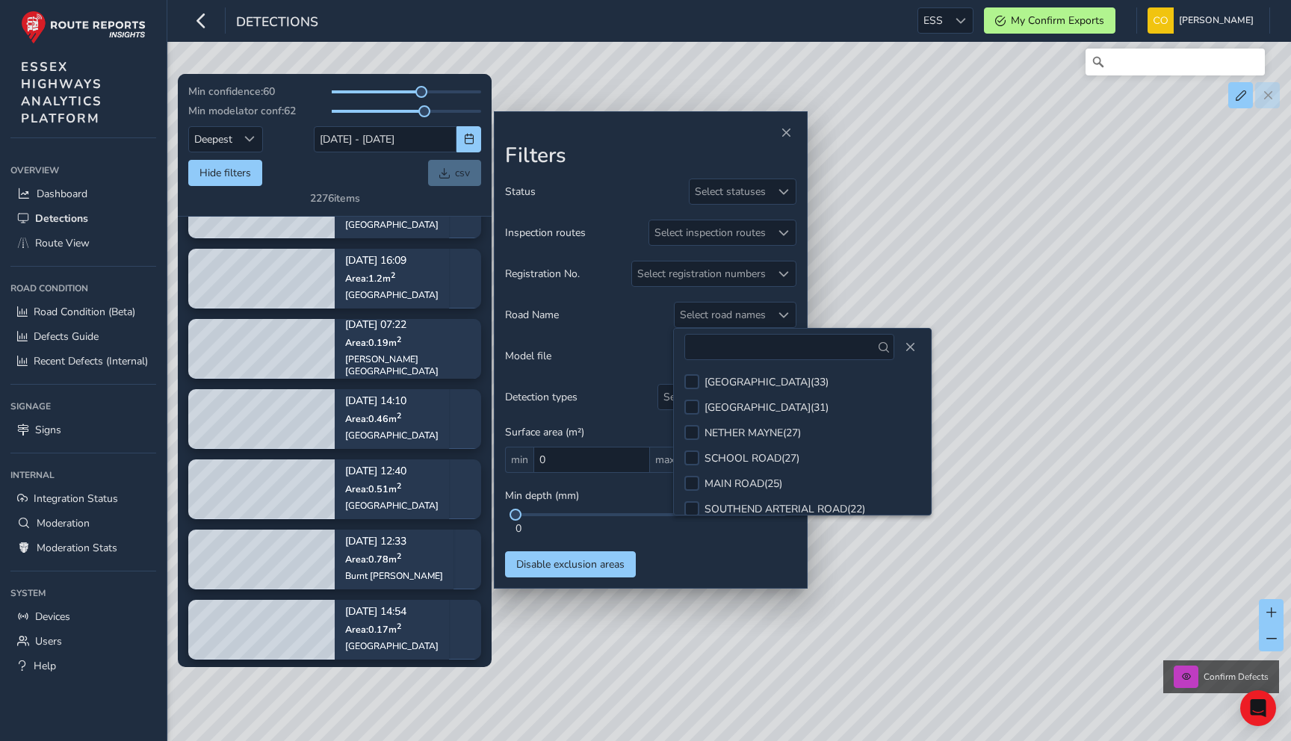
click at [604, 370] on div "Status Select statuses Inspection routes Select inspection routes Registration …" at bounding box center [650, 377] width 291 height 399
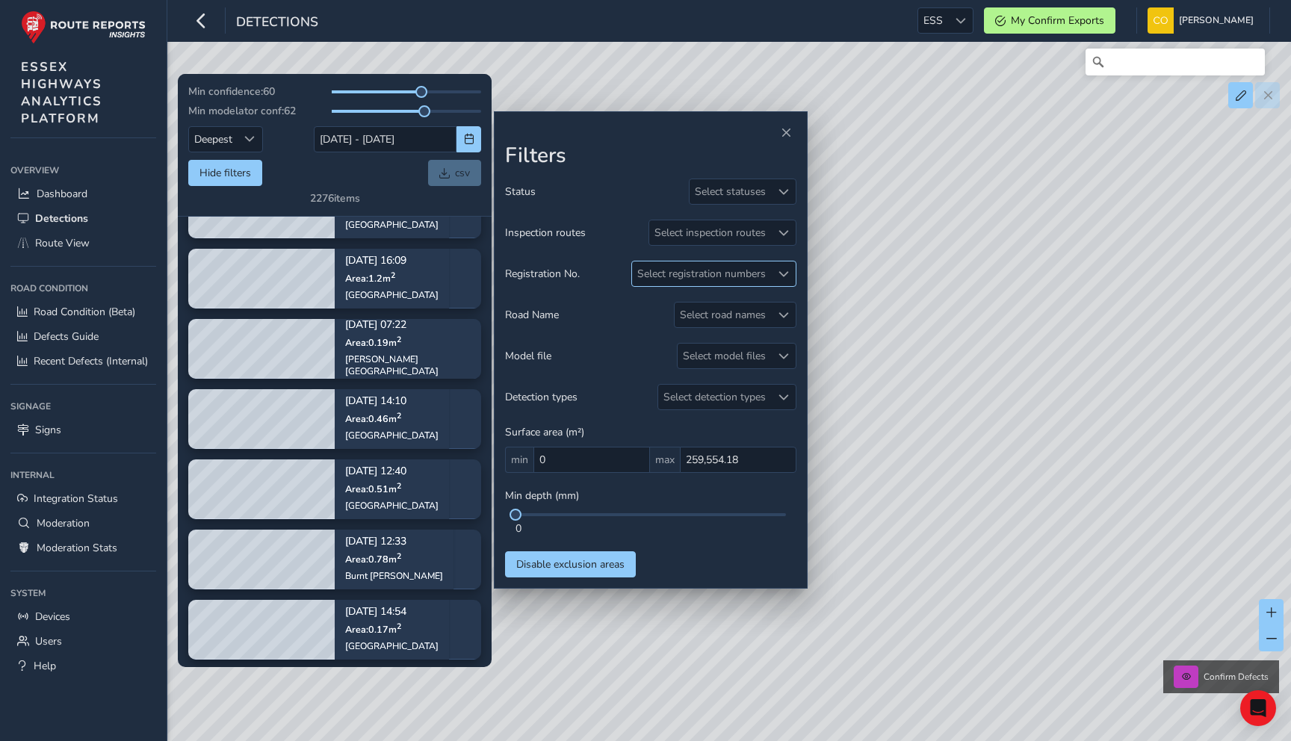
click at [723, 269] on div "Select registration numbers" at bounding box center [701, 273] width 139 height 25
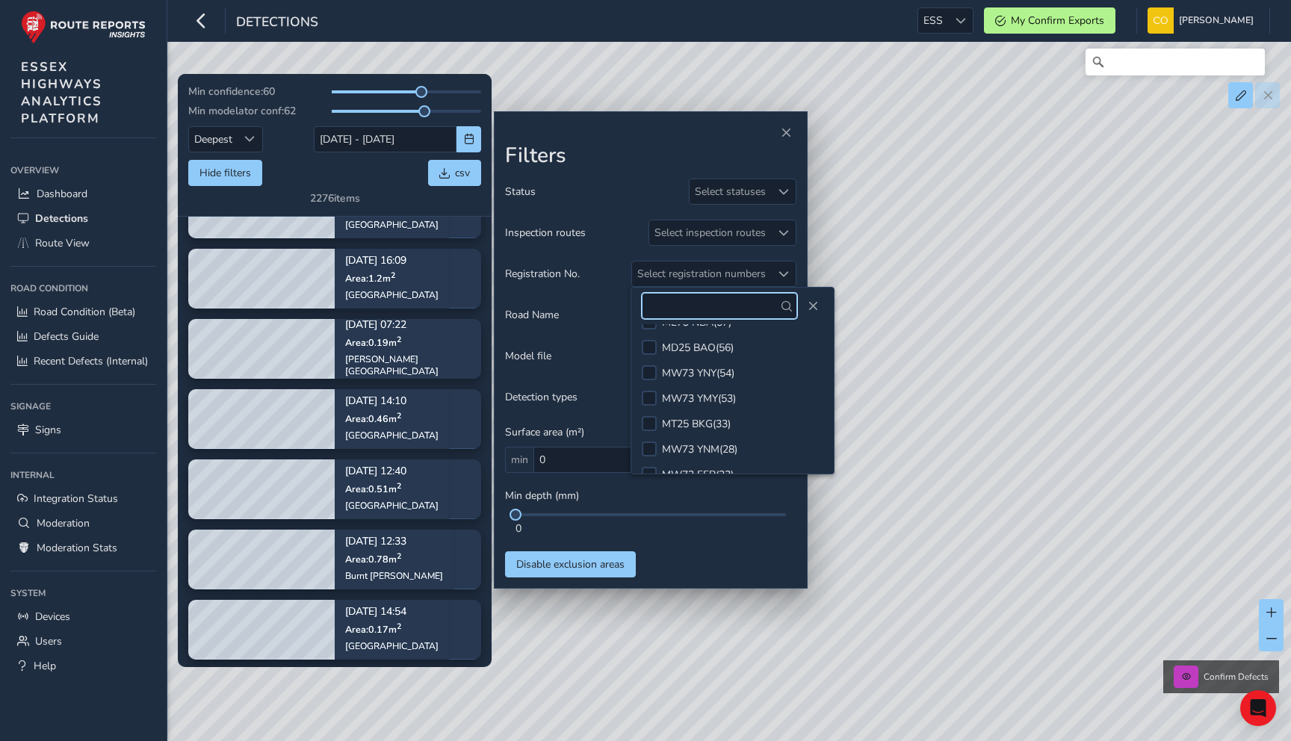
scroll to position [394, 0]
click at [611, 348] on div "Model file Select model files" at bounding box center [650, 356] width 291 height 26
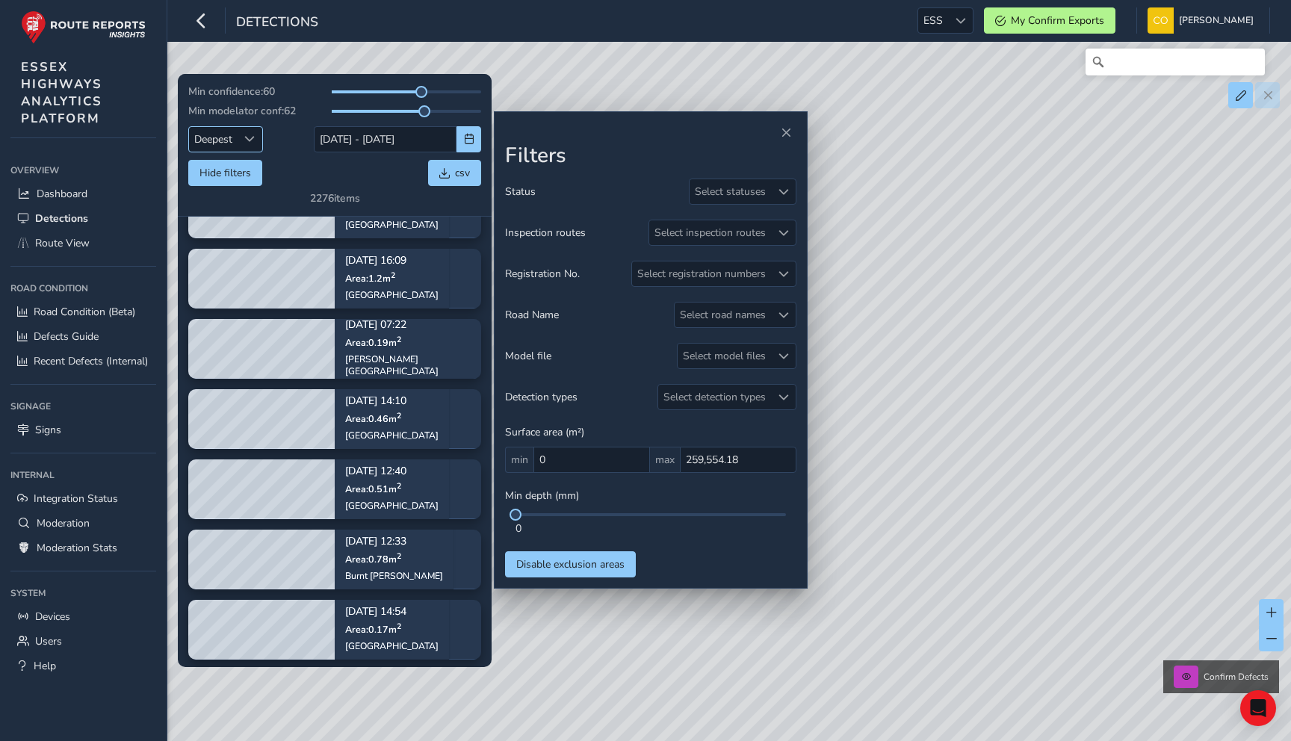
click at [241, 140] on div "Sort by Date" at bounding box center [250, 139] width 25 height 25
click at [245, 164] on li "Relevance" at bounding box center [226, 167] width 74 height 25
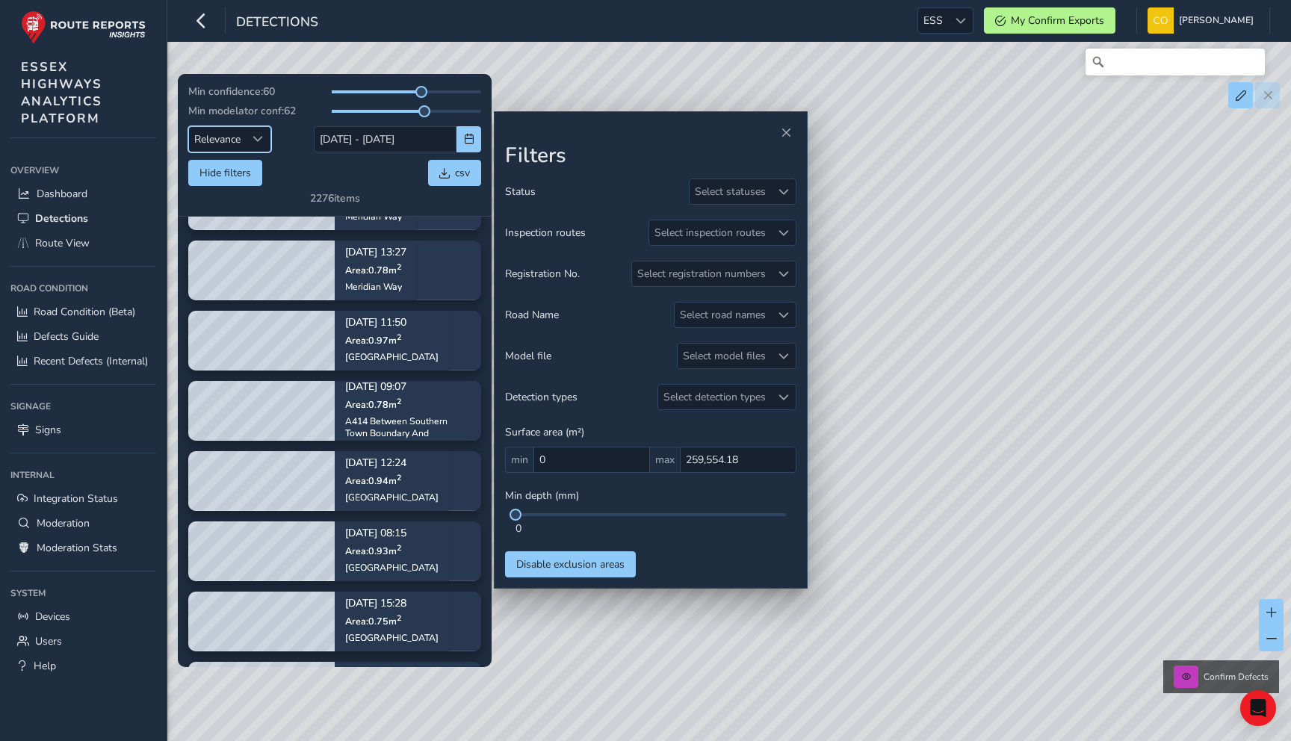
scroll to position [548, 0]
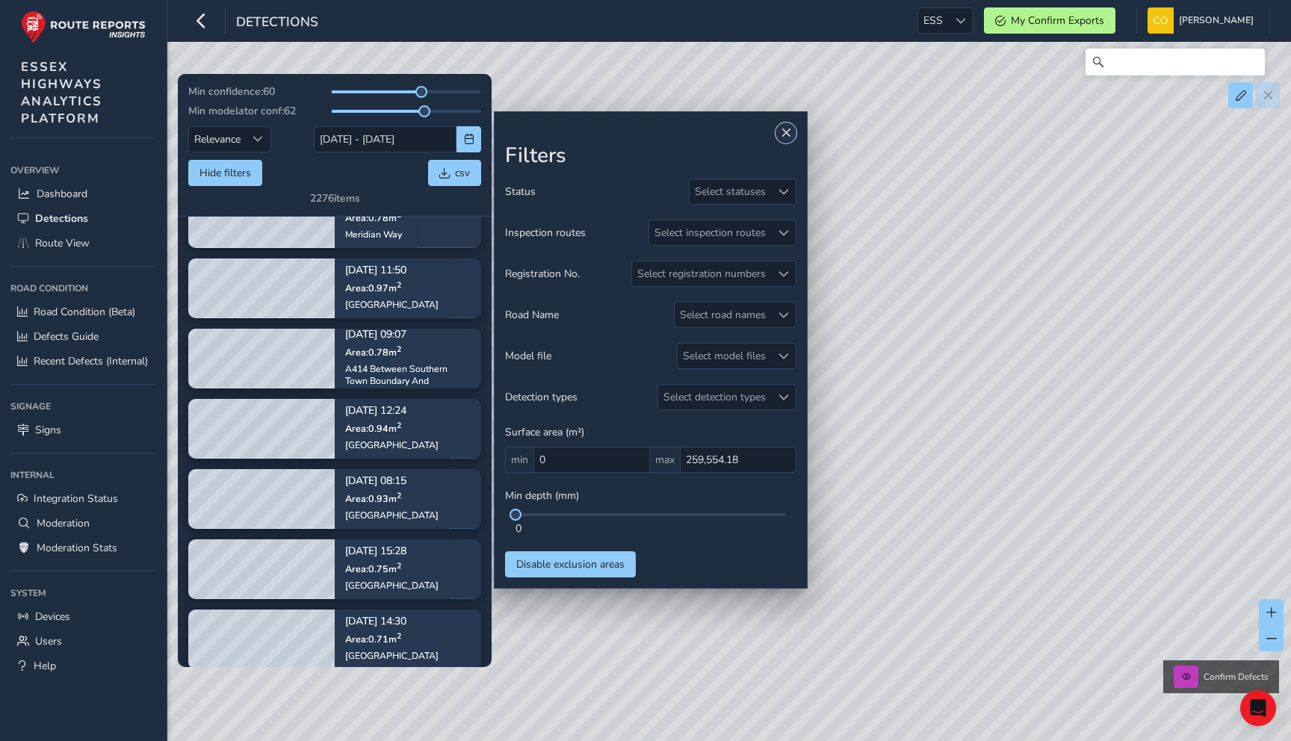
click at [787, 133] on span "Close" at bounding box center [785, 133] width 10 height 10
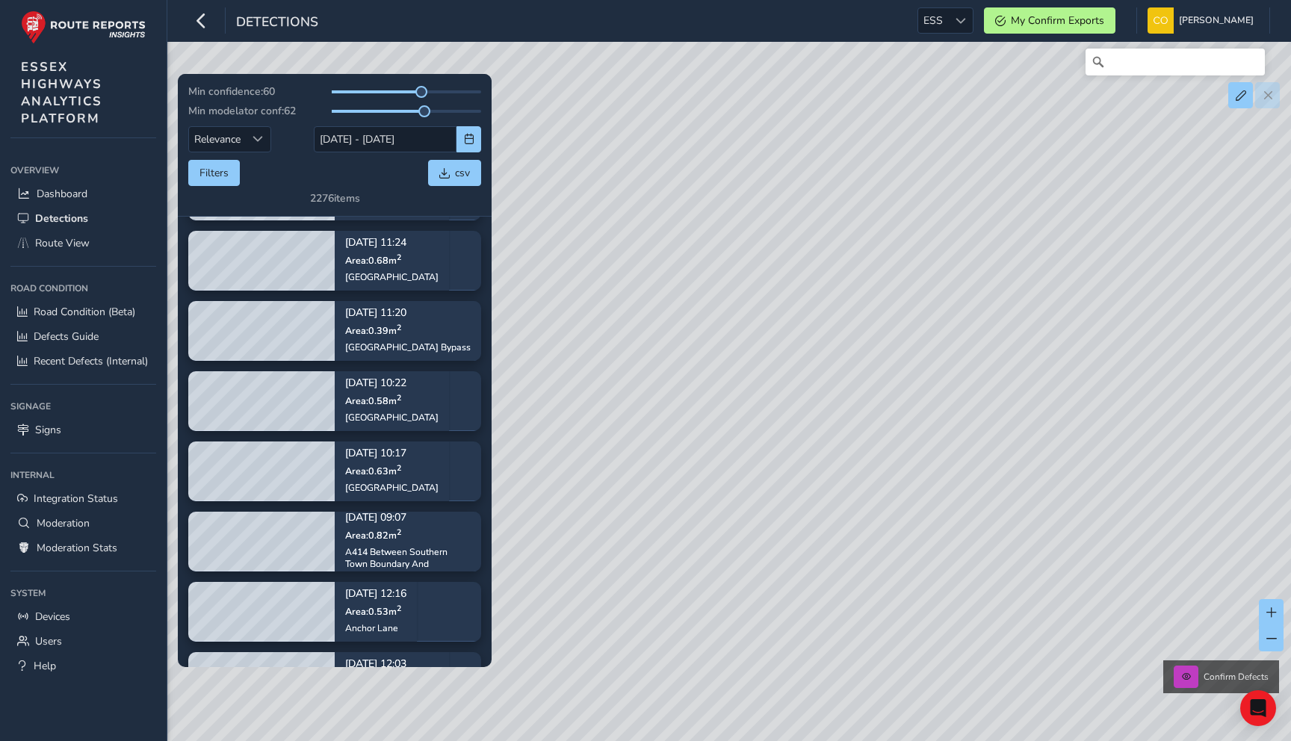
scroll to position [6144, 0]
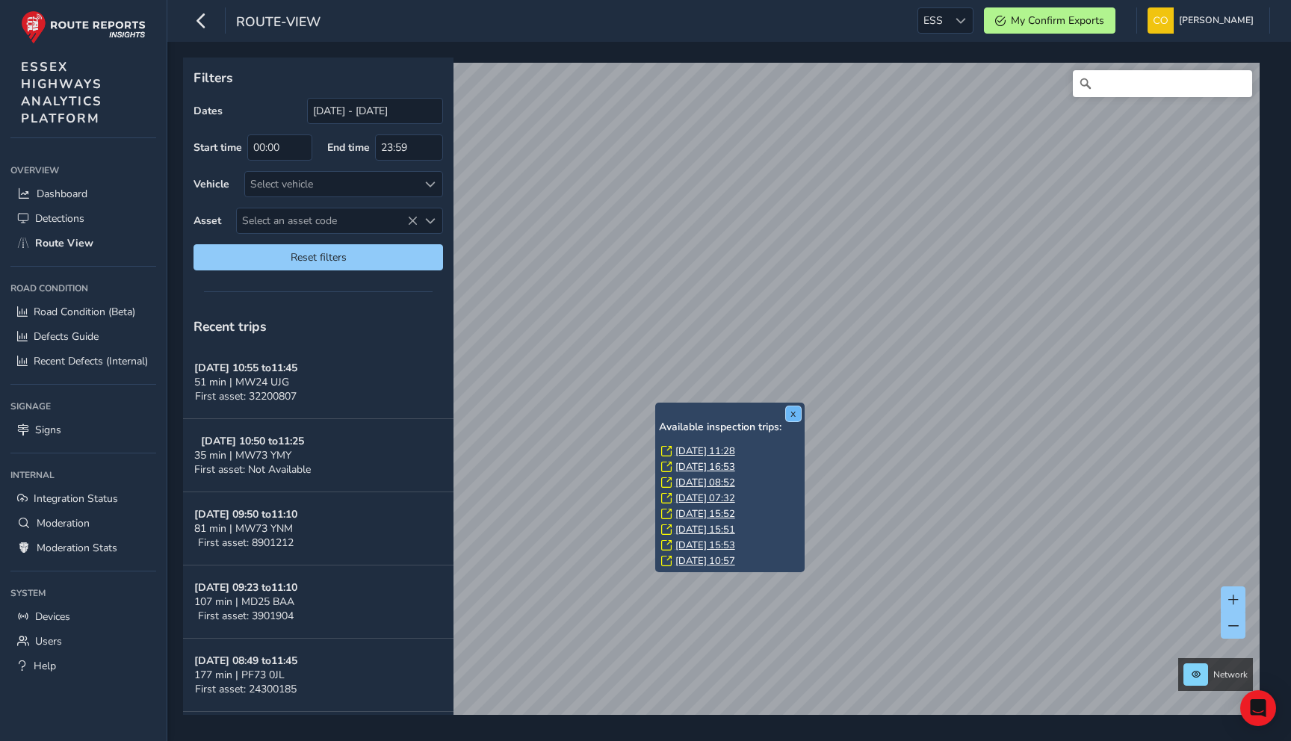
click at [795, 416] on button "x" at bounding box center [793, 413] width 15 height 15
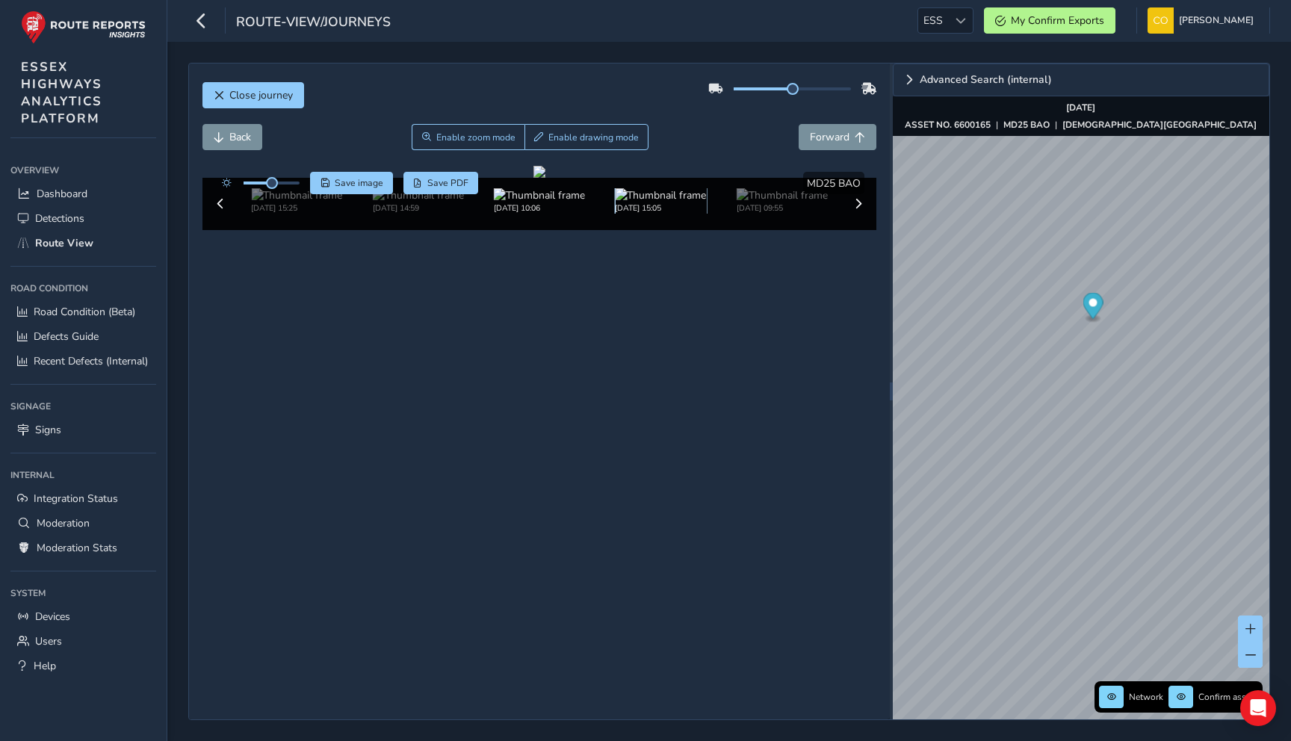
click at [656, 202] on img at bounding box center [660, 195] width 91 height 14
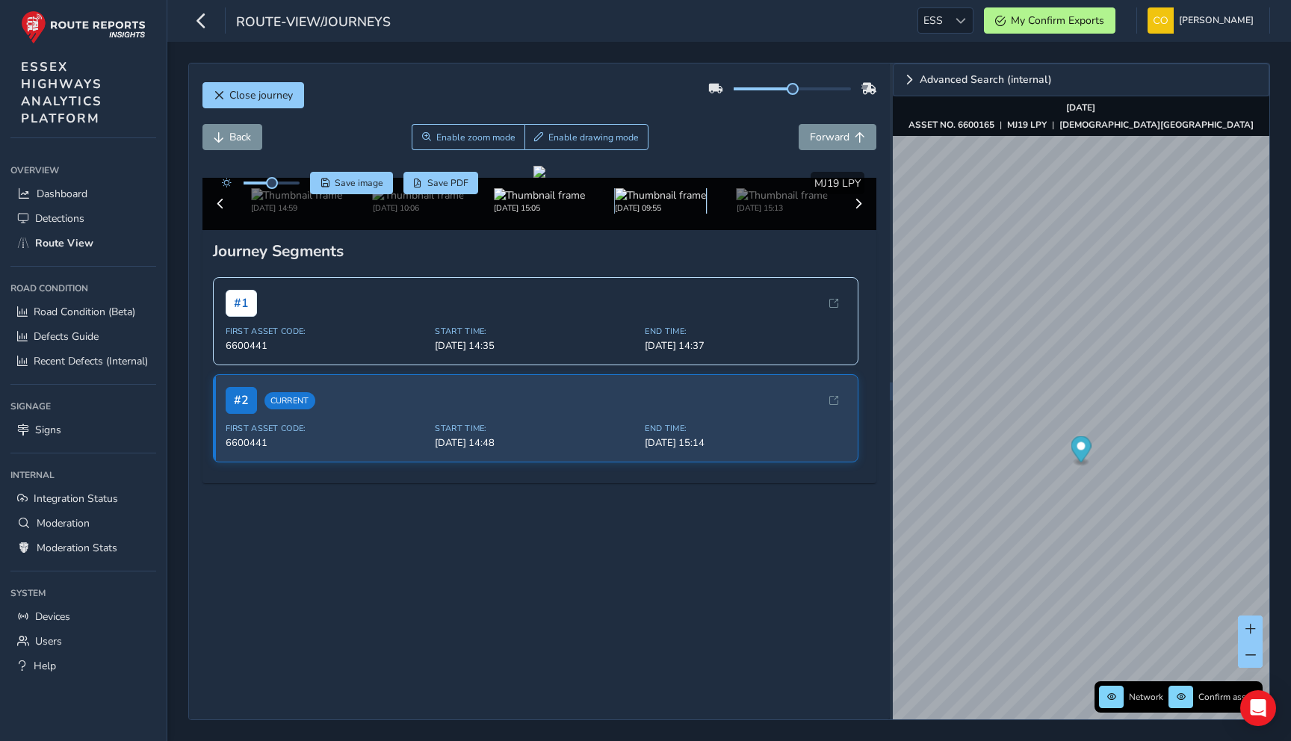
click at [656, 214] on div "[DATE] 09:55" at bounding box center [660, 207] width 91 height 11
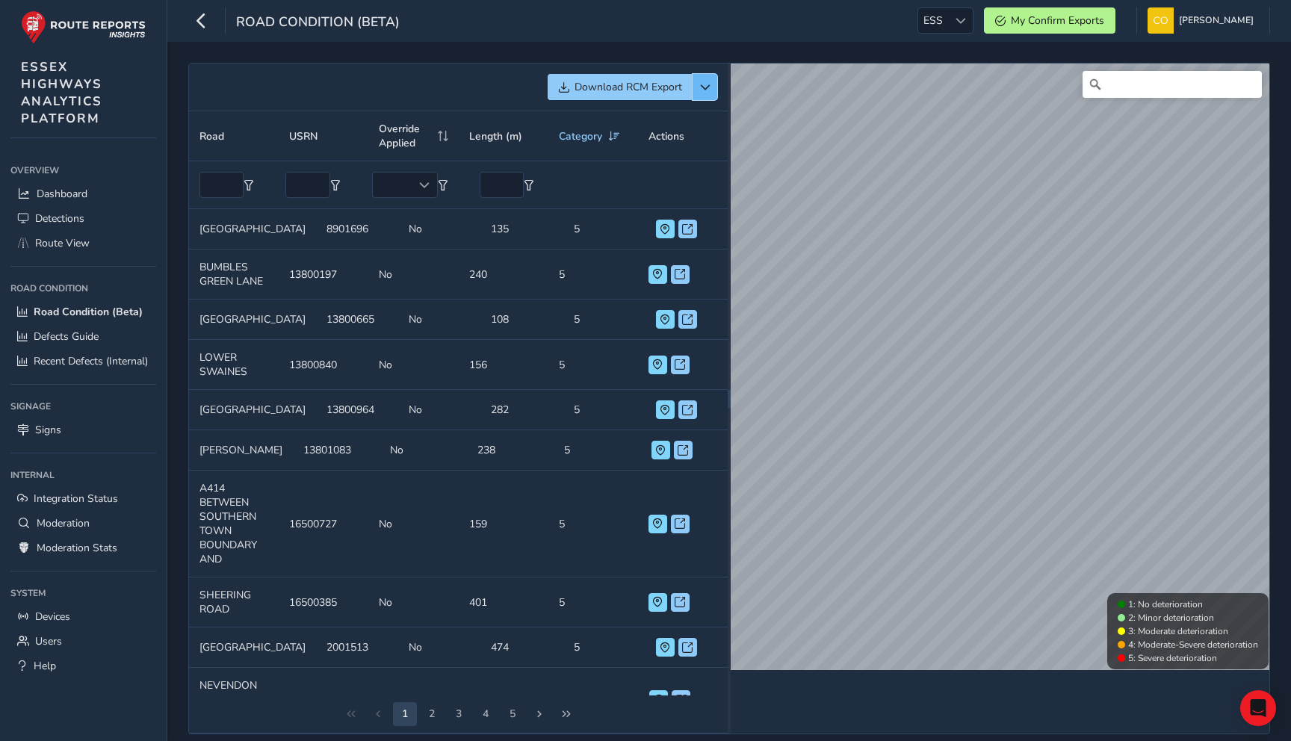
click at [700, 87] on span "button" at bounding box center [705, 87] width 10 height 10
click at [704, 90] on span "button" at bounding box center [705, 87] width 10 height 10
click at [697, 81] on button "button" at bounding box center [704, 87] width 25 height 26
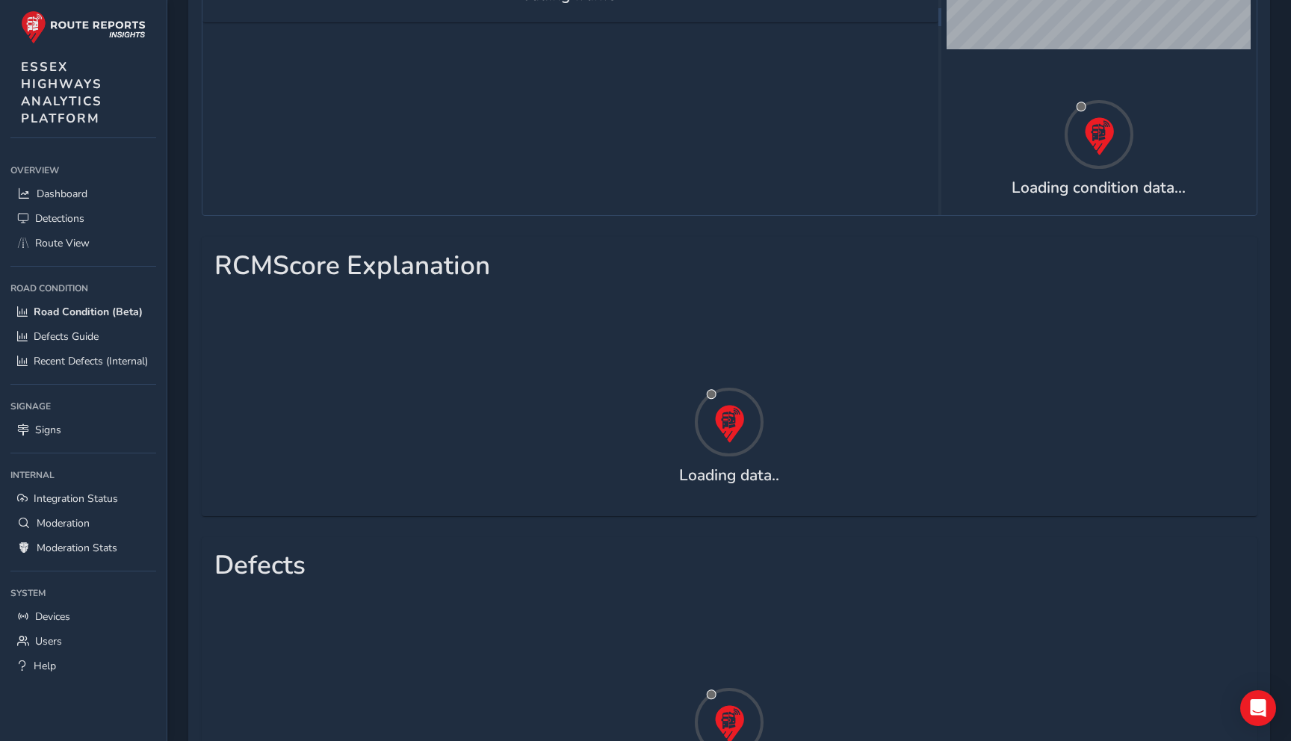
scroll to position [398, 0]
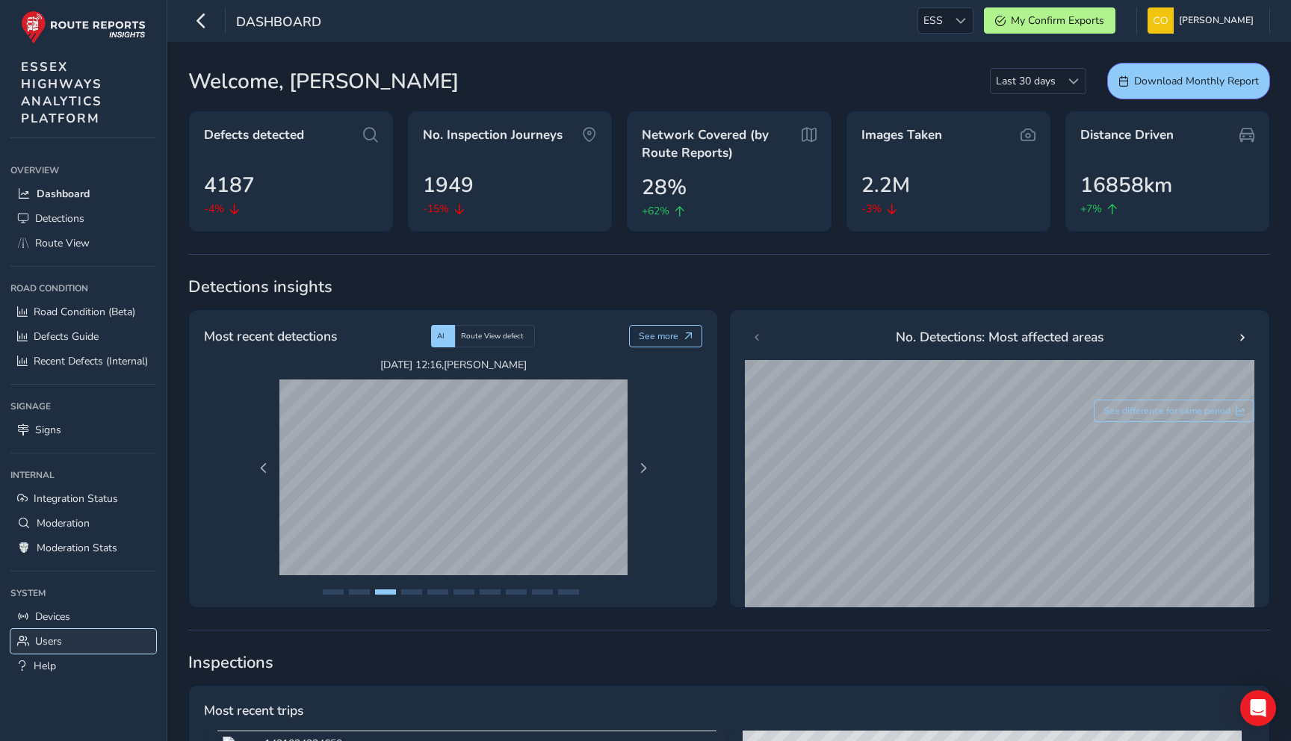
click at [85, 637] on link "Users" at bounding box center [83, 641] width 146 height 25
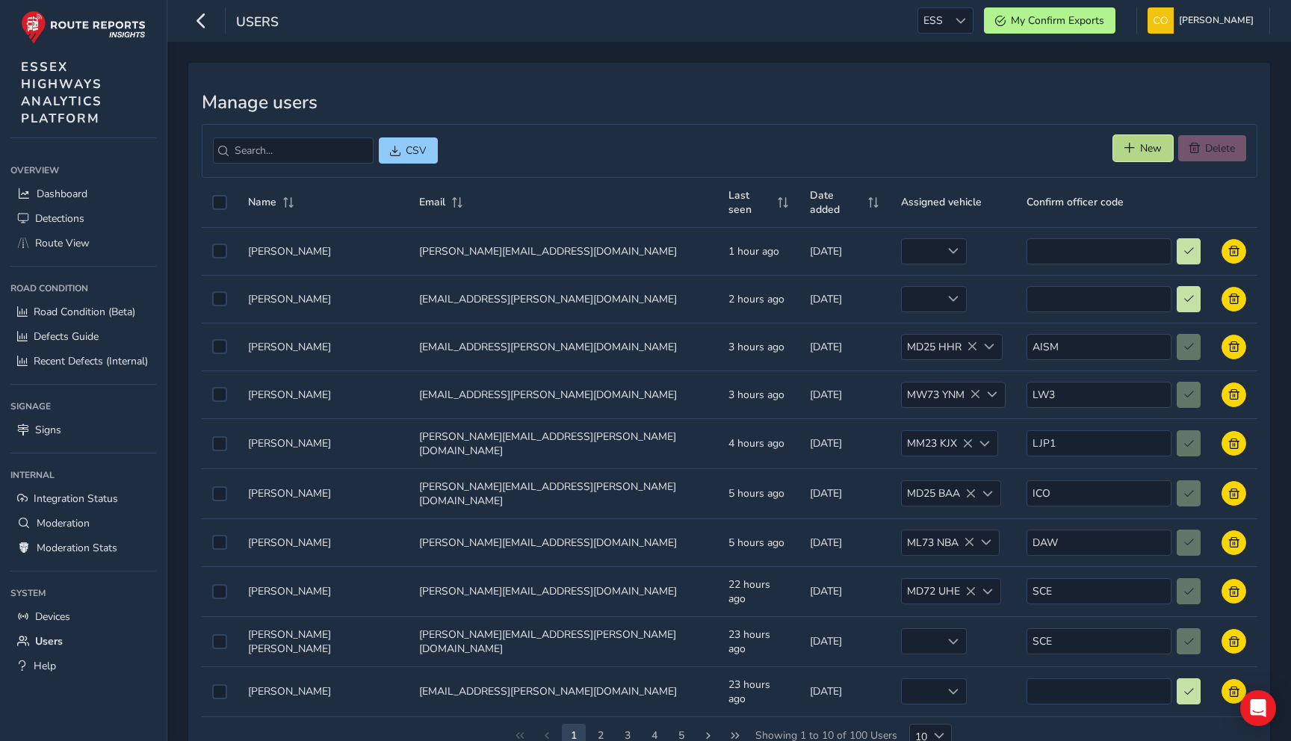
click at [1140, 143] on span "New" at bounding box center [1151, 148] width 22 height 14
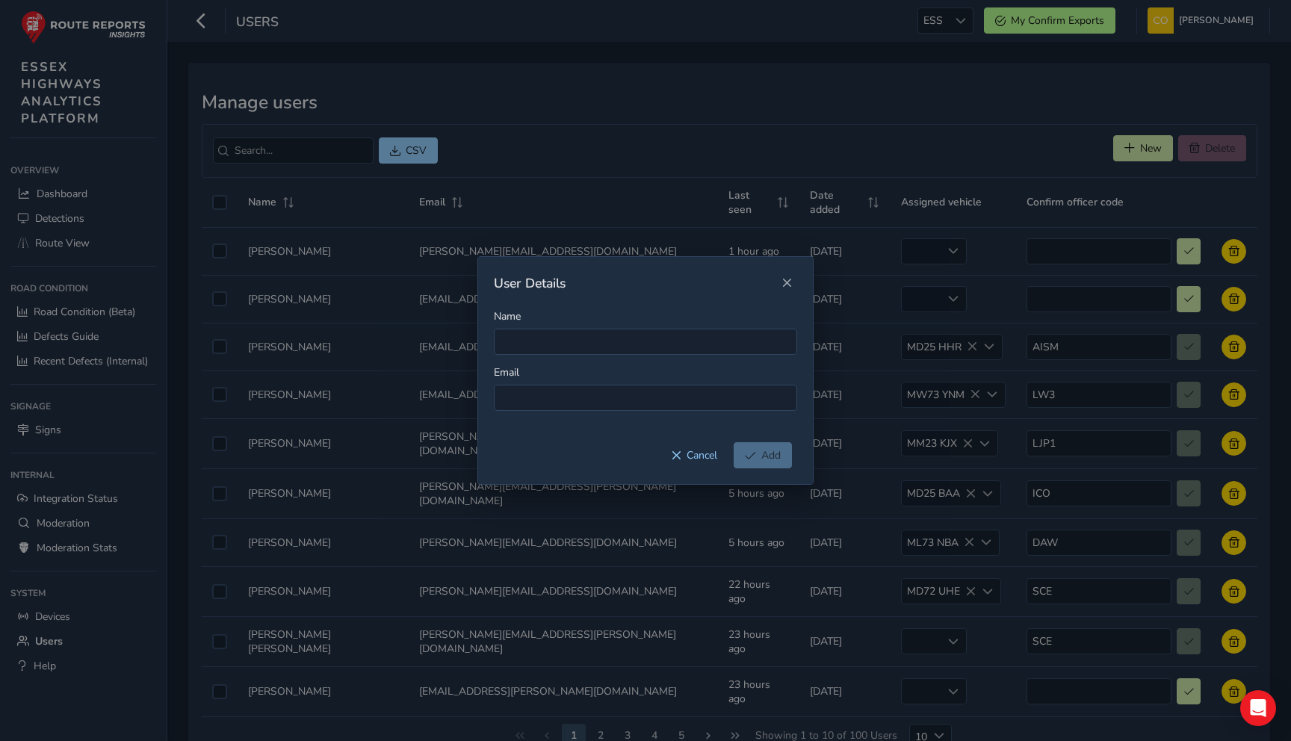
click at [645, 361] on div "Name Email" at bounding box center [645, 375] width 335 height 133
click at [630, 335] on input "Name" at bounding box center [645, 342] width 303 height 26
type input "Test"
click at [604, 385] on input at bounding box center [645, 398] width 303 height 26
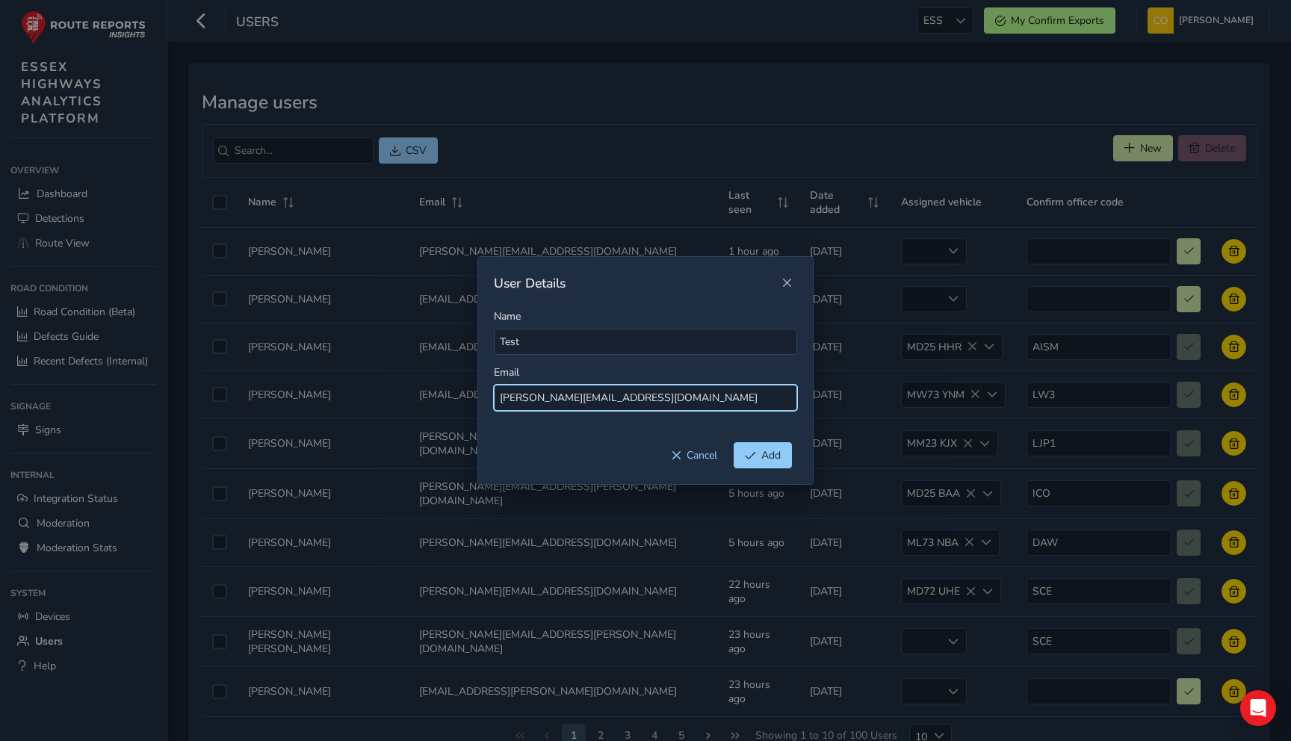
type input "[PERSON_NAME][EMAIL_ADDRESS][DOMAIN_NAME]"
click at [751, 455] on span "Add" at bounding box center [750, 455] width 11 height 10
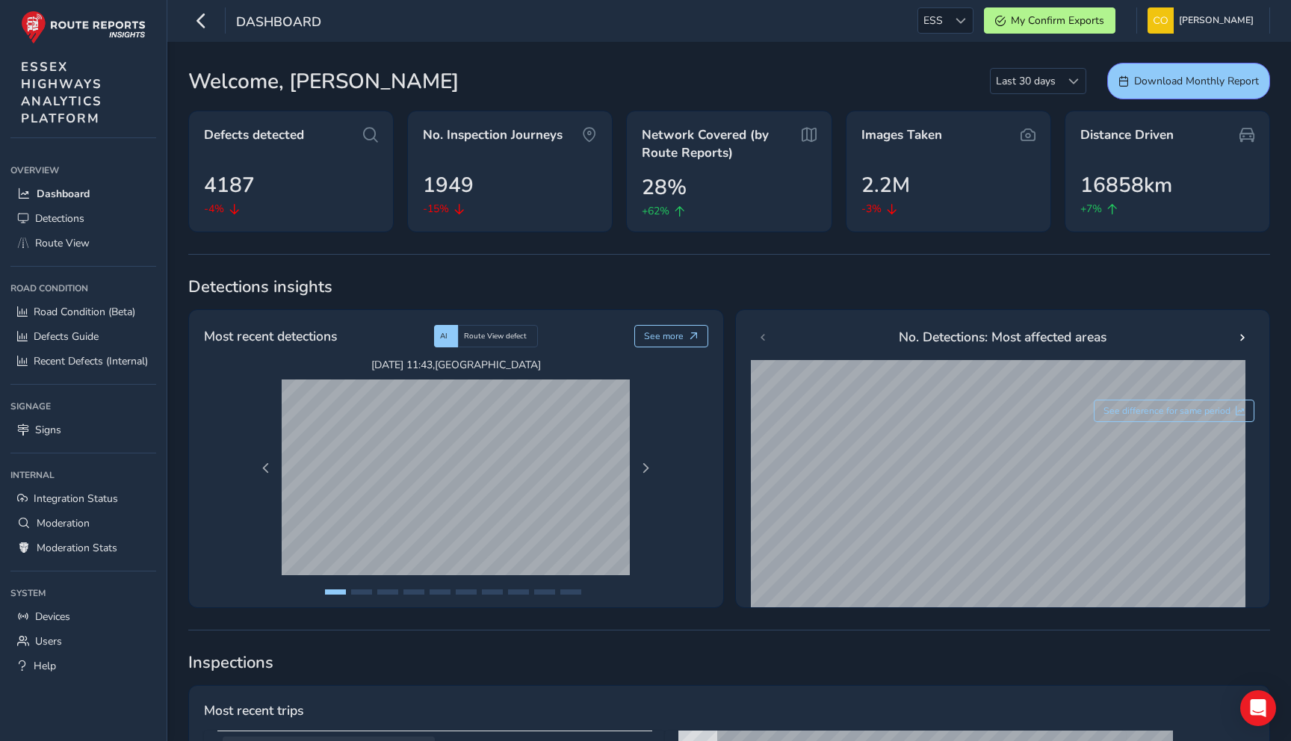
click at [946, 37] on div "Dashboard ESS ESS My Confirm Exports [PERSON_NAME] Colour Scheme: Dark Dim Ligh…" at bounding box center [728, 21] width 1123 height 42
click at [946, 34] on div "Dashboard ESS ESS My Confirm Exports [PERSON_NAME] Colour Scheme: Dark Dim Ligh…" at bounding box center [728, 21] width 1123 height 42
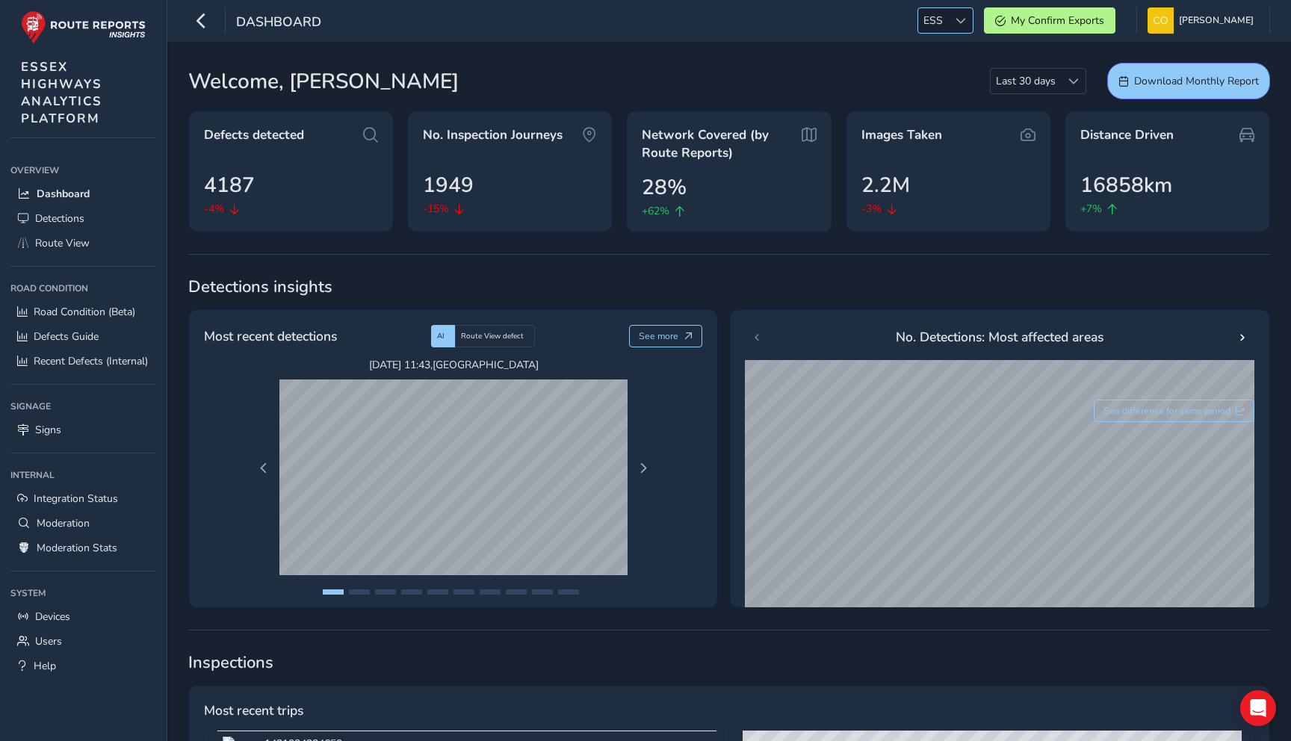
click at [948, 25] on div at bounding box center [960, 20] width 25 height 25
click at [942, 70] on li "[PERSON_NAME]" at bounding box center [963, 63] width 104 height 25
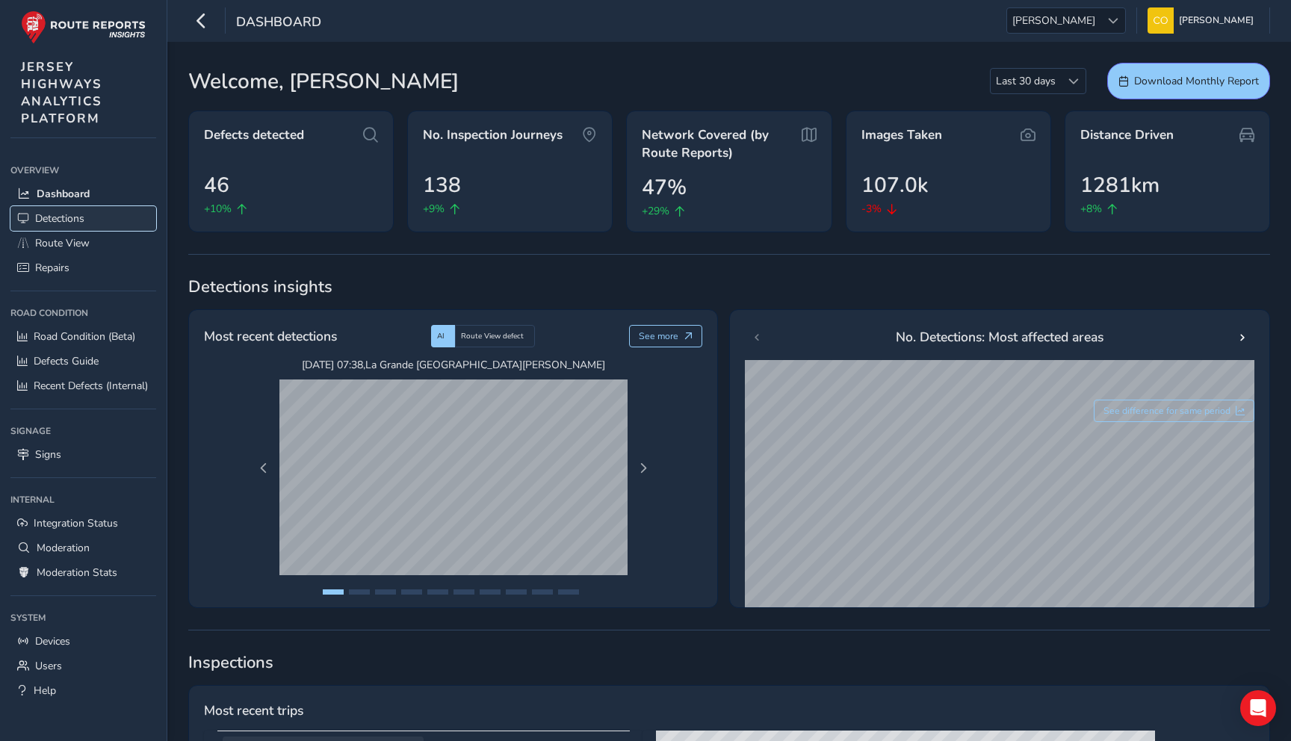
click at [75, 221] on span "Detections" at bounding box center [59, 218] width 49 height 14
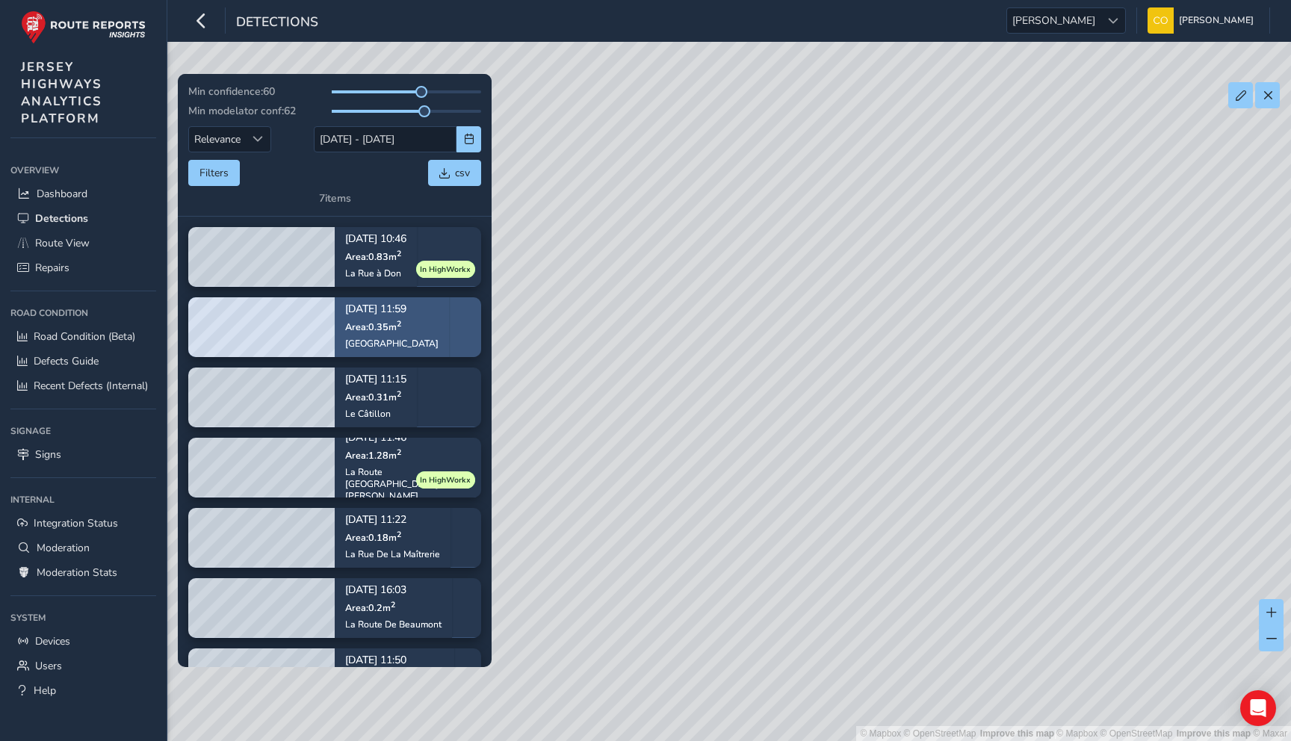
click at [385, 306] on p "[DATE] 11:59" at bounding box center [391, 310] width 93 height 10
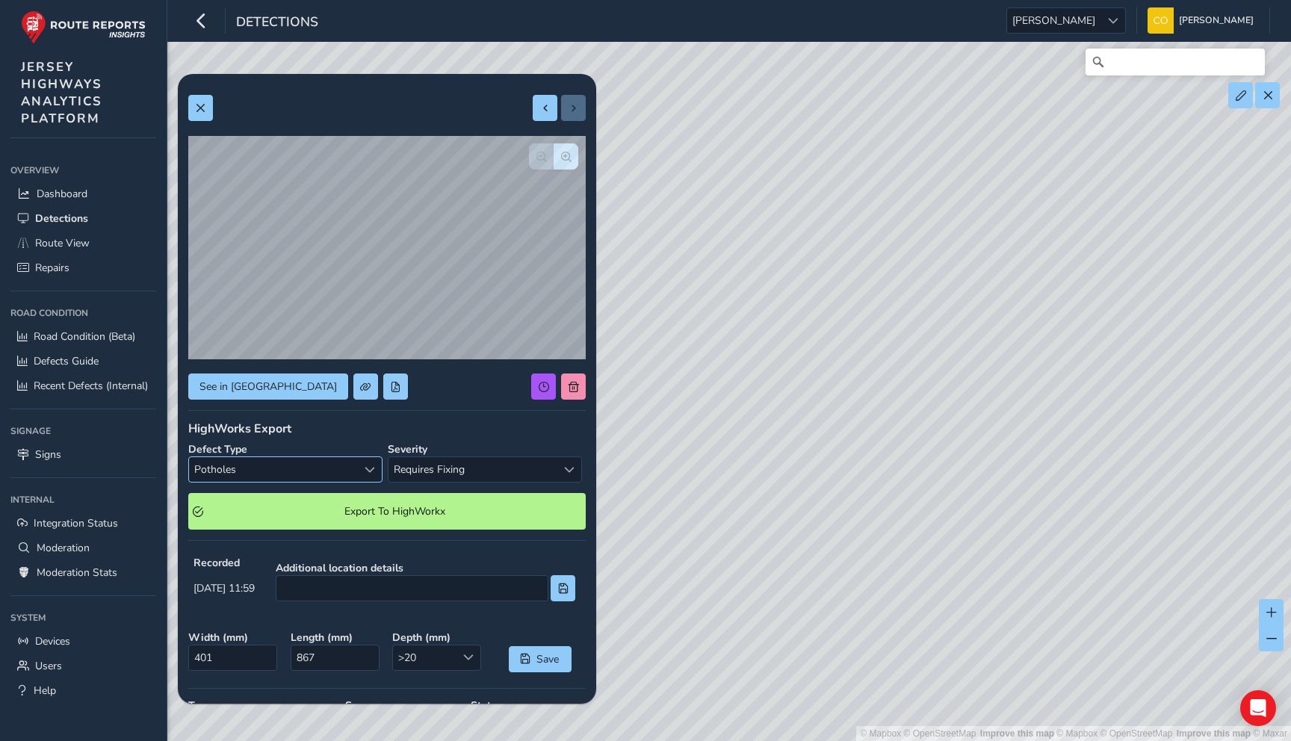
click at [361, 476] on div "Select a type" at bounding box center [369, 469] width 25 height 25
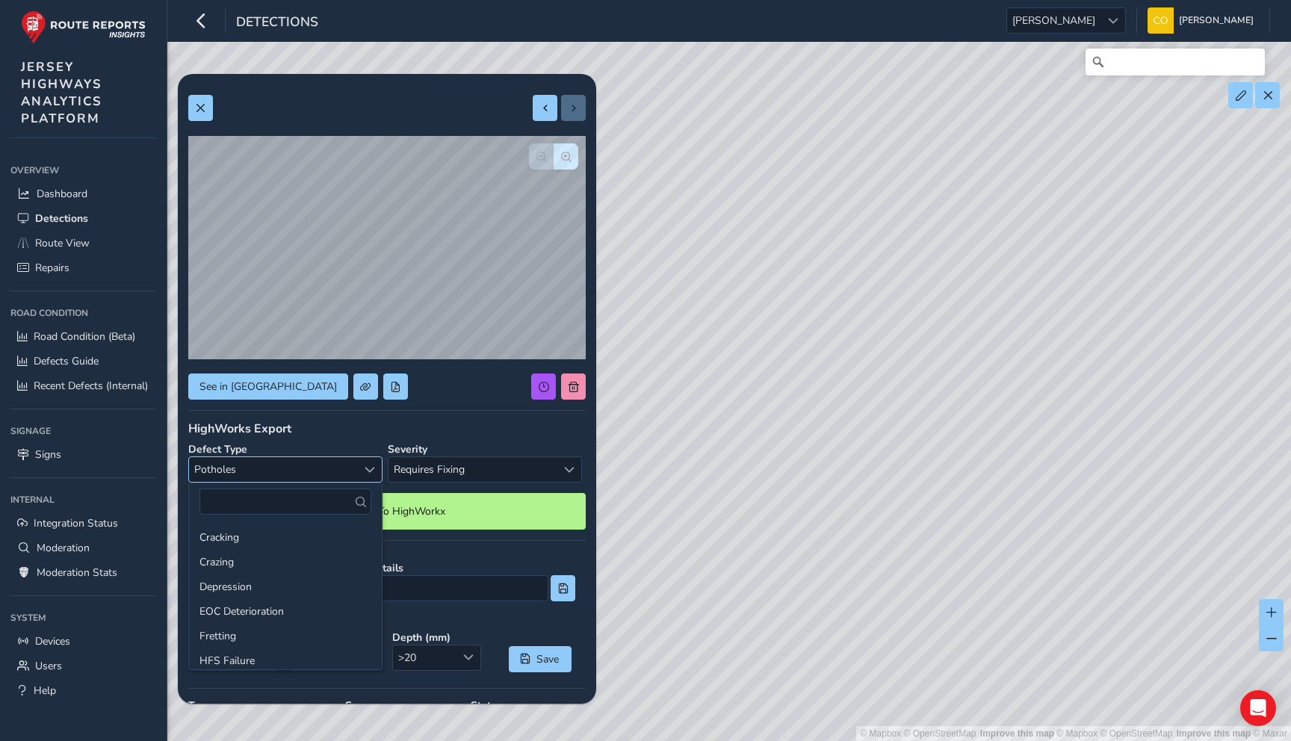
scroll to position [152, 0]
click at [364, 471] on span "Select a type" at bounding box center [369, 470] width 10 height 10
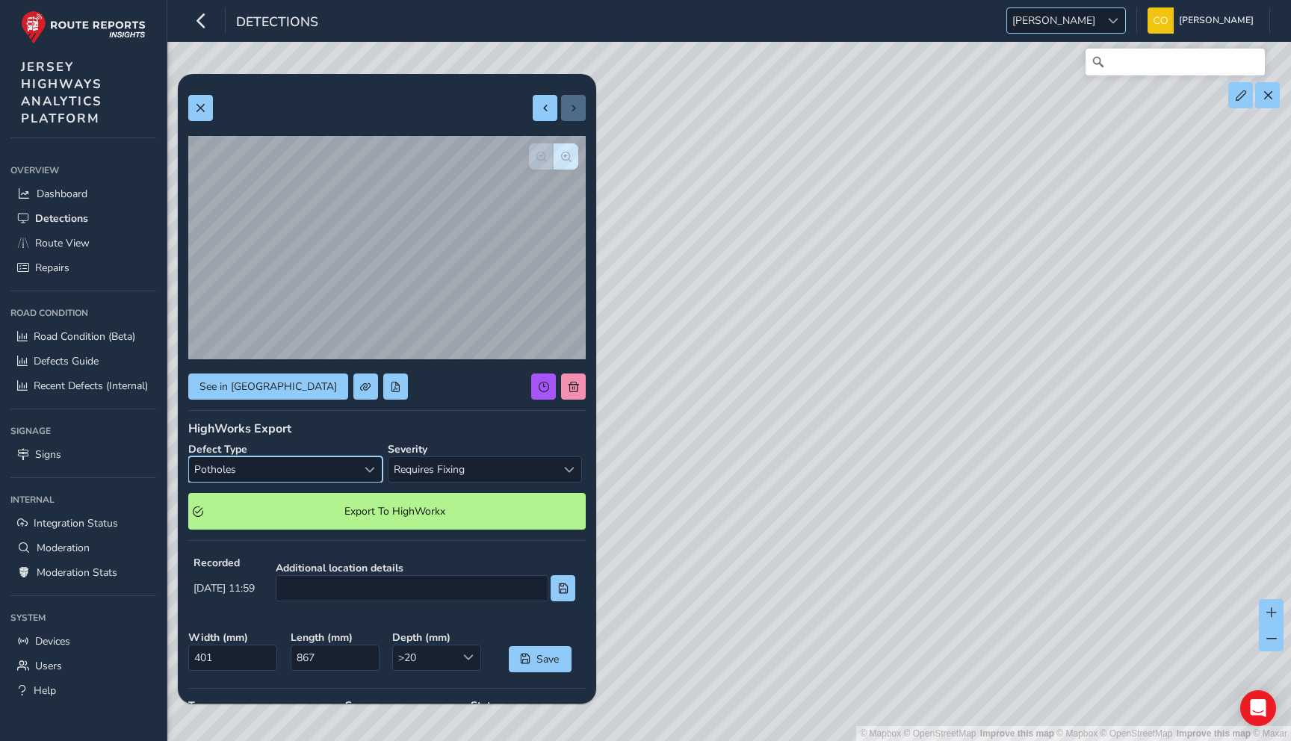
click at [1084, 25] on span "[PERSON_NAME]" at bounding box center [1053, 20] width 93 height 25
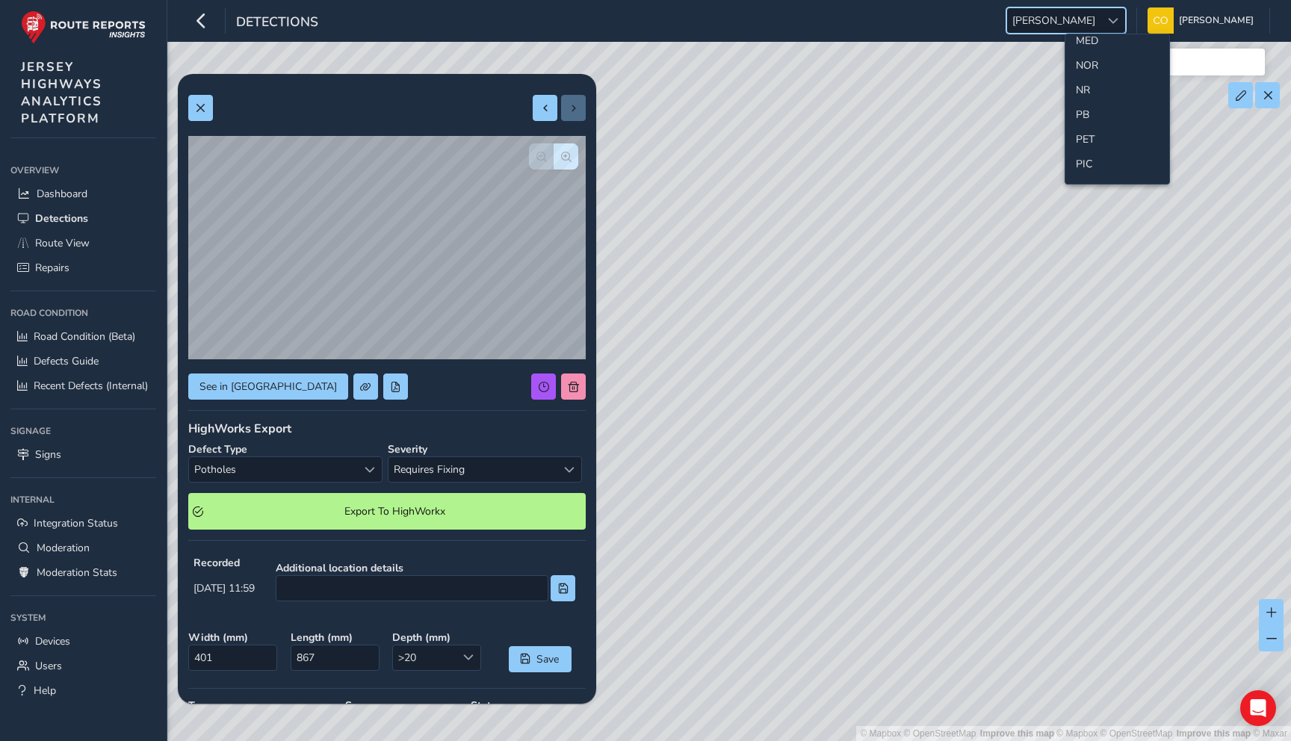
scroll to position [493, 0]
click at [1098, 131] on li "NR" at bounding box center [1117, 126] width 104 height 25
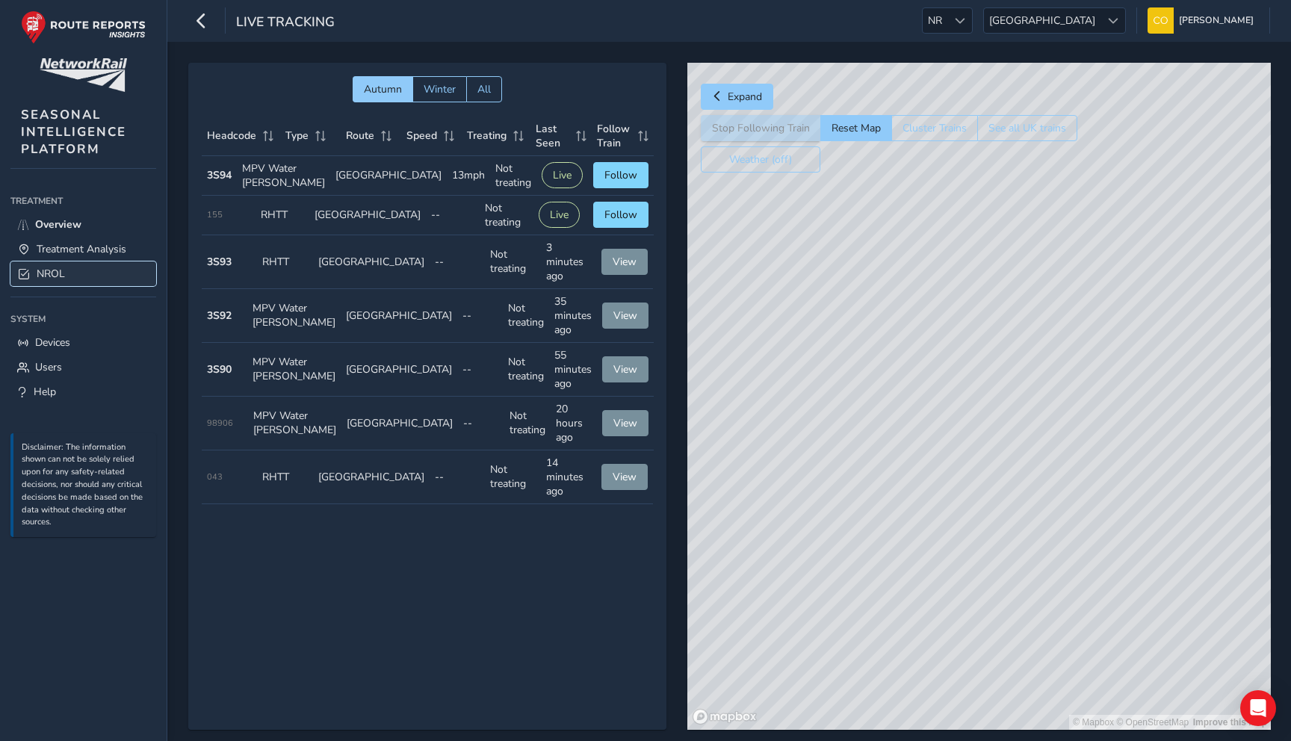
click at [96, 279] on link "NROL" at bounding box center [83, 273] width 146 height 25
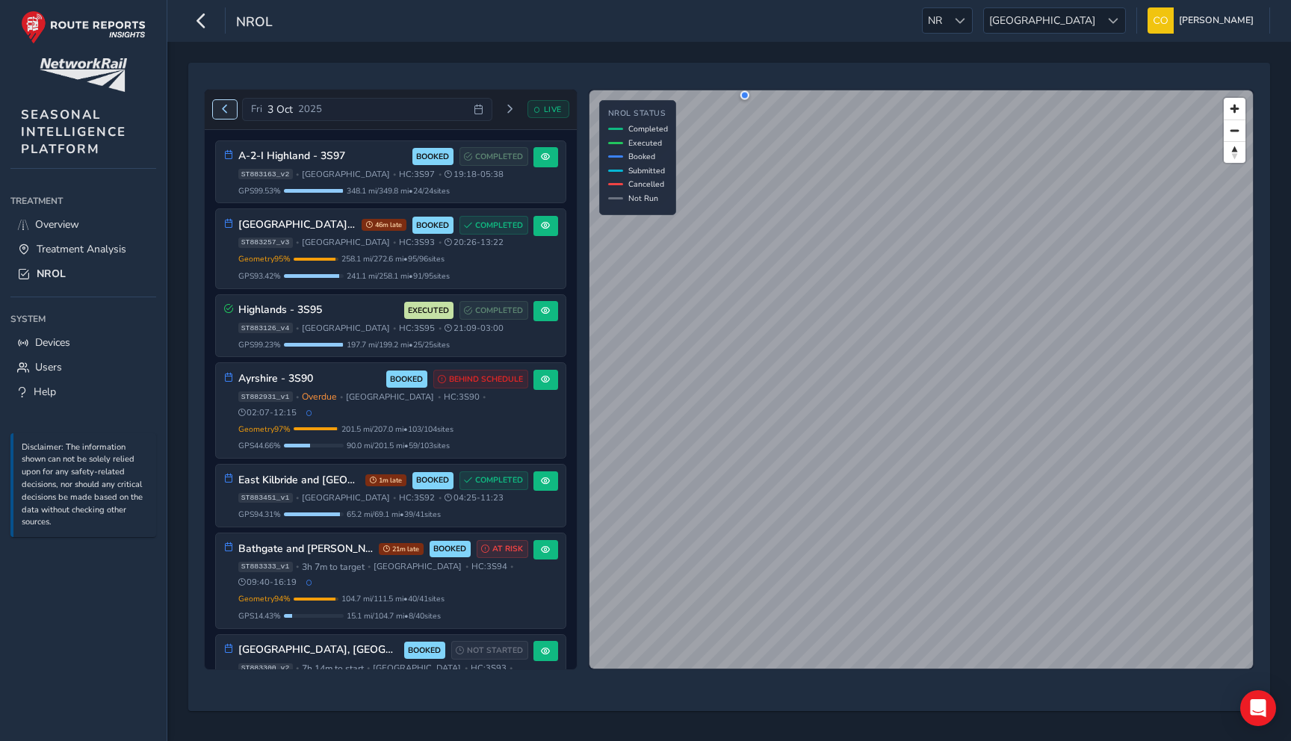
click at [225, 111] on span "Previous day" at bounding box center [224, 109] width 9 height 9
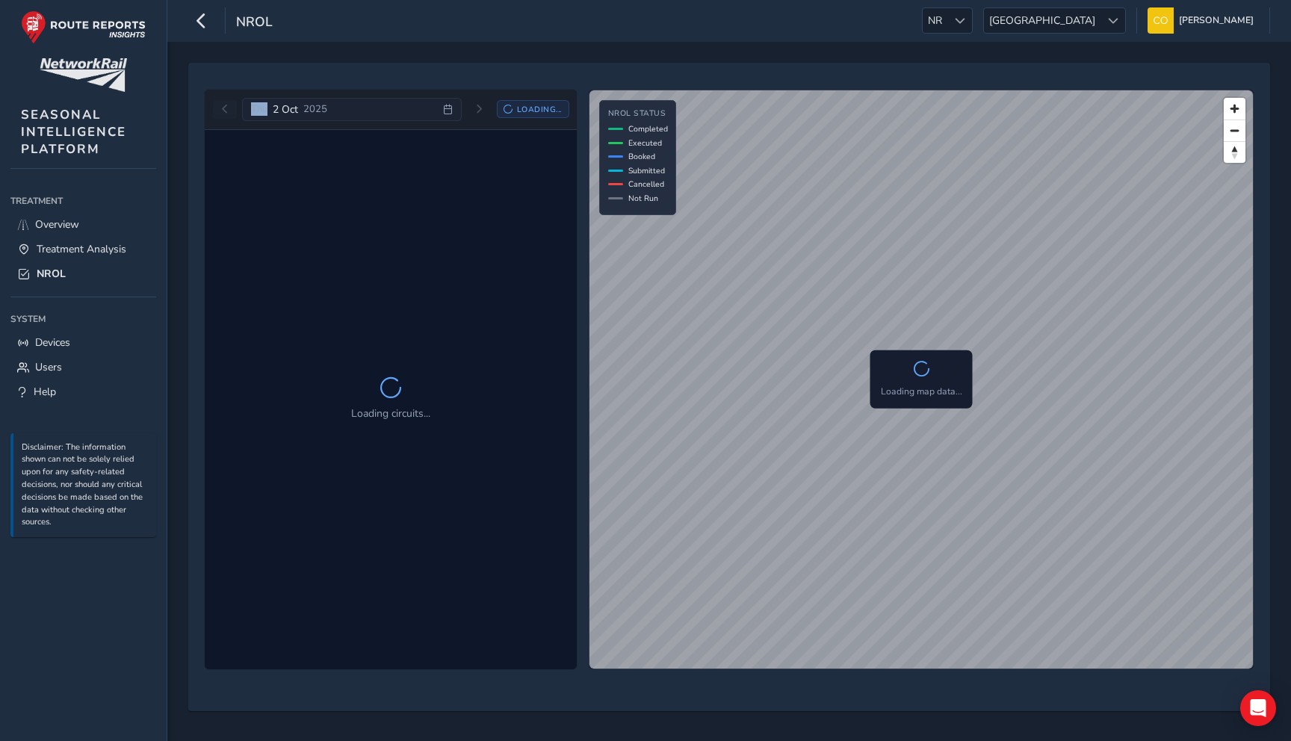
click at [225, 111] on div "[DATE] Loading..." at bounding box center [391, 110] width 356 height 24
click at [220, 108] on div "[DATE] Loading..." at bounding box center [391, 110] width 356 height 24
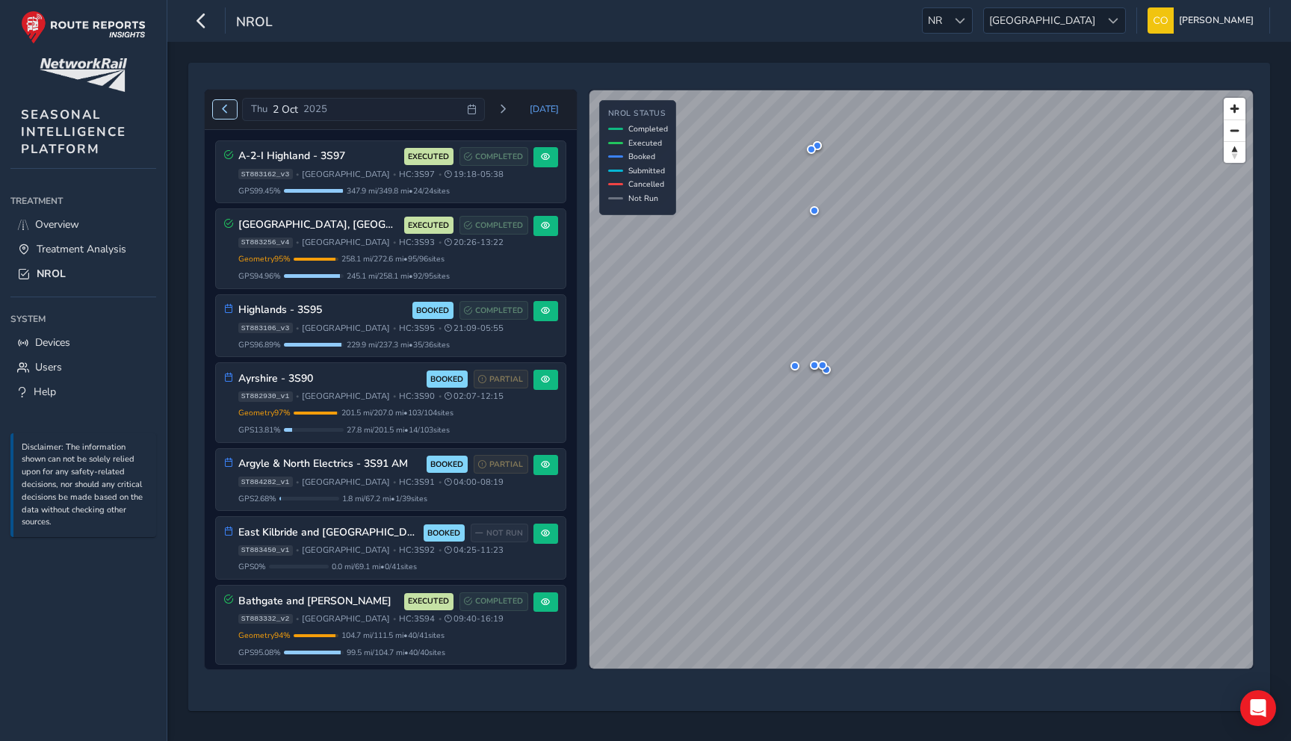
click at [221, 108] on span "Previous day" at bounding box center [224, 109] width 9 height 9
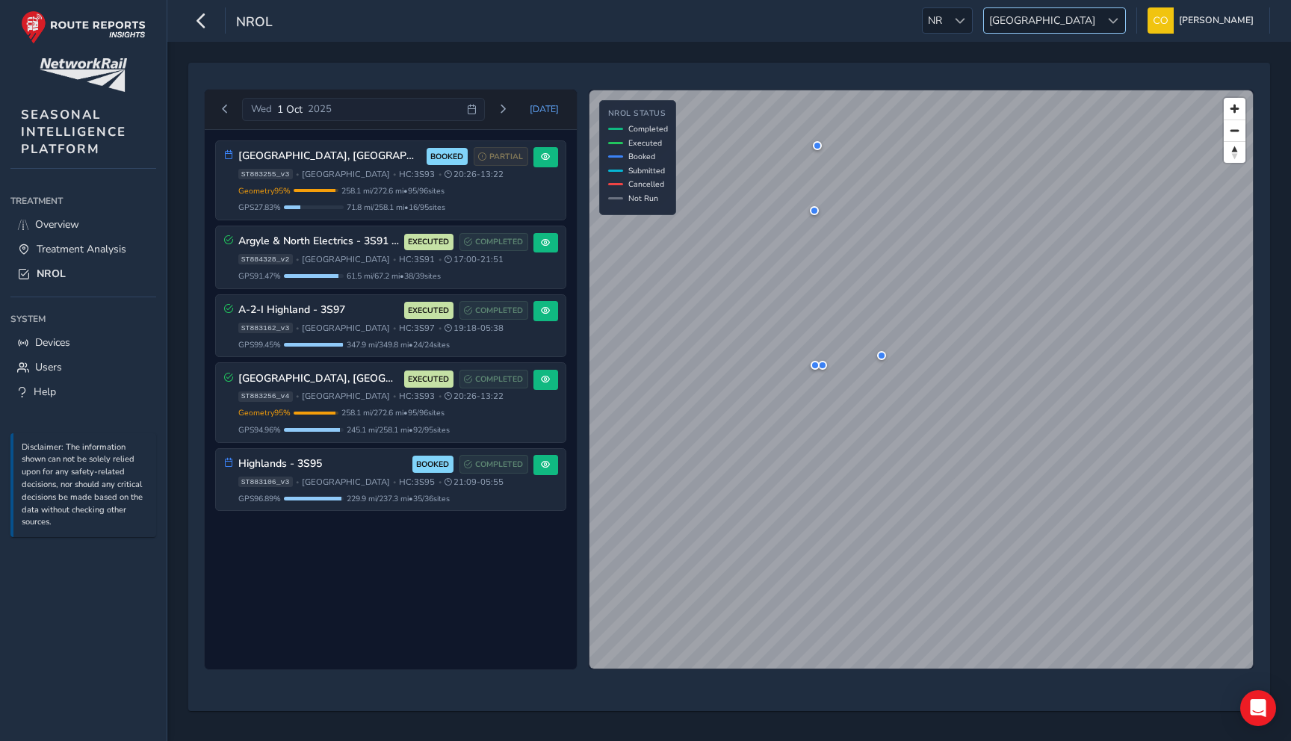
click at [1074, 25] on span "[GEOGRAPHIC_DATA]" at bounding box center [1042, 20] width 117 height 25
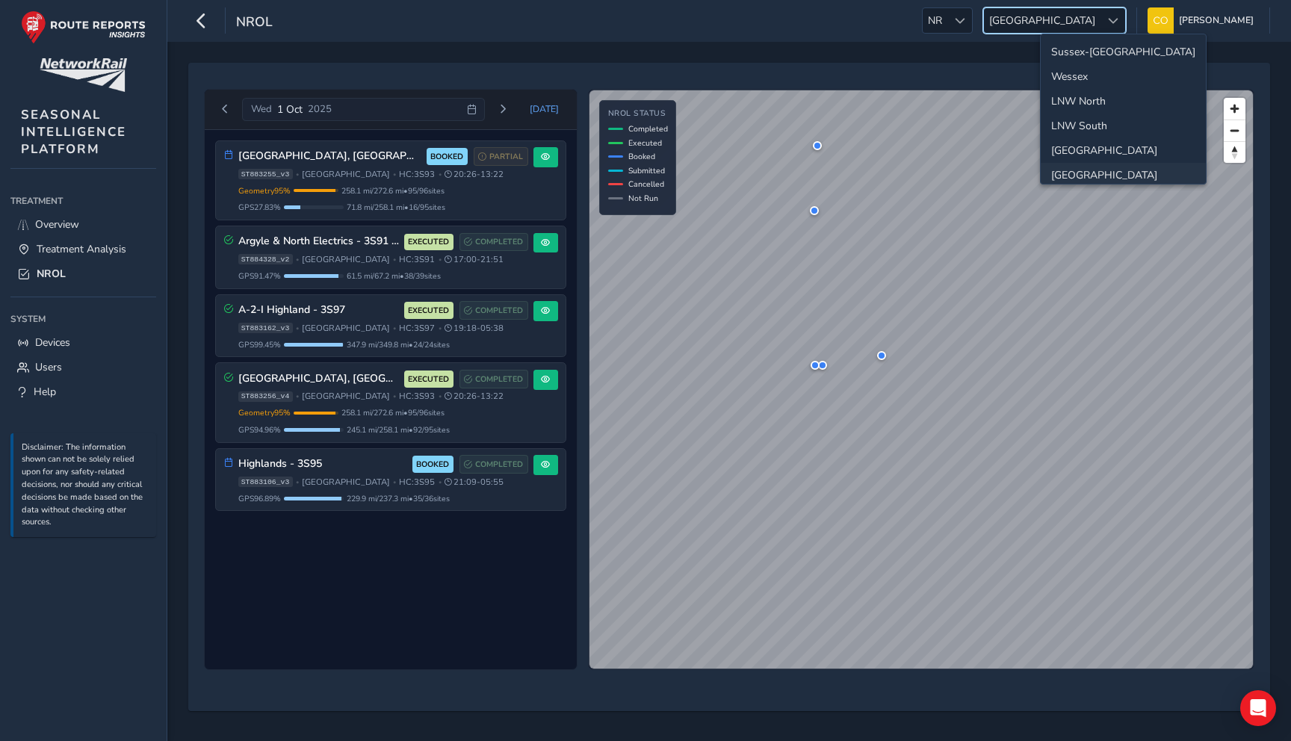
scroll to position [53, 0]
click at [1076, 122] on li "[GEOGRAPHIC_DATA]" at bounding box center [1122, 122] width 165 height 25
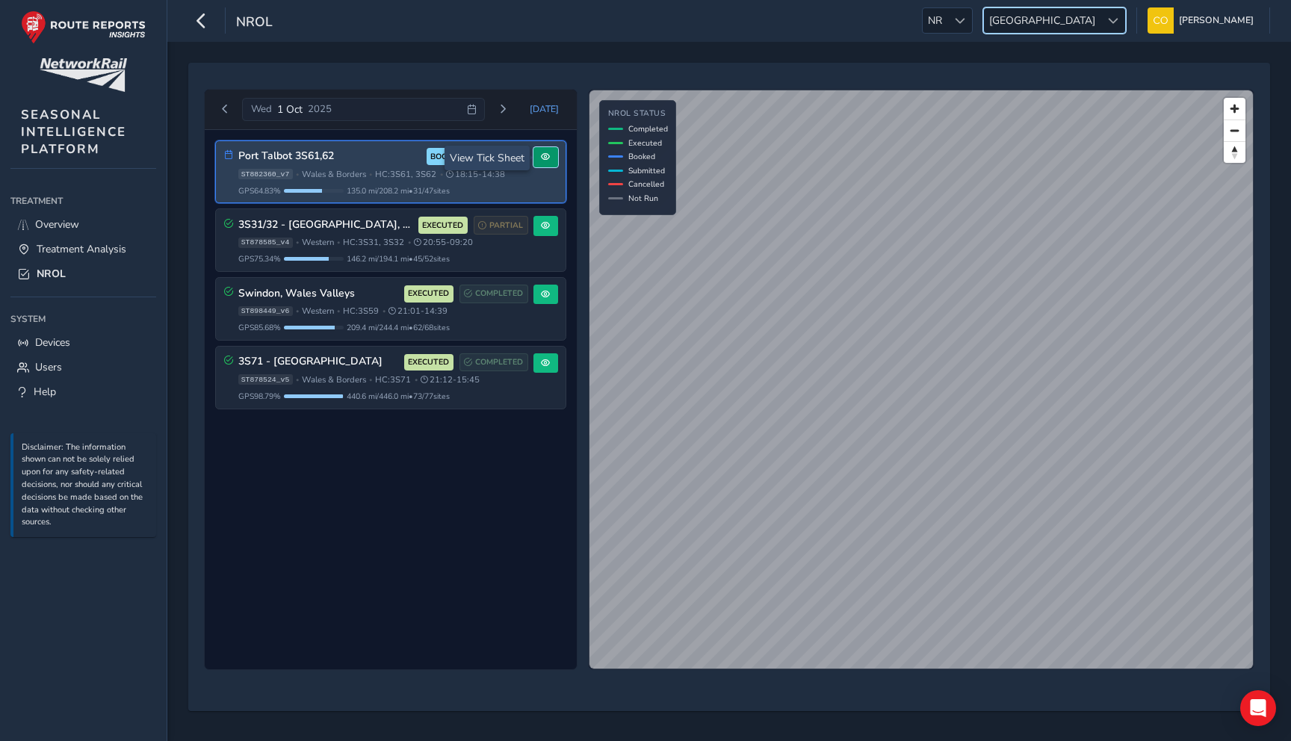
click at [538, 157] on button at bounding box center [545, 157] width 25 height 20
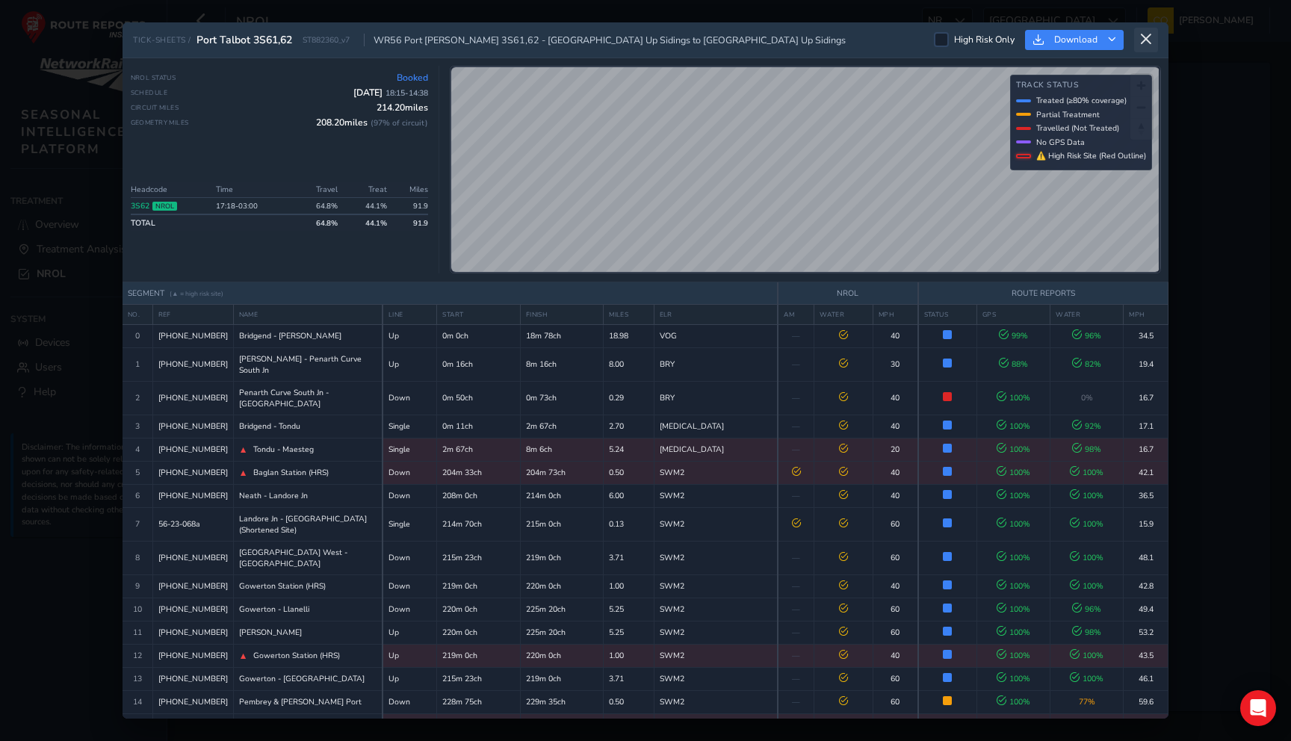
click at [1151, 44] on icon at bounding box center [1145, 39] width 13 height 13
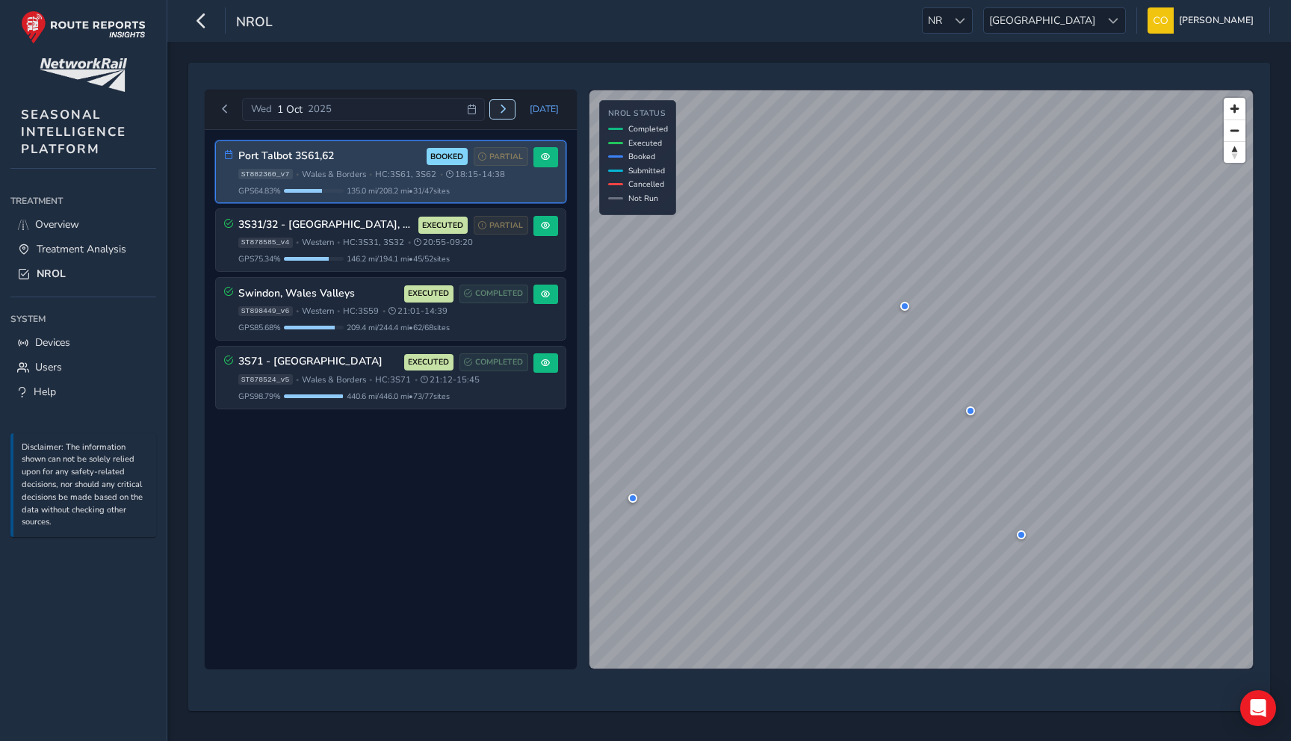
click at [512, 111] on button "Next day" at bounding box center [502, 109] width 25 height 19
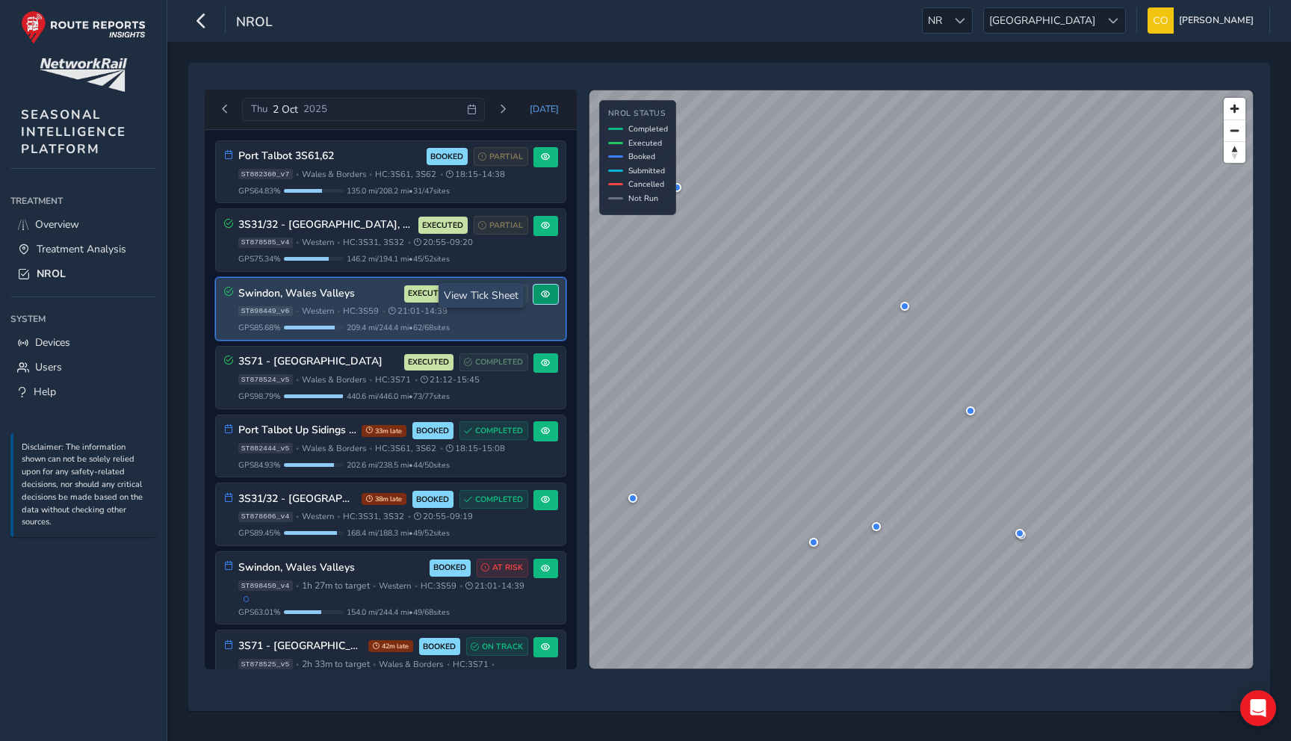
click at [548, 299] on button at bounding box center [545, 295] width 25 height 20
